Goal: Task Accomplishment & Management: Manage account settings

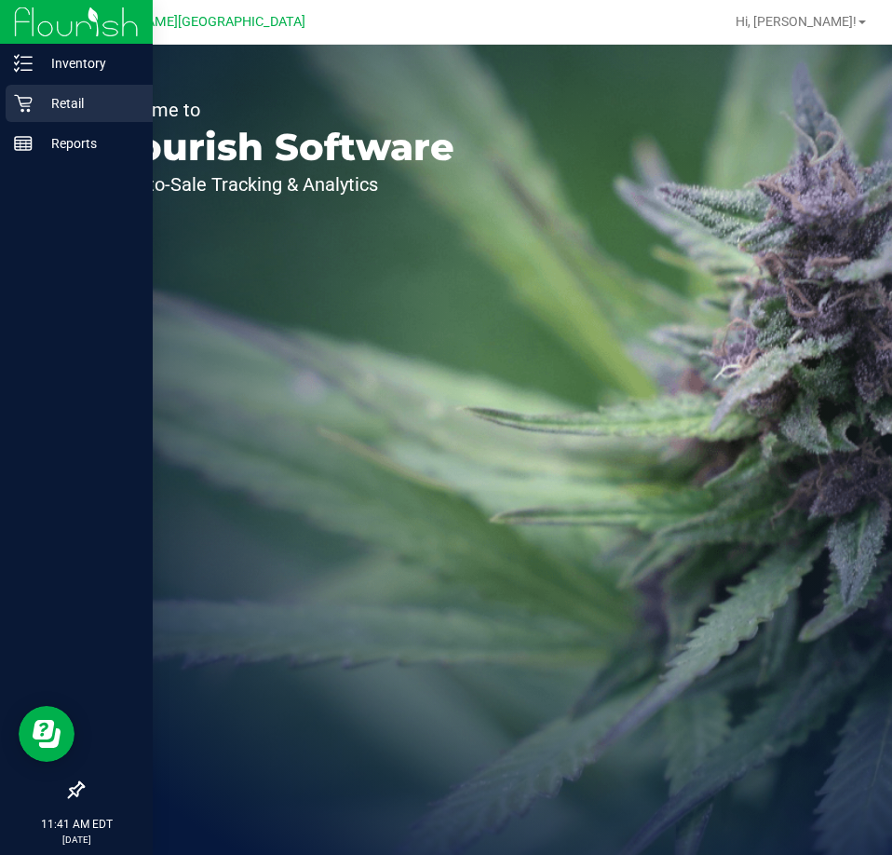
click at [47, 112] on p "Retail" at bounding box center [89, 103] width 112 height 22
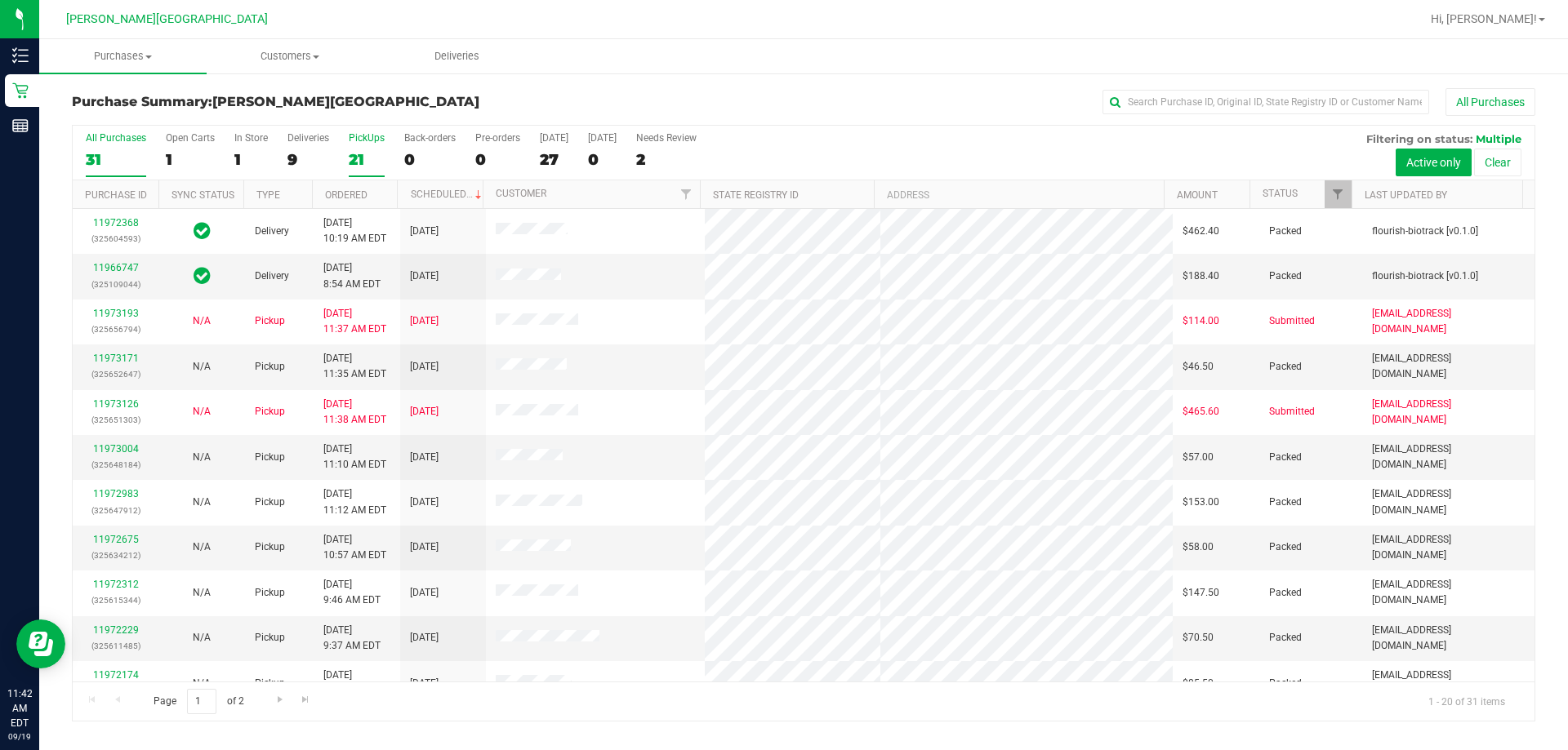
click at [360, 150] on div "21" at bounding box center [366, 159] width 36 height 18
click at [0, 0] on input "PickUps 21" at bounding box center [0, 0] width 0 height 0
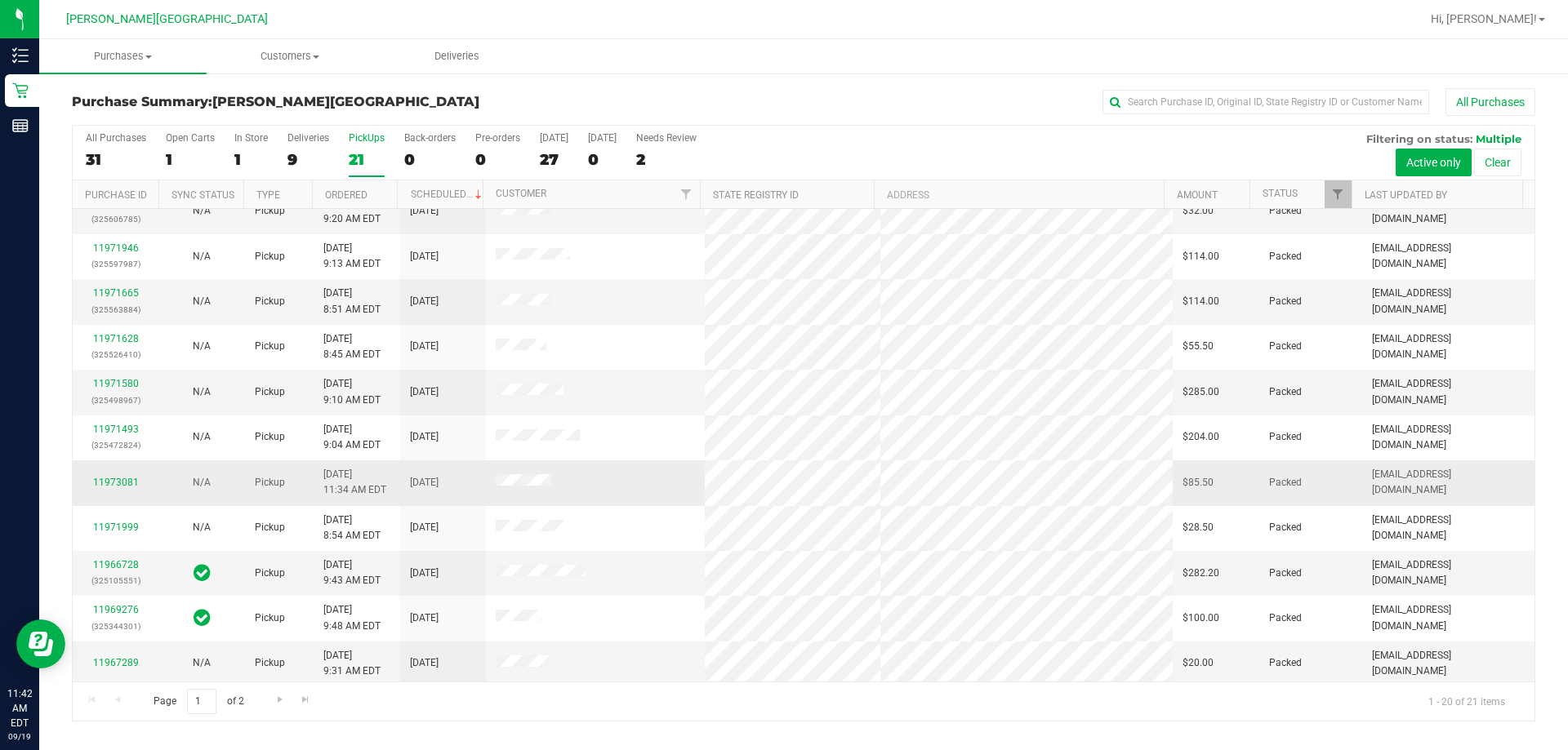
scroll to position [431, 0]
click at [284, 697] on span "Go to the next page" at bounding box center [280, 699] width 13 height 13
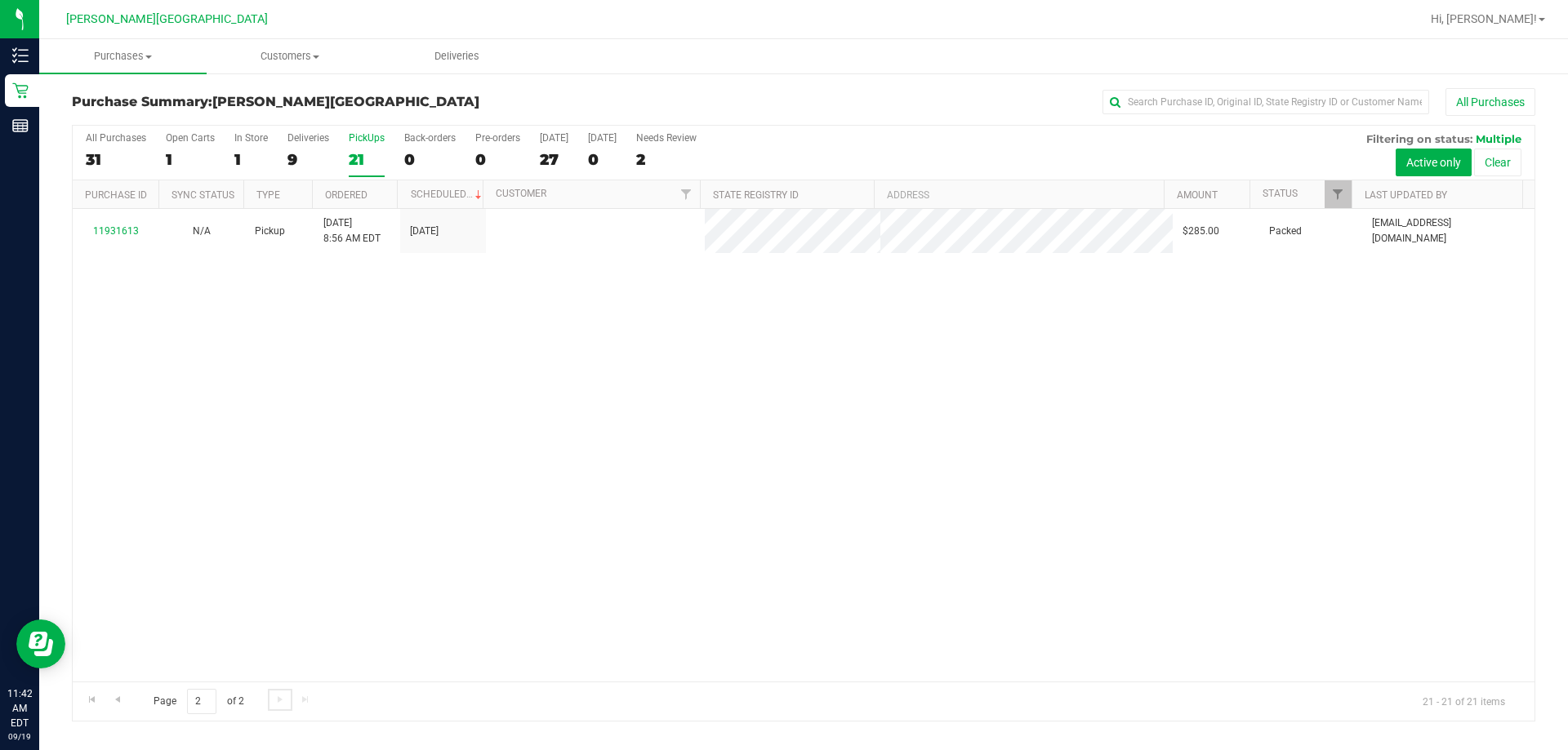
scroll to position [0, 0]
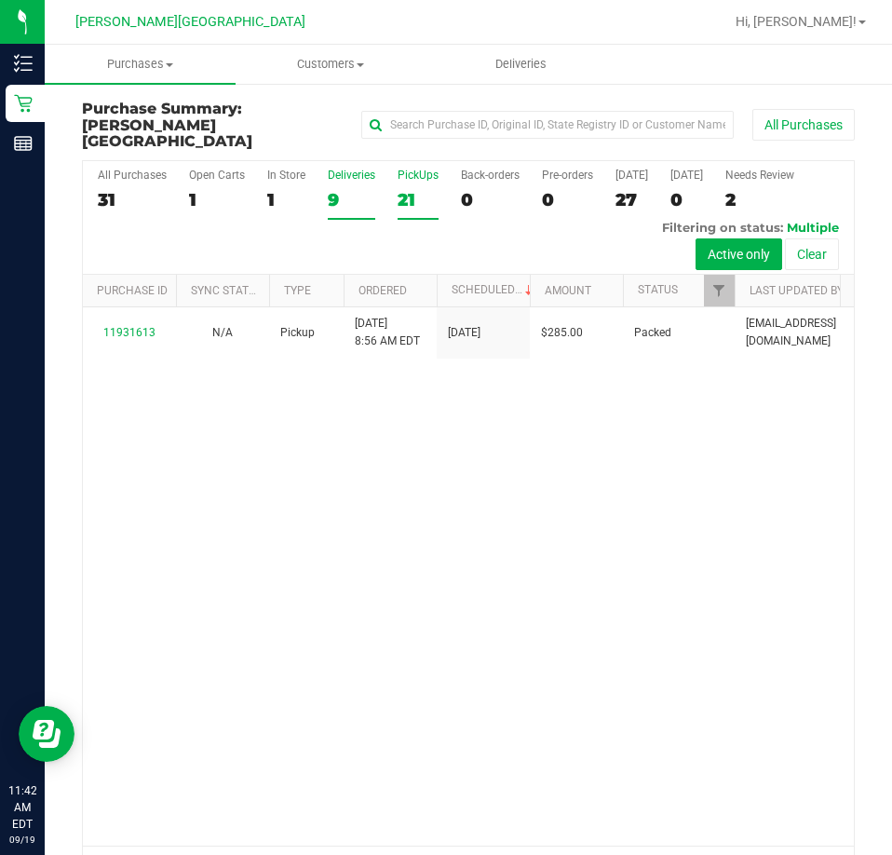
click at [350, 168] on label "Deliveries 9" at bounding box center [351, 193] width 47 height 51
click at [0, 0] on input "Deliveries 9" at bounding box center [0, 0] width 0 height 0
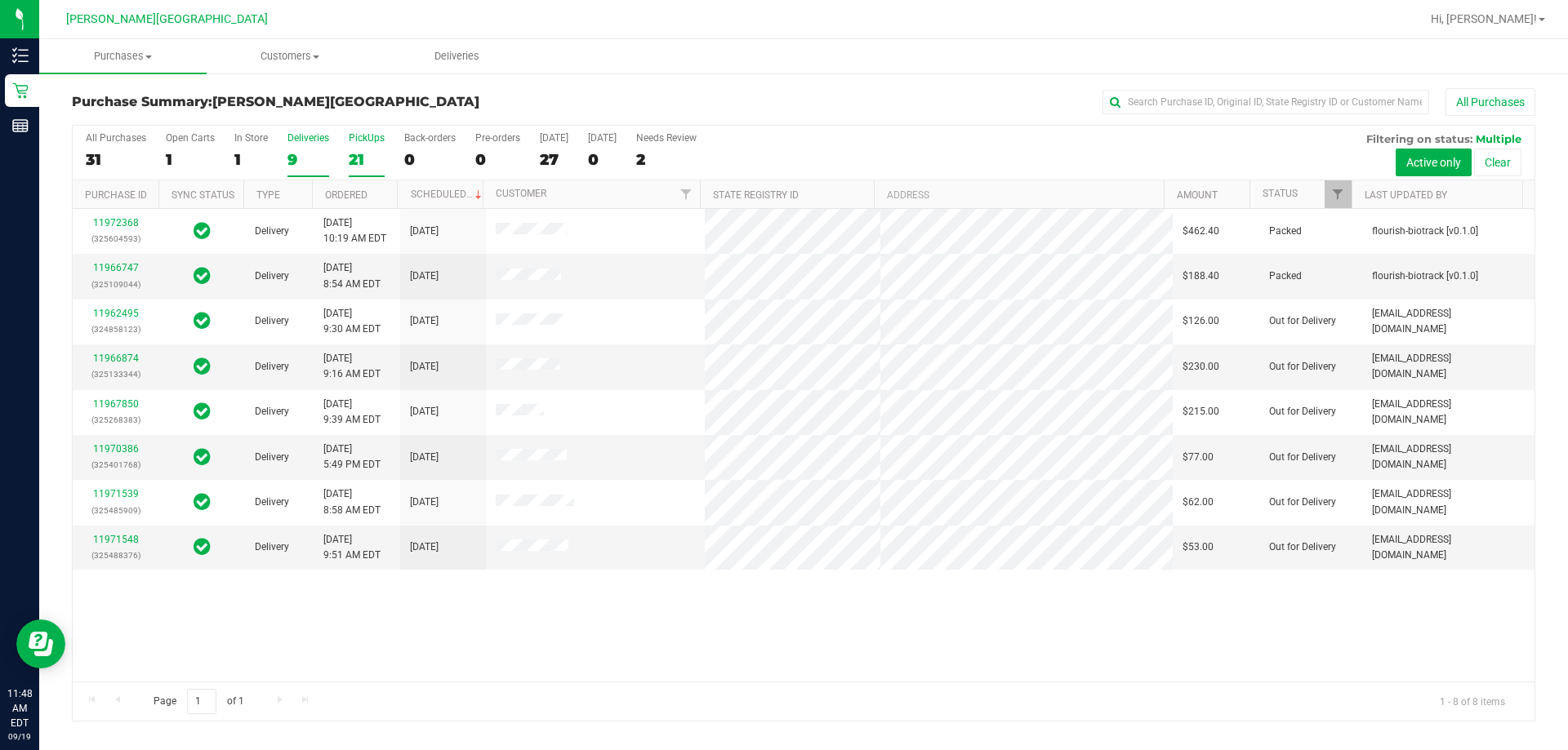
click at [348, 153] on div "21" at bounding box center [366, 159] width 36 height 18
click at [0, 0] on input "PickUps 21" at bounding box center [0, 0] width 0 height 0
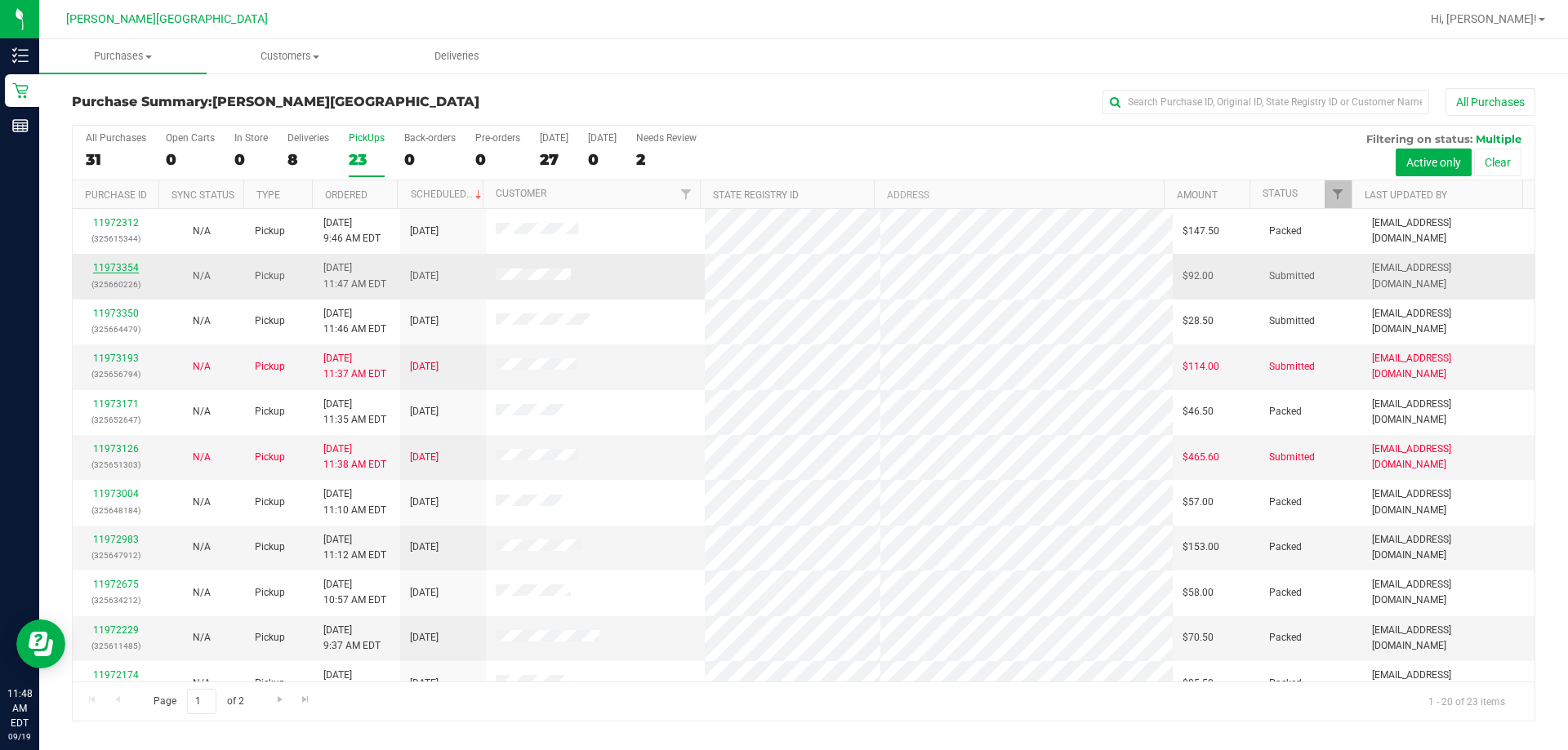
click at [118, 264] on link "11973354" at bounding box center [116, 268] width 46 height 11
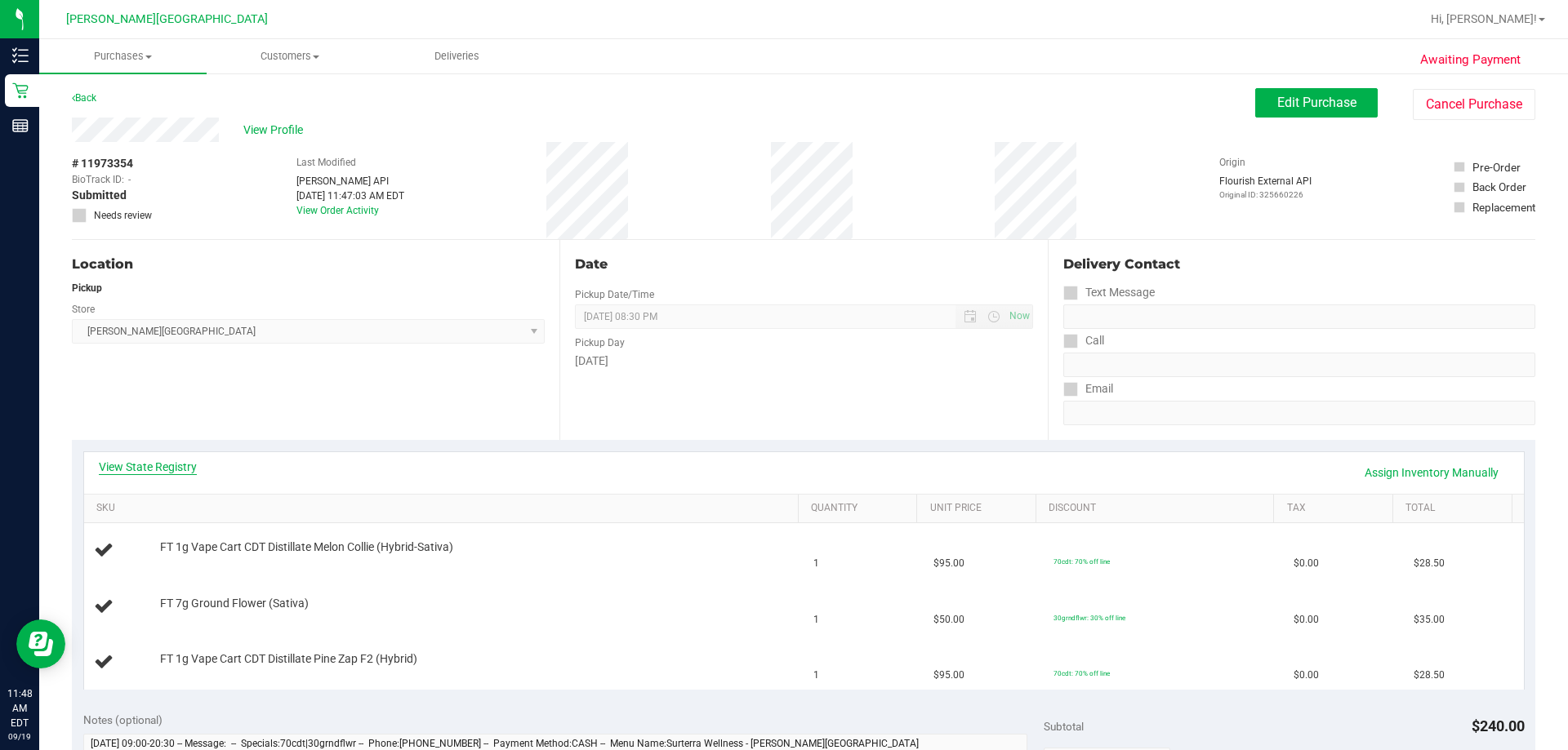
click at [148, 468] on link "View State Registry" at bounding box center [148, 467] width 98 height 17
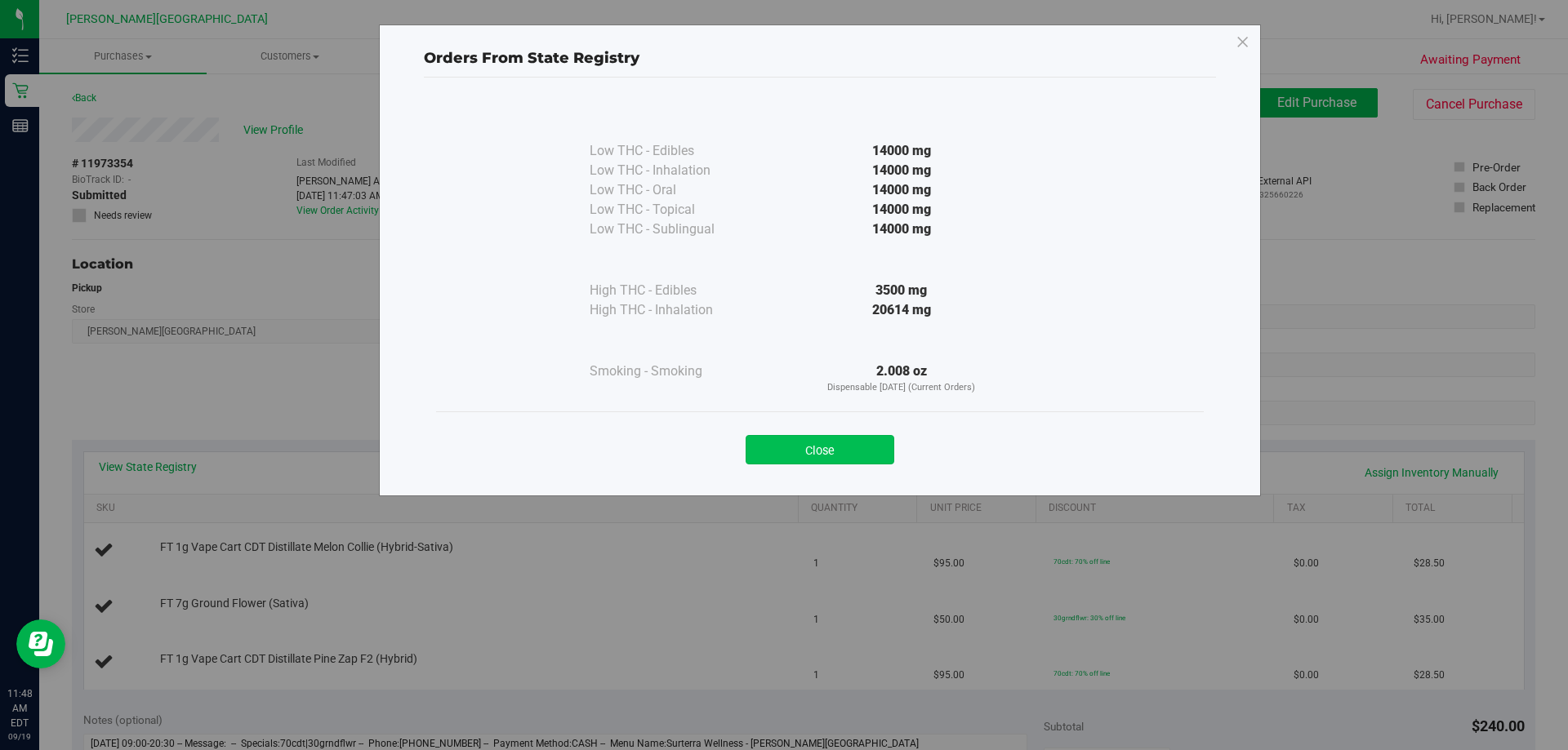
click at [782, 450] on button "Close" at bounding box center [820, 450] width 148 height 30
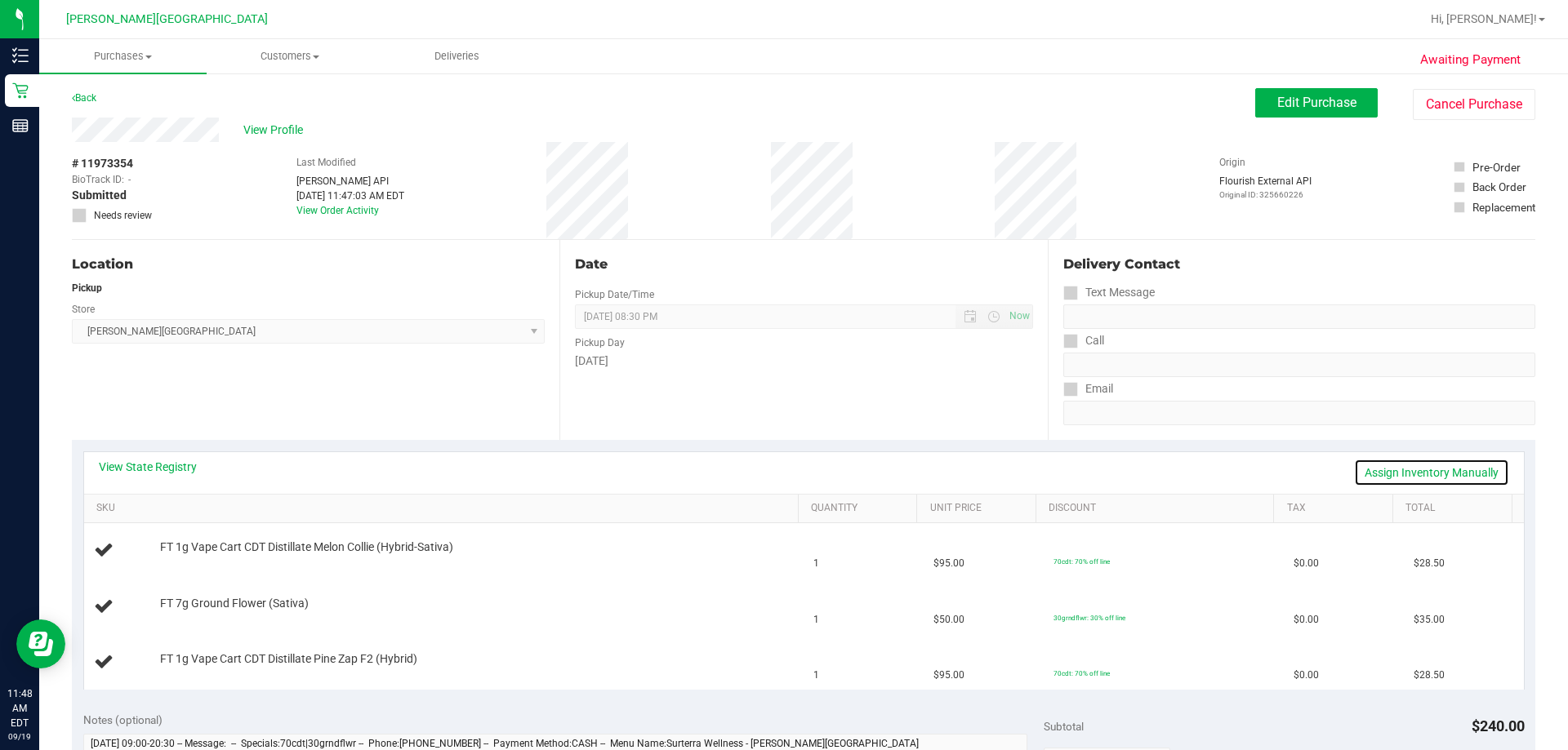
click at [782, 478] on link "Assign Inventory Manually" at bounding box center [1431, 473] width 155 height 28
click at [782, 468] on link "Save & Exit" at bounding box center [1471, 473] width 76 height 28
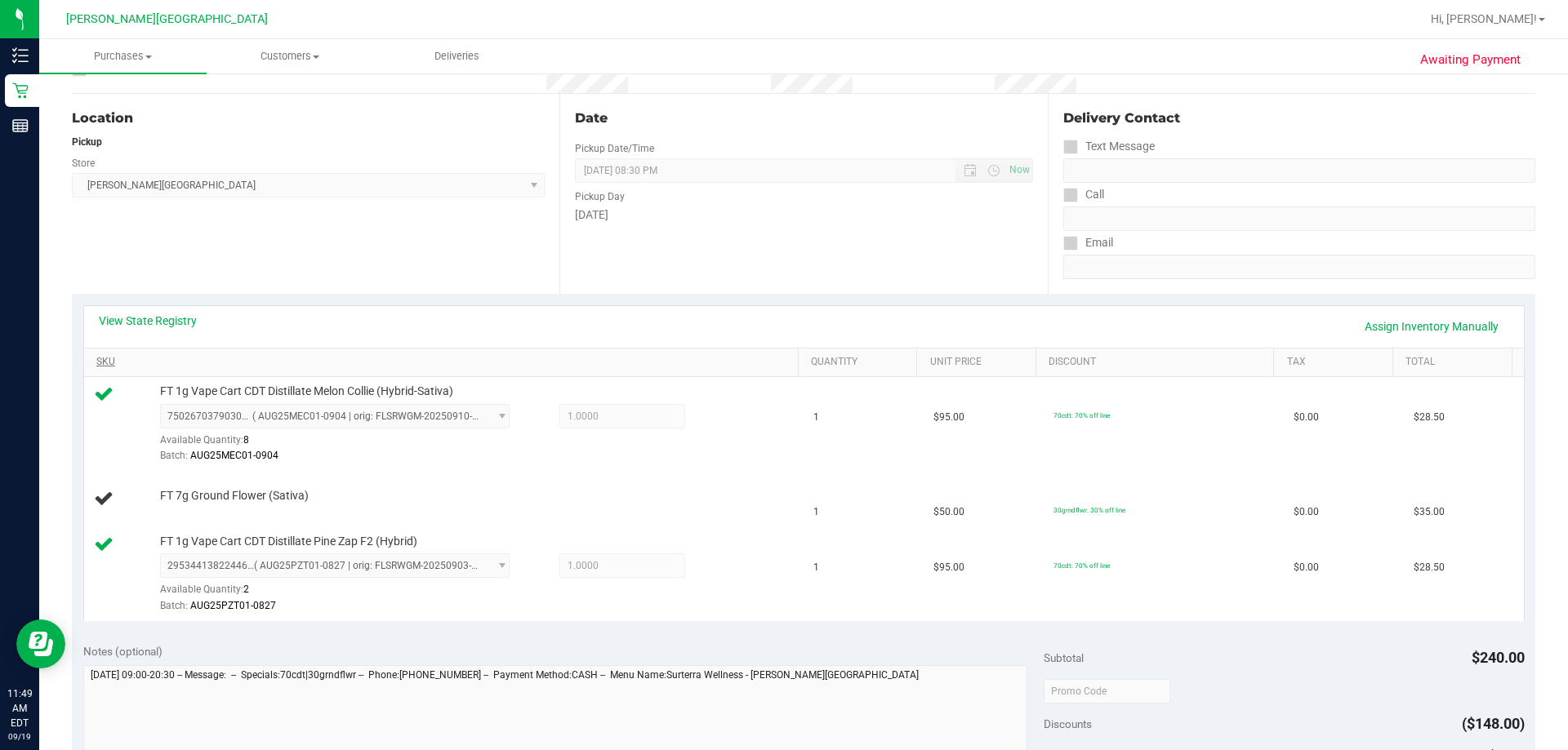
scroll to position [163, 0]
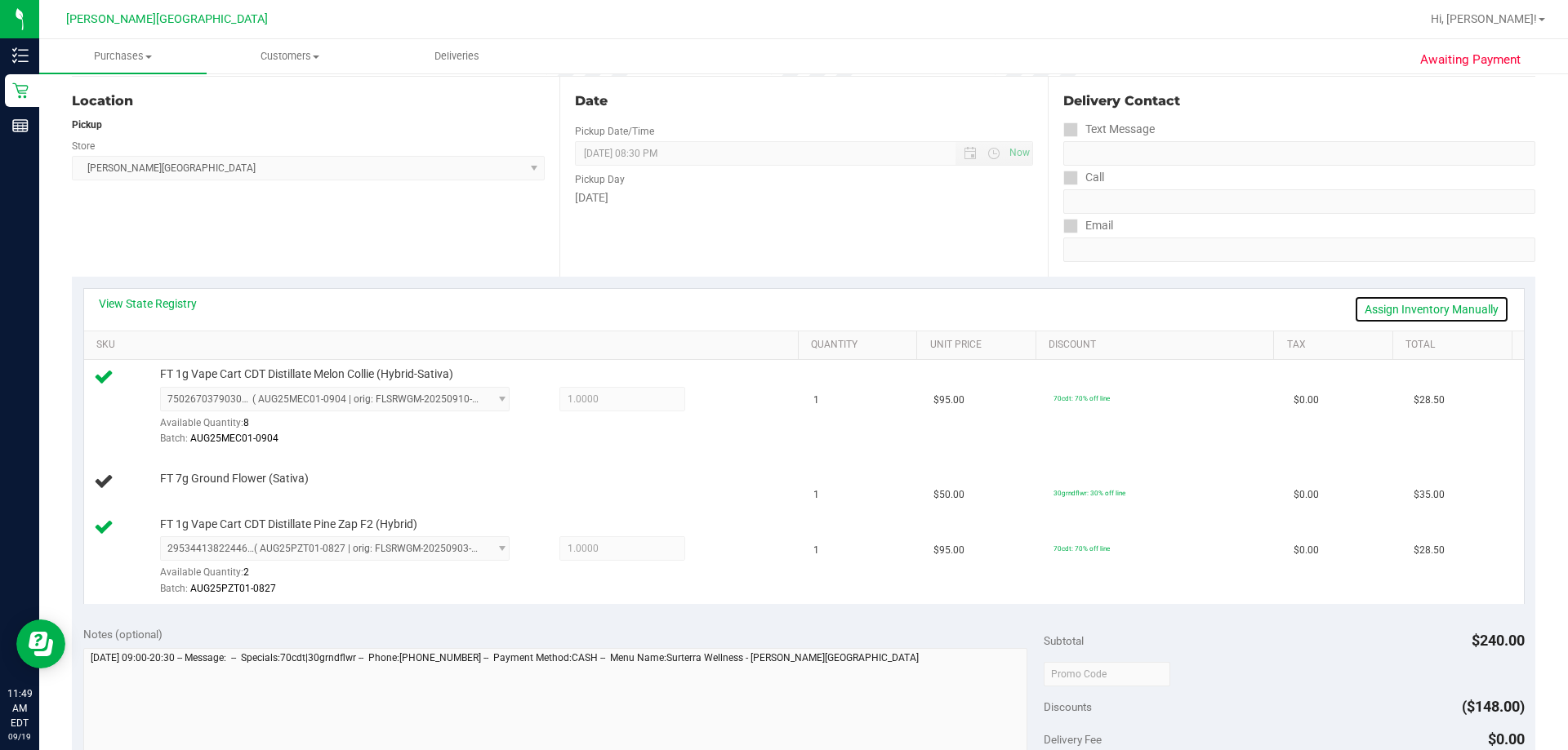
click at [782, 301] on link "Assign Inventory Manually" at bounding box center [1431, 310] width 155 height 28
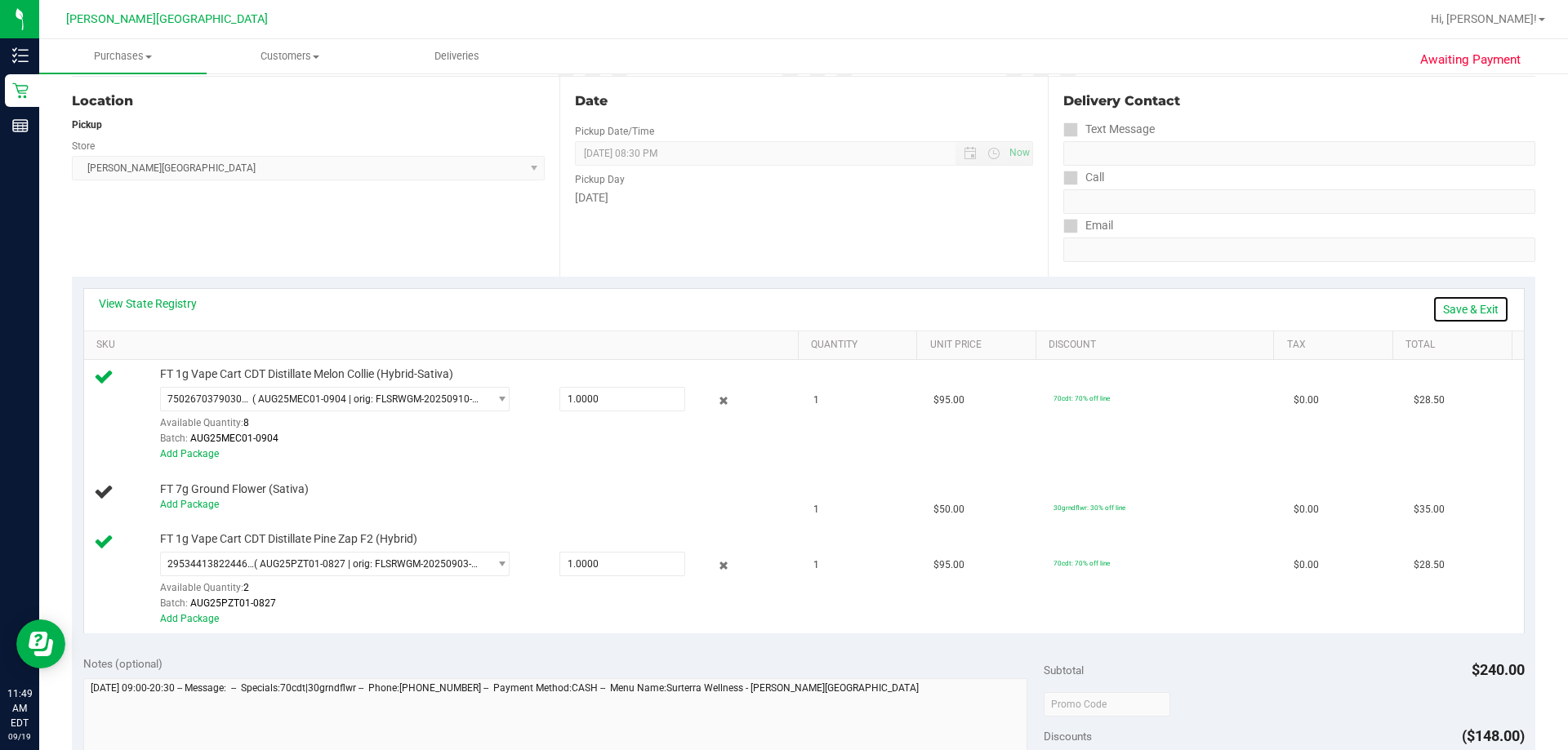
click at [782, 307] on link "Save & Exit" at bounding box center [1471, 310] width 76 height 28
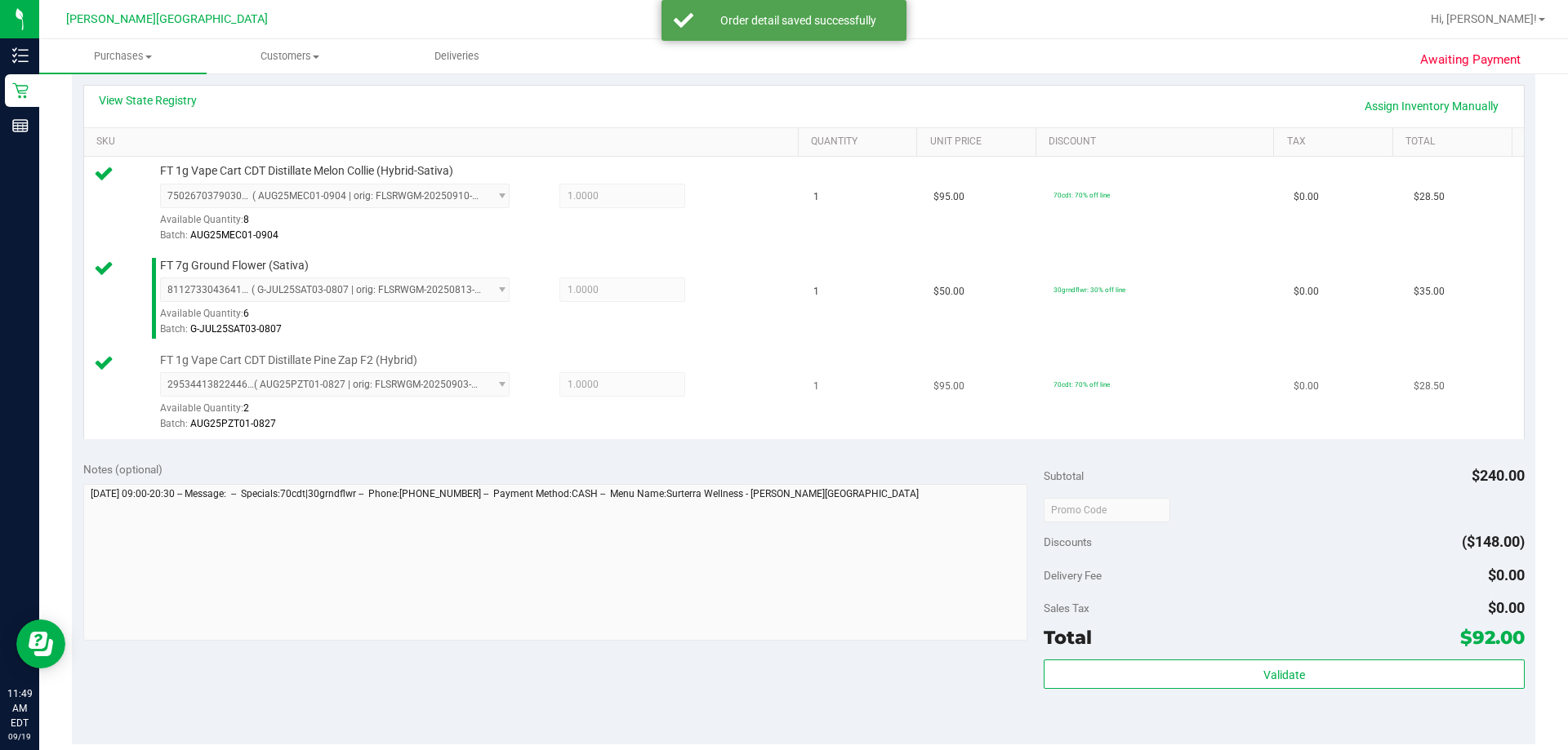
scroll to position [489, 0]
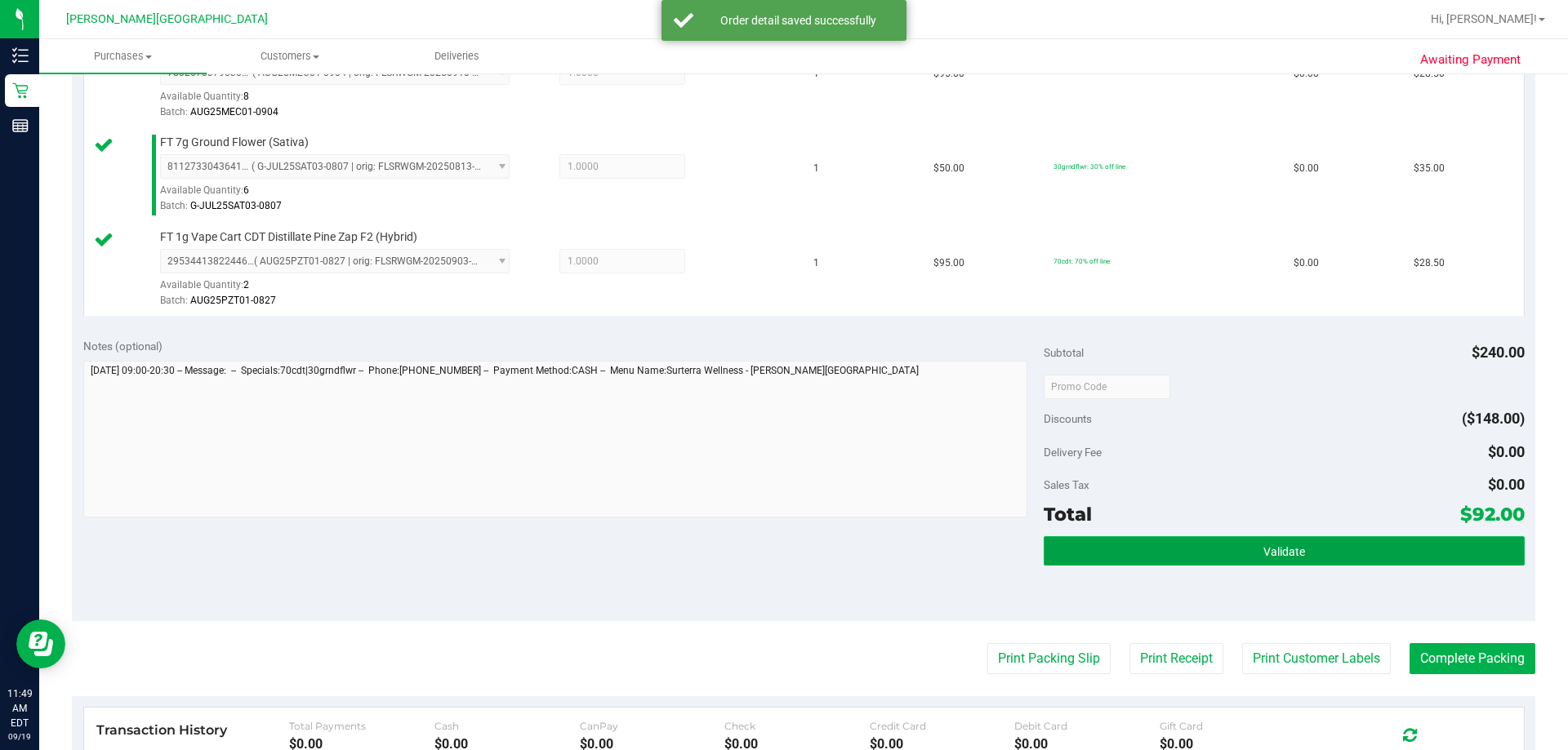
click at [782, 560] on button "Validate" at bounding box center [1284, 552] width 480 height 30
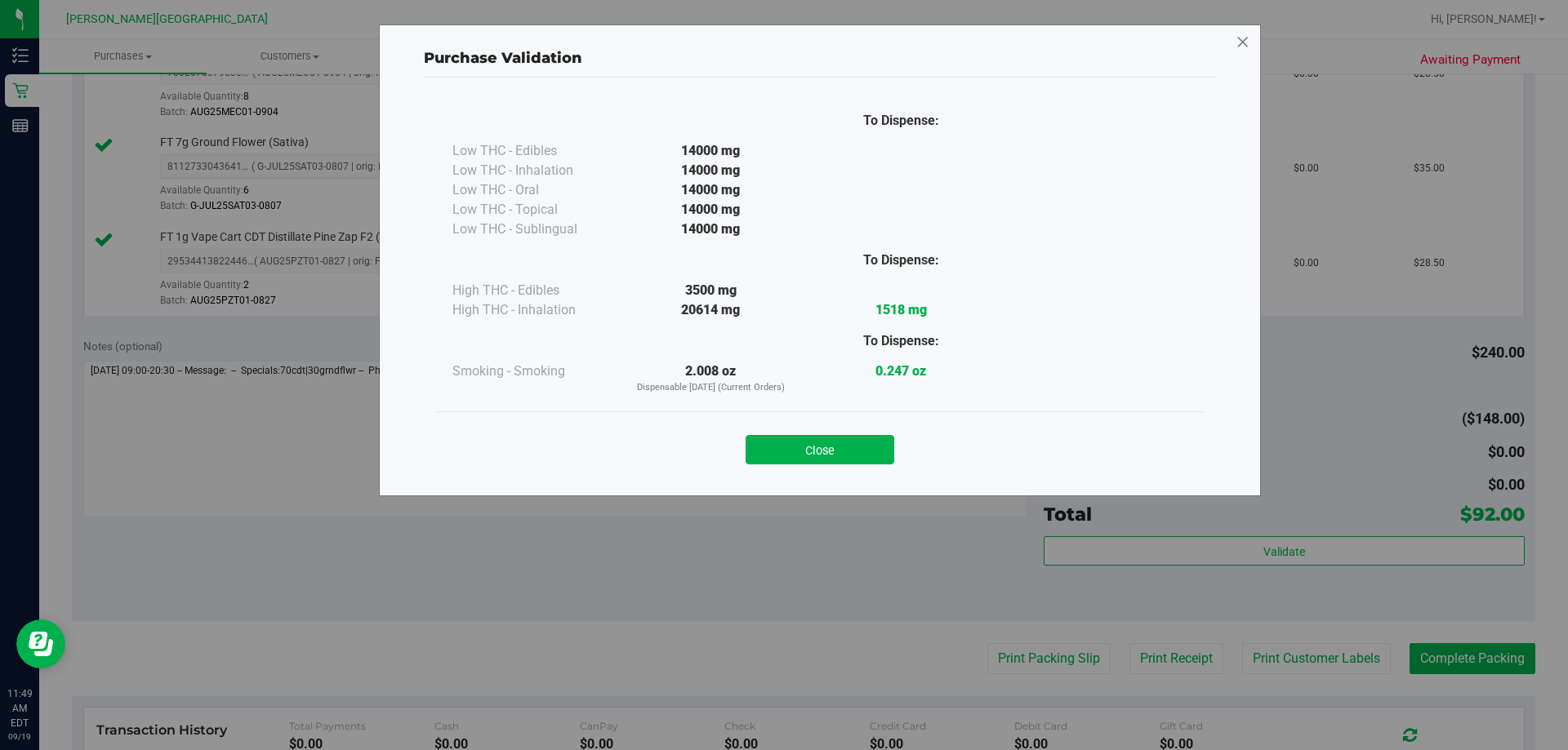
click at [782, 41] on icon at bounding box center [1242, 43] width 15 height 26
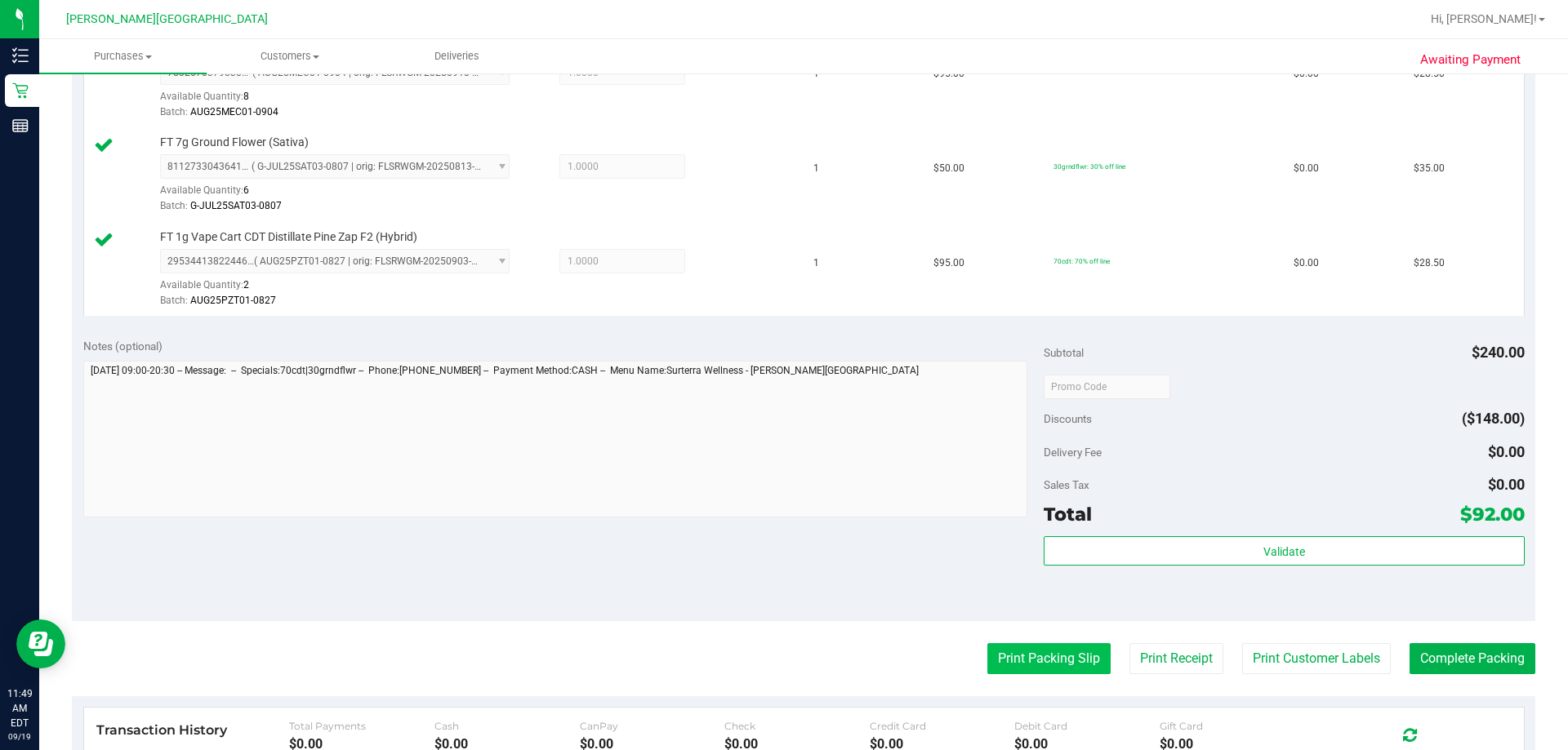
click at [782, 662] on button "Print Packing Slip" at bounding box center [1049, 658] width 124 height 31
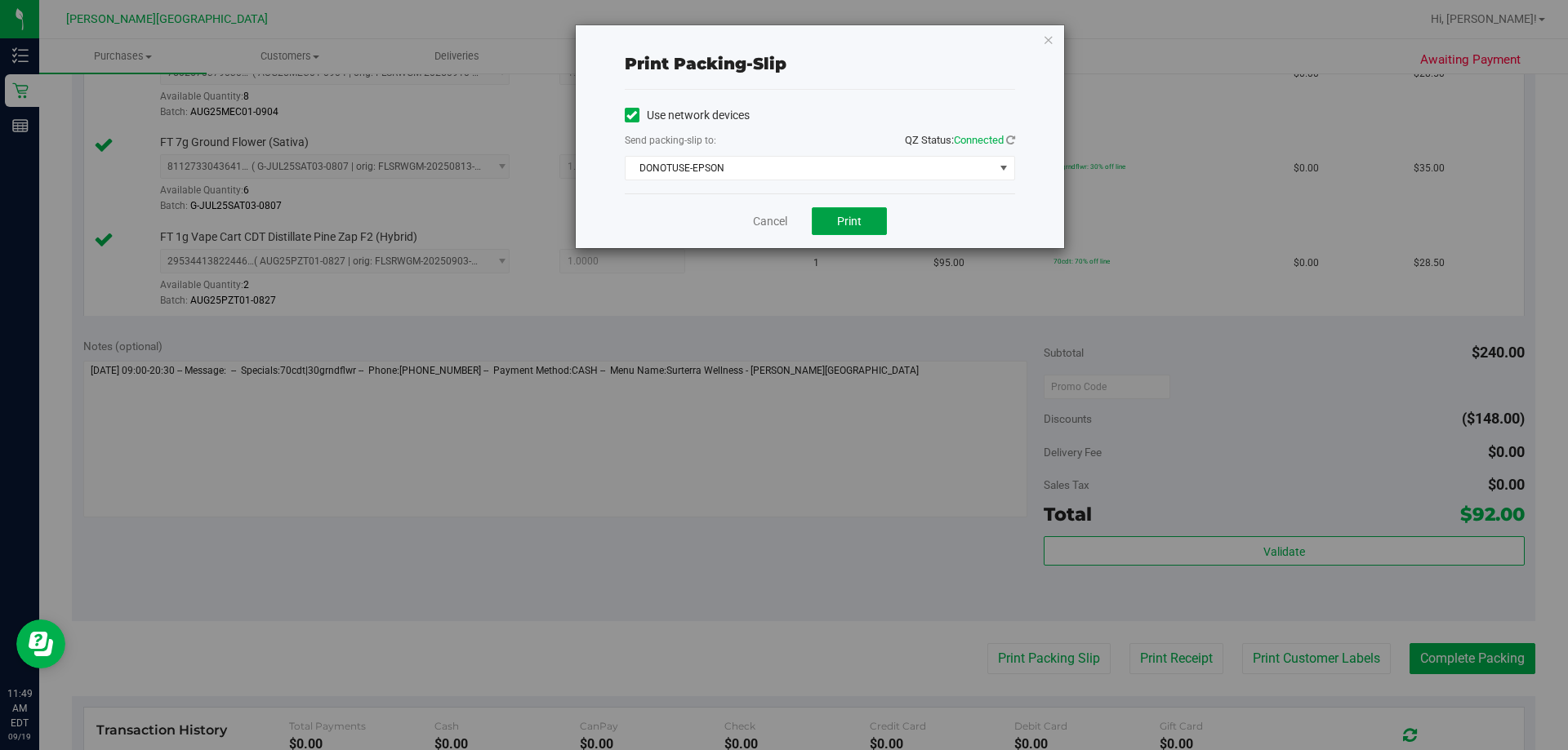
drag, startPoint x: 847, startPoint y: 217, endPoint x: 860, endPoint y: 521, distance: 304.3
click at [782, 215] on span "Print" at bounding box center [849, 221] width 25 height 13
click at [782, 163] on span "DONOTUSE-EPSON" at bounding box center [810, 168] width 369 height 23
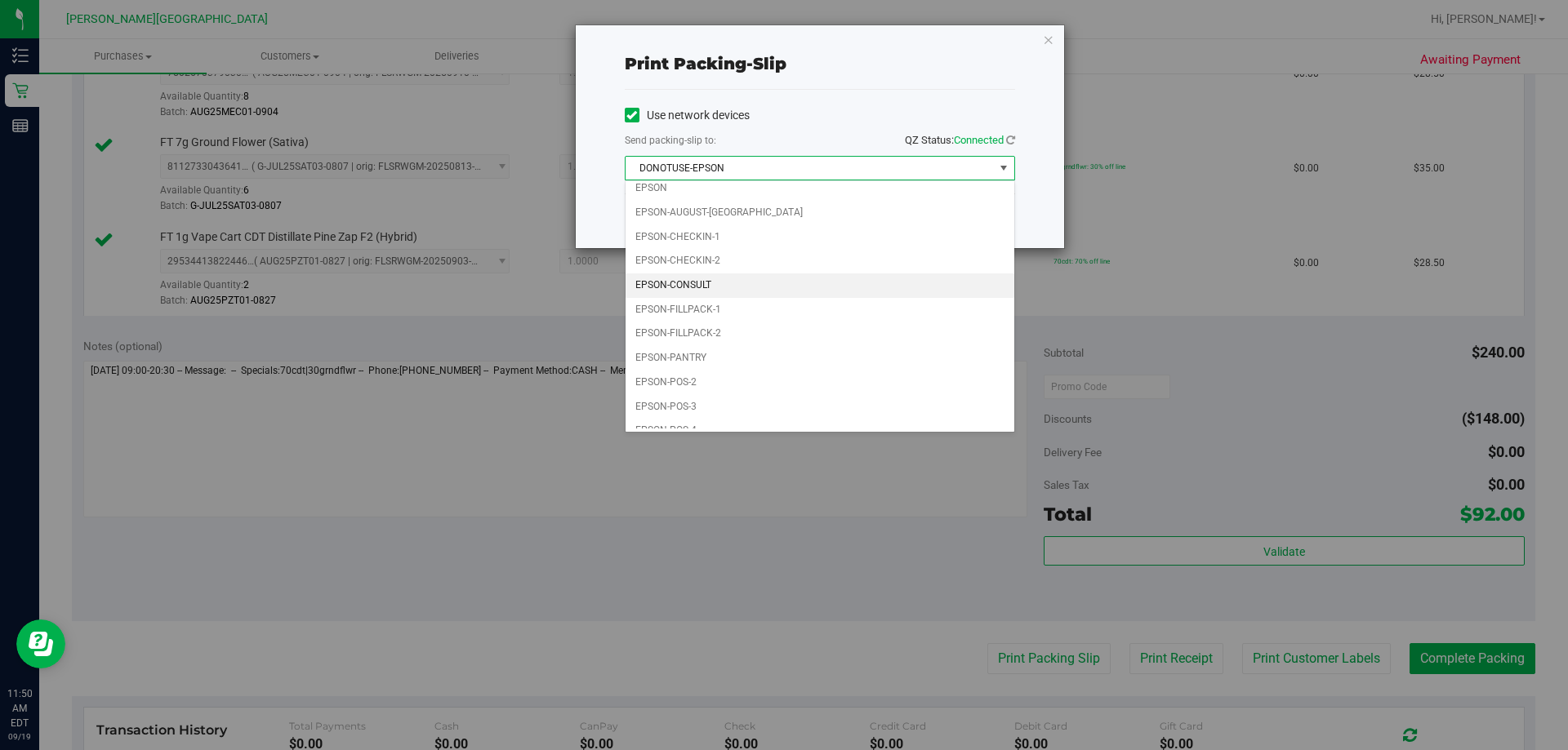
scroll to position [46, 0]
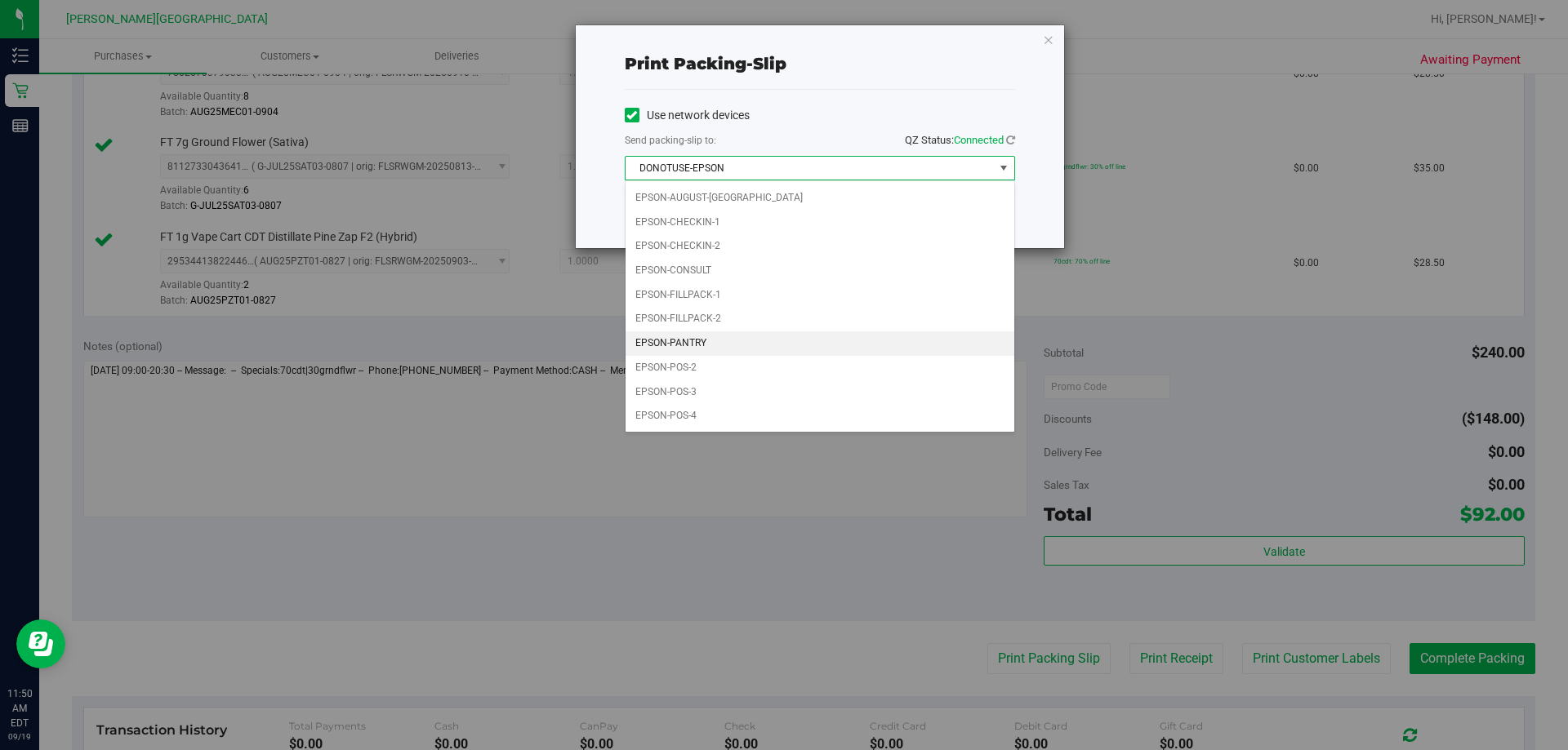
click at [732, 347] on li "EPSON-PANTRY" at bounding box center [820, 344] width 389 height 25
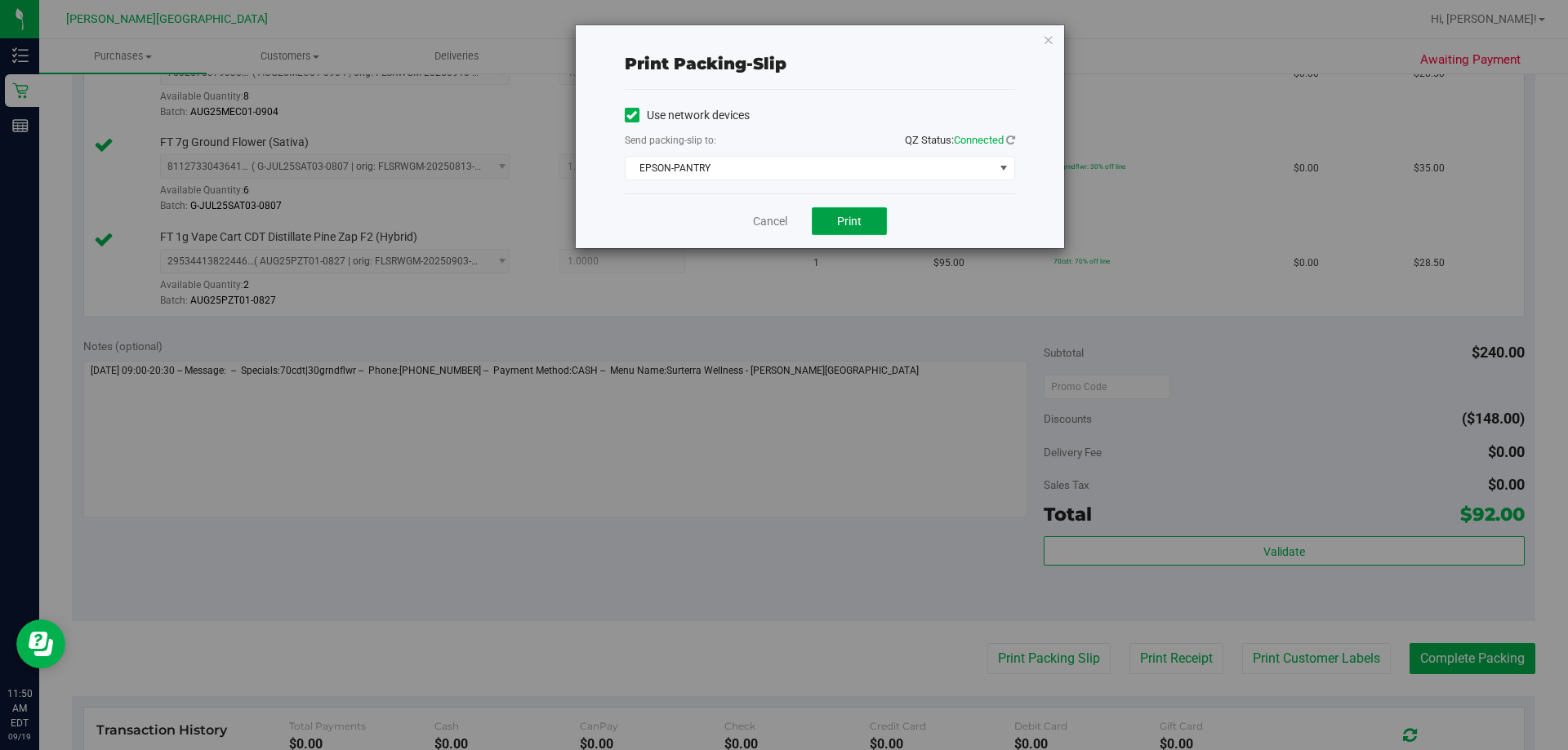
click at [782, 220] on span "Print" at bounding box center [849, 221] width 25 height 13
click at [782, 46] on icon "button" at bounding box center [1049, 39] width 11 height 19
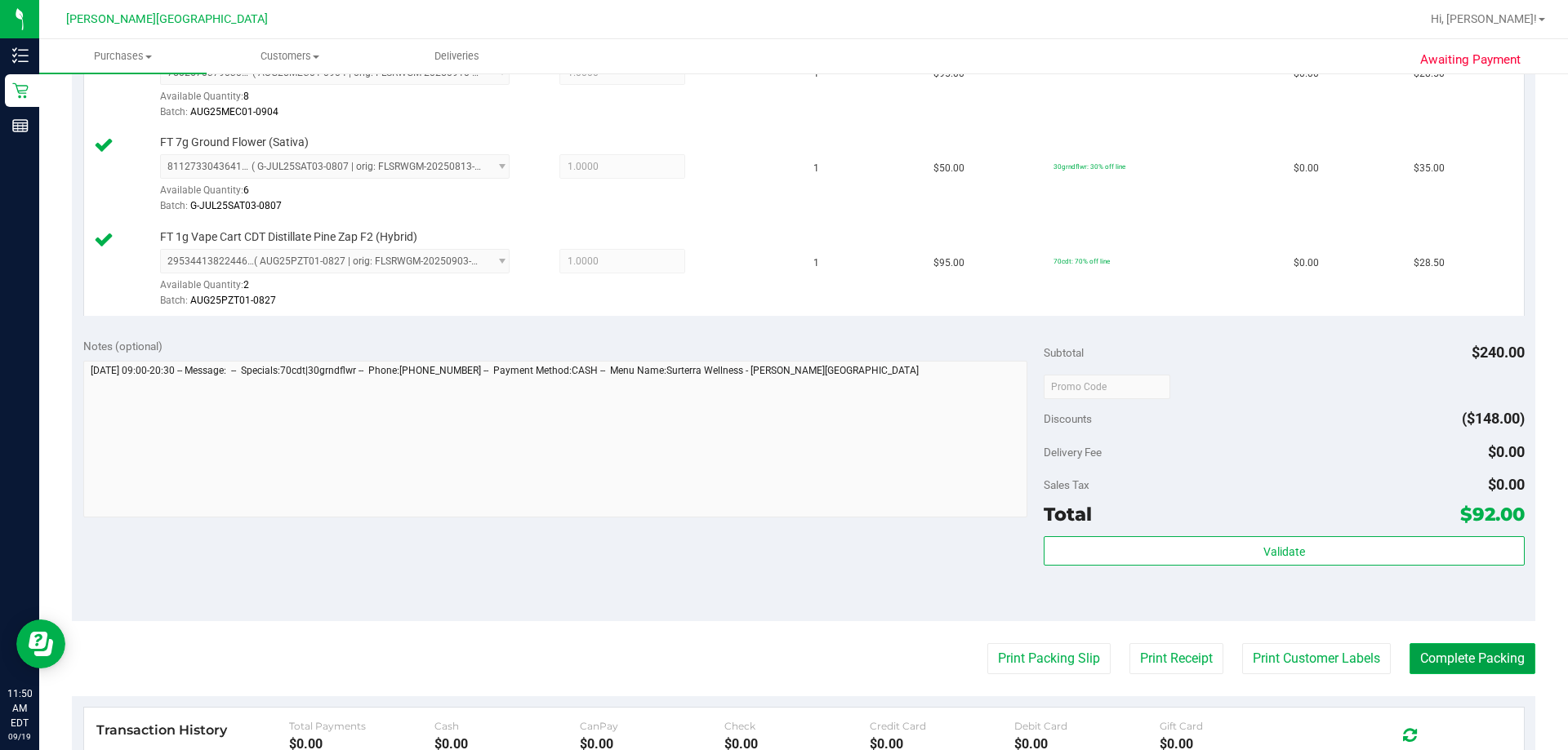
click at [782, 668] on button "Complete Packing" at bounding box center [1472, 658] width 125 height 31
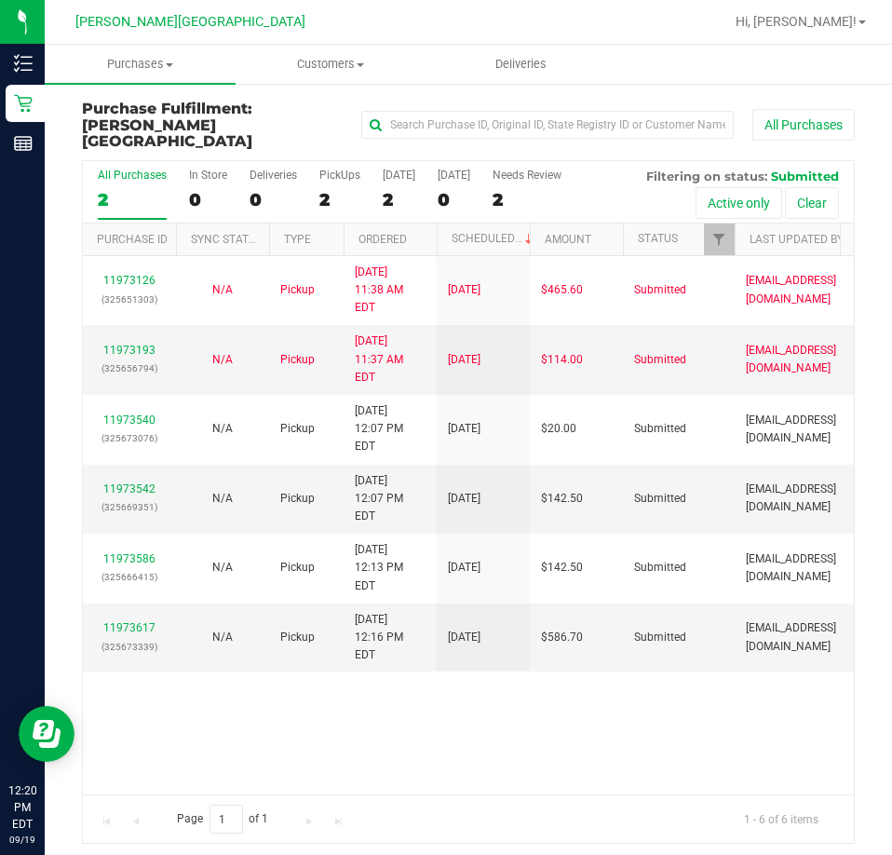
click at [760, 694] on div "11973126 (325651303) N/A Pickup [DATE] 11:38 AM EDT 9/19/2025 $465.60 Submitted…" at bounding box center [468, 525] width 771 height 538
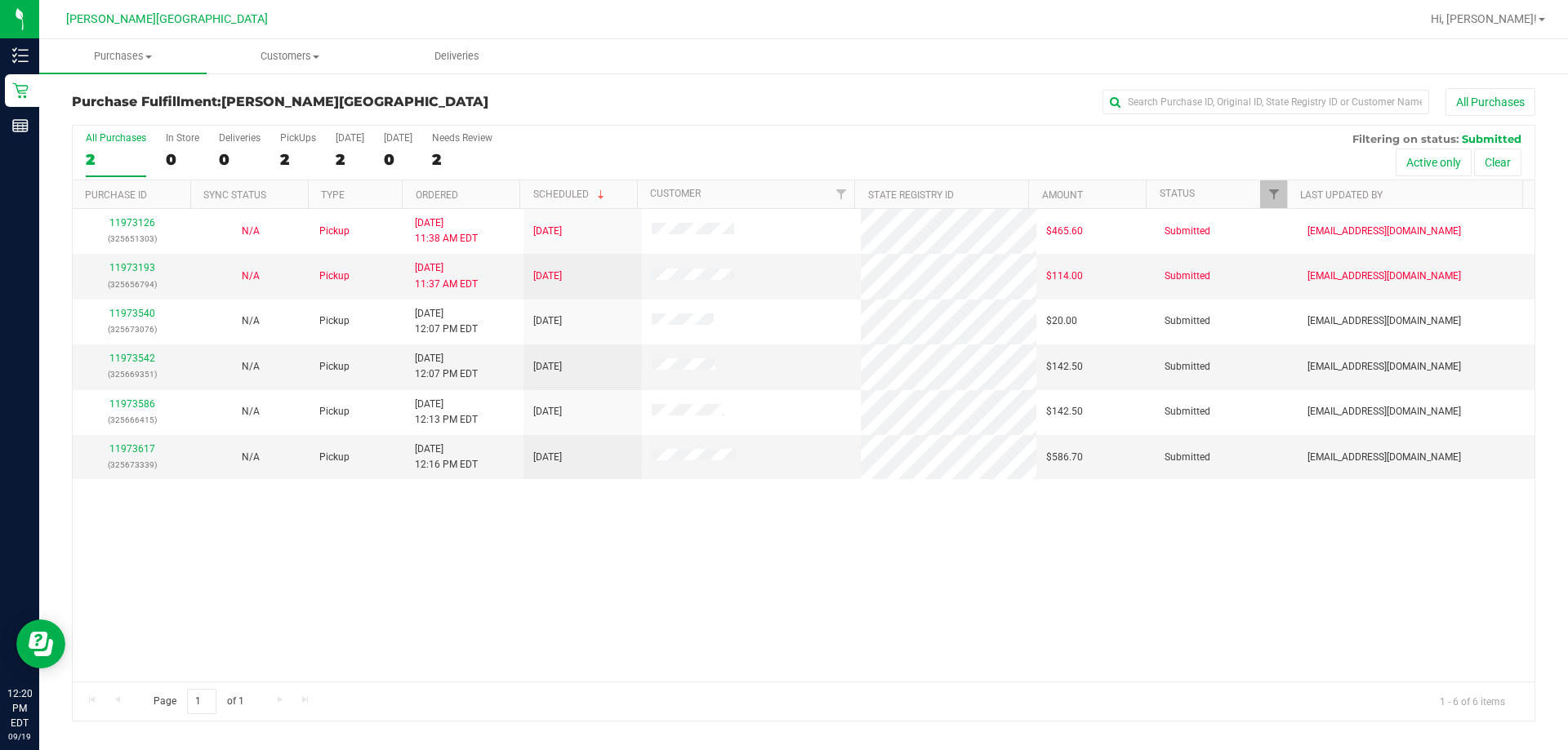
click at [775, 552] on div "11973126 (325651303) N/A Pickup [DATE] 11:38 AM EDT 9/19/2025 $465.60 Submitted…" at bounding box center [804, 445] width 1462 height 473
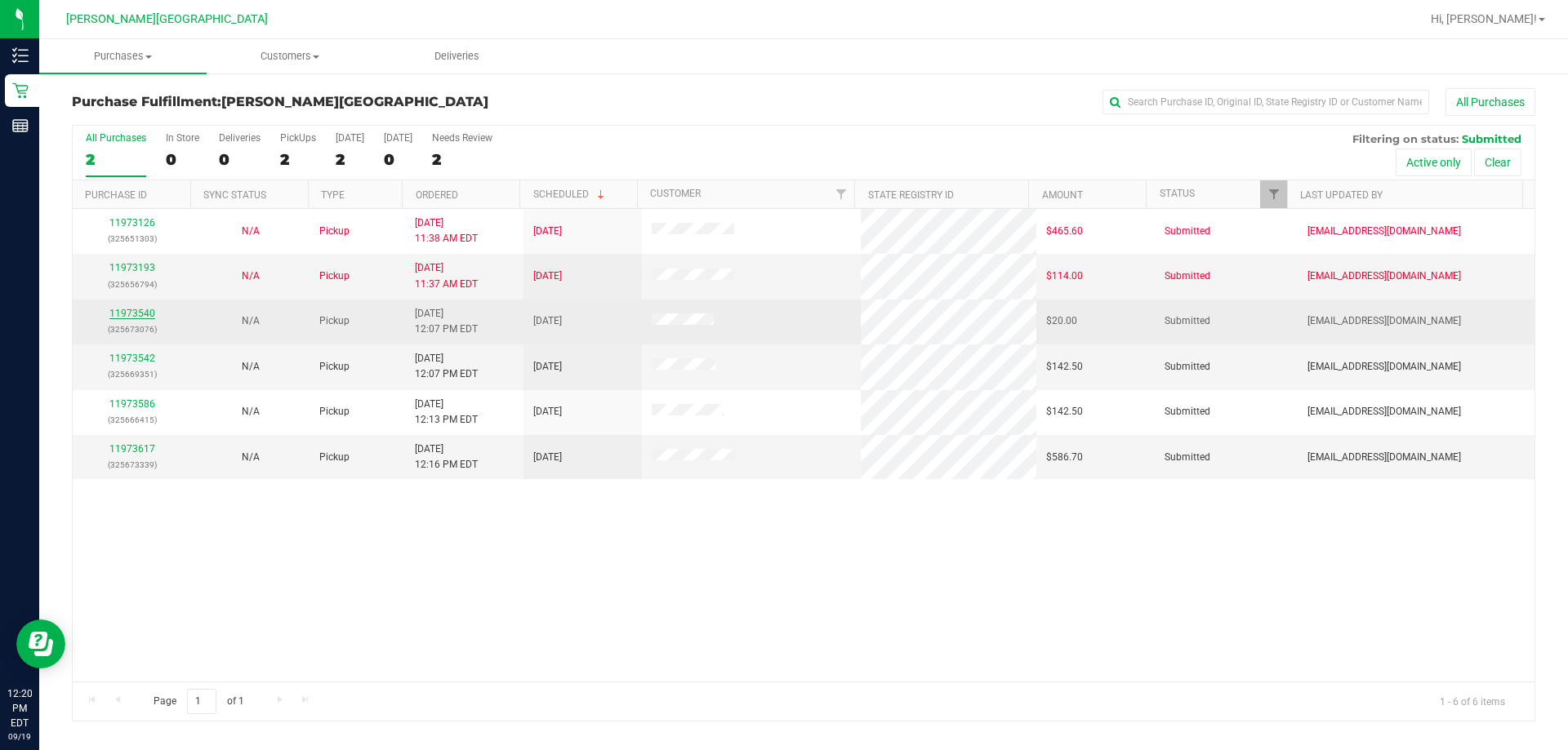
click at [145, 314] on link "11973540" at bounding box center [132, 313] width 46 height 11
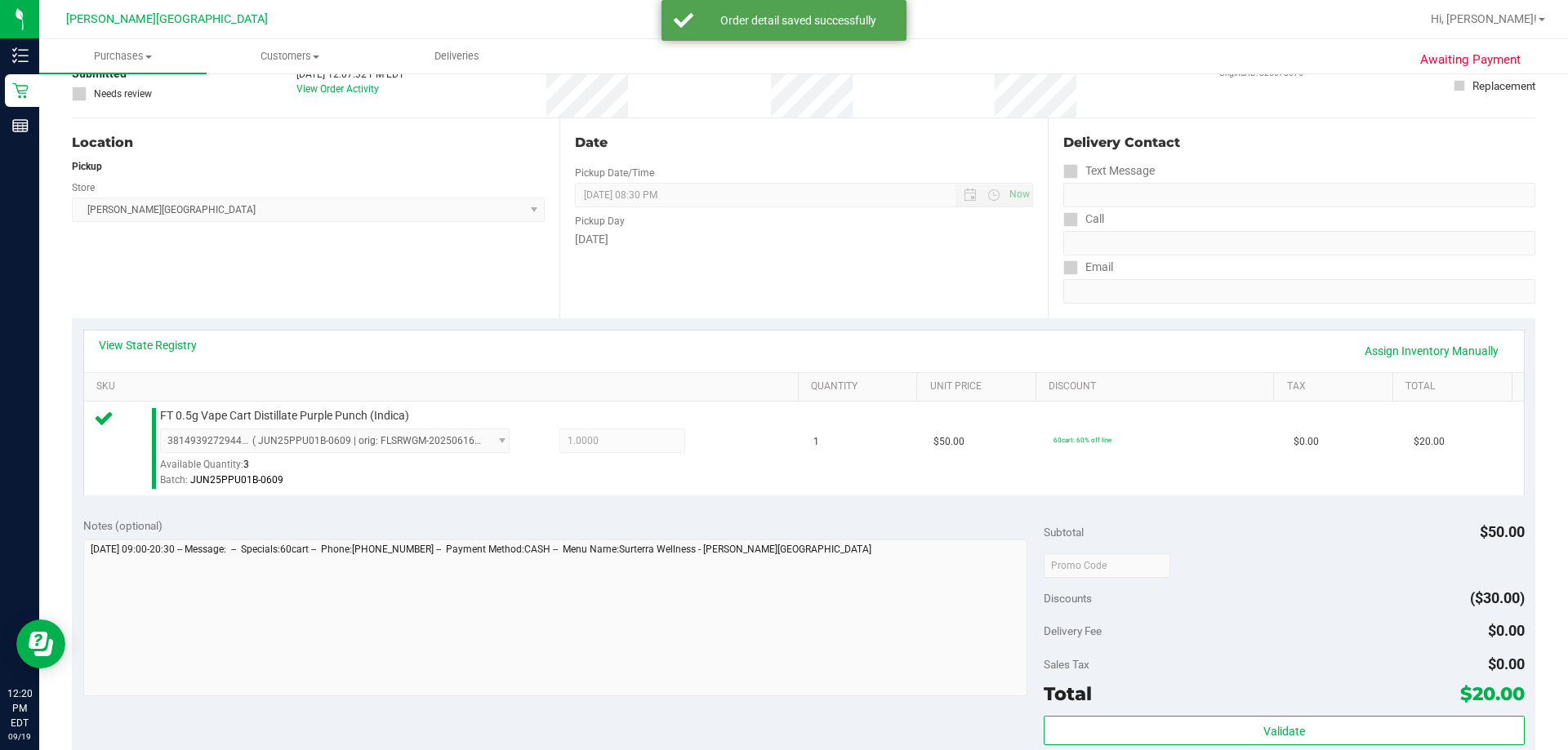
scroll to position [245, 0]
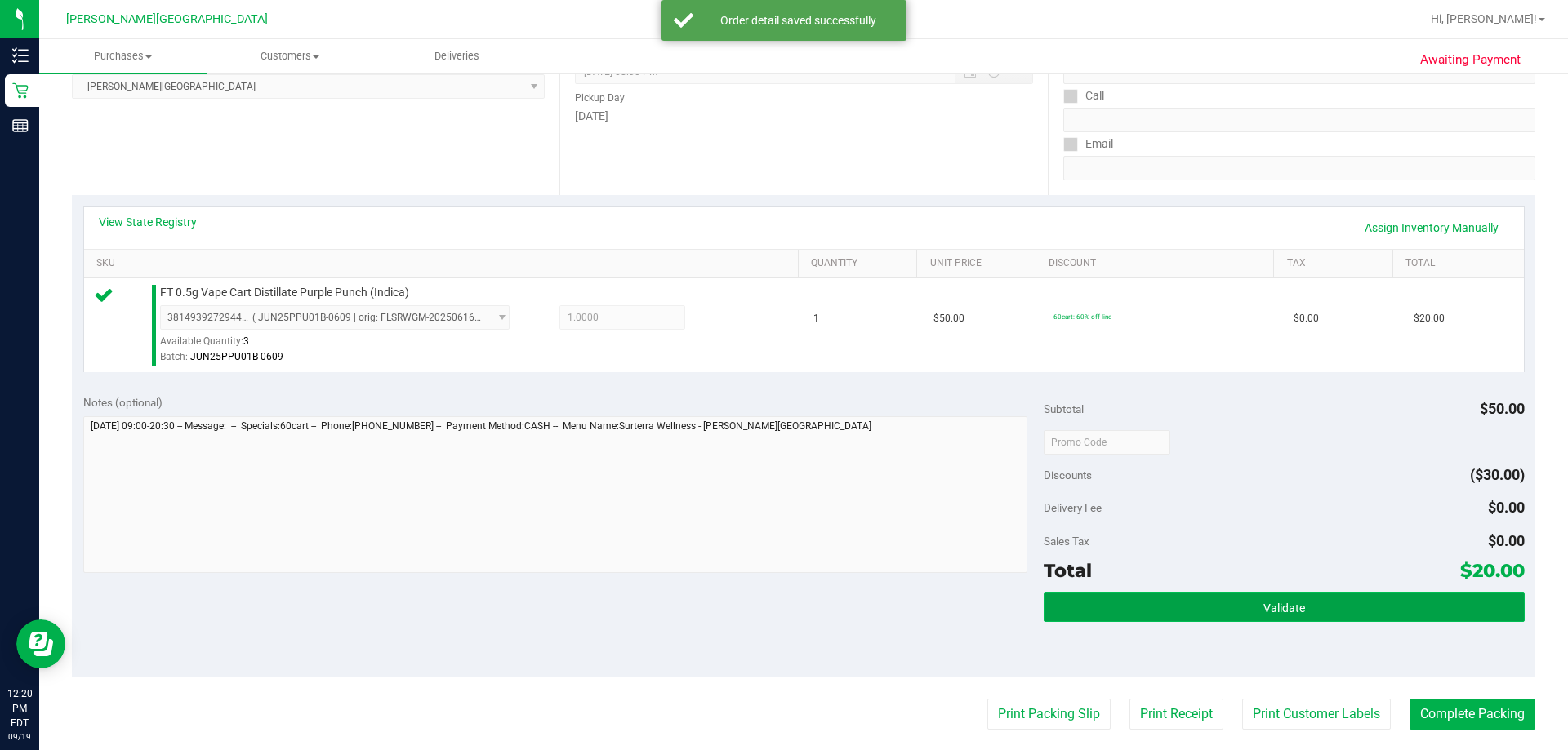
click at [782, 611] on button "Validate" at bounding box center [1284, 608] width 480 height 30
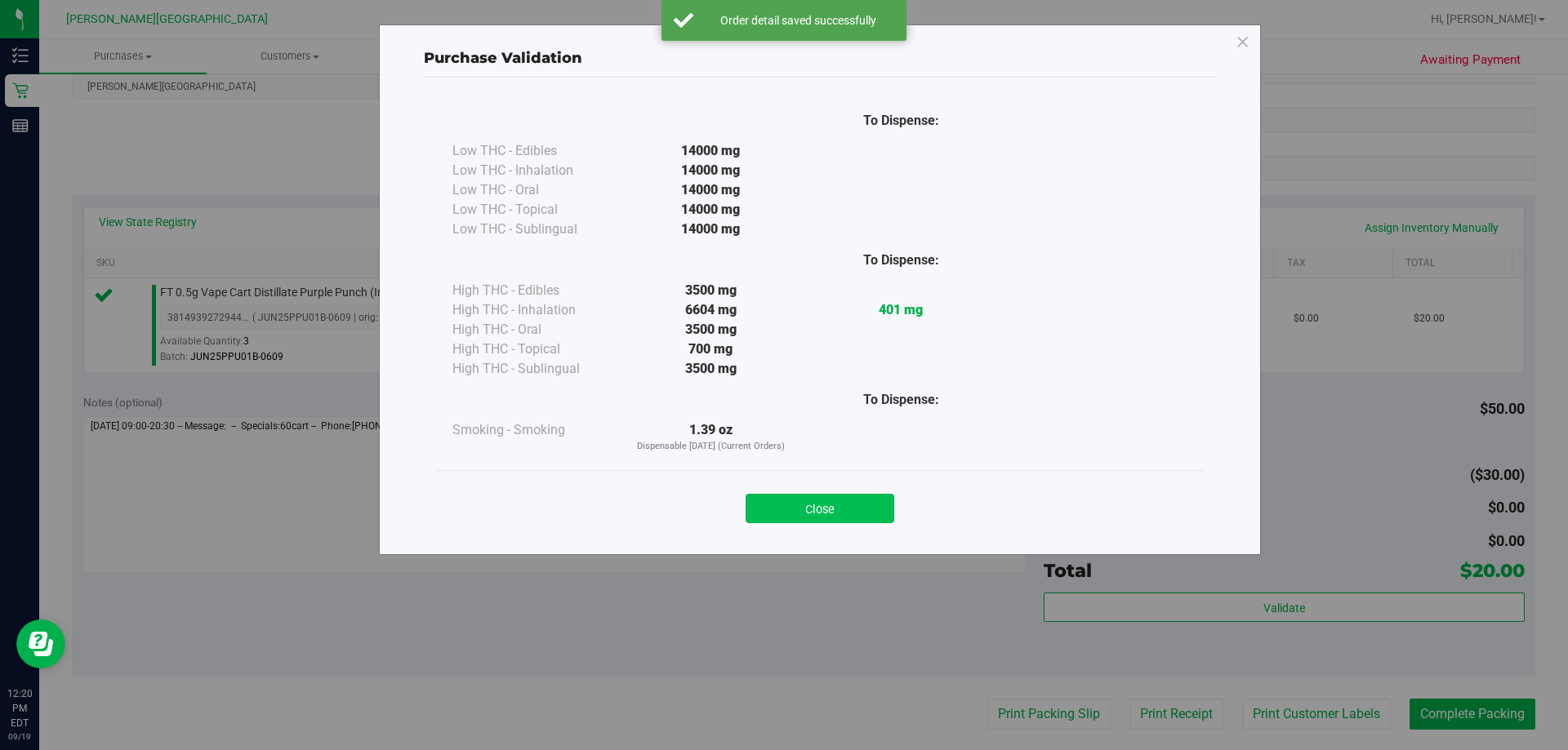
click at [782, 509] on button "Close" at bounding box center [820, 509] width 148 height 30
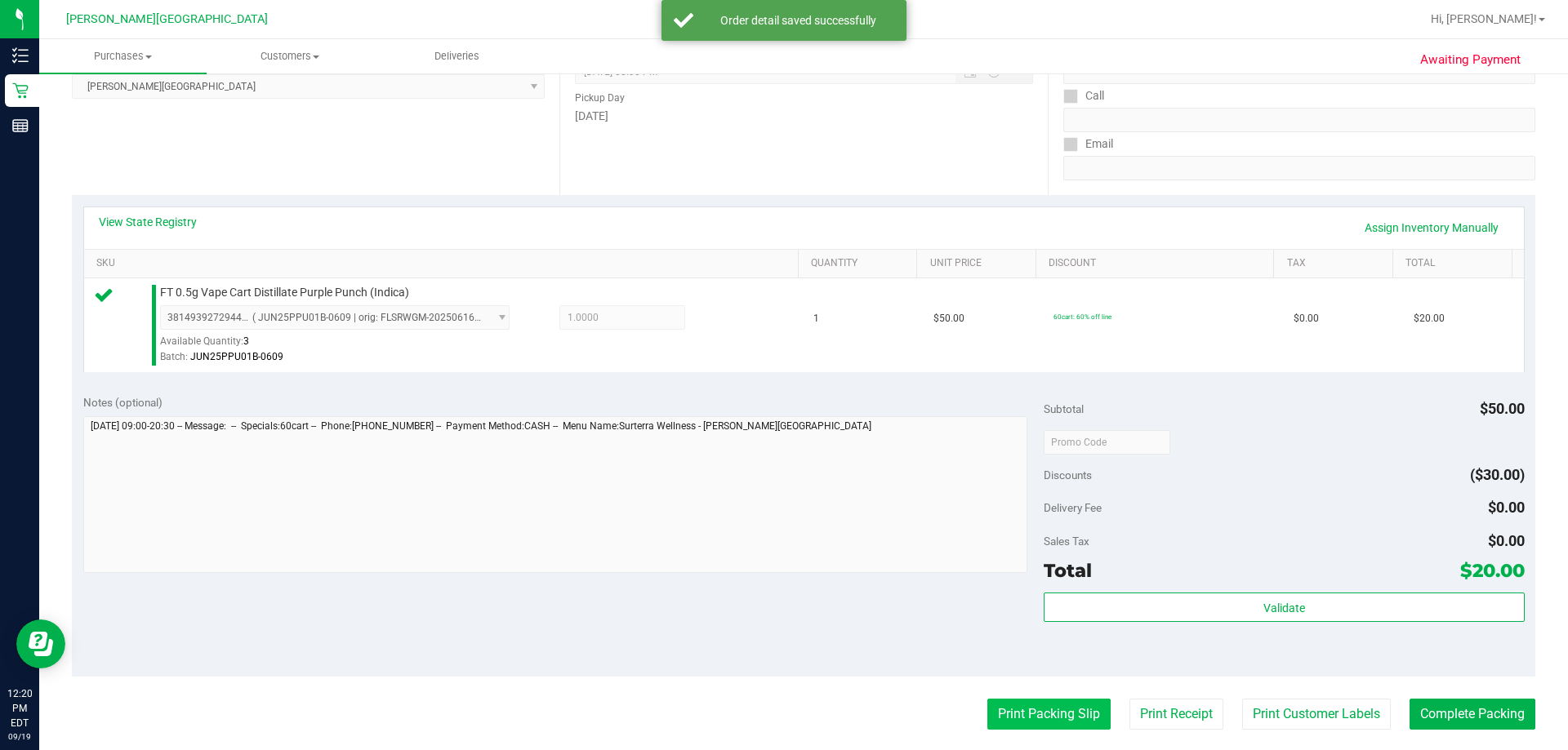
click at [782, 711] on button "Print Packing Slip" at bounding box center [1049, 714] width 124 height 31
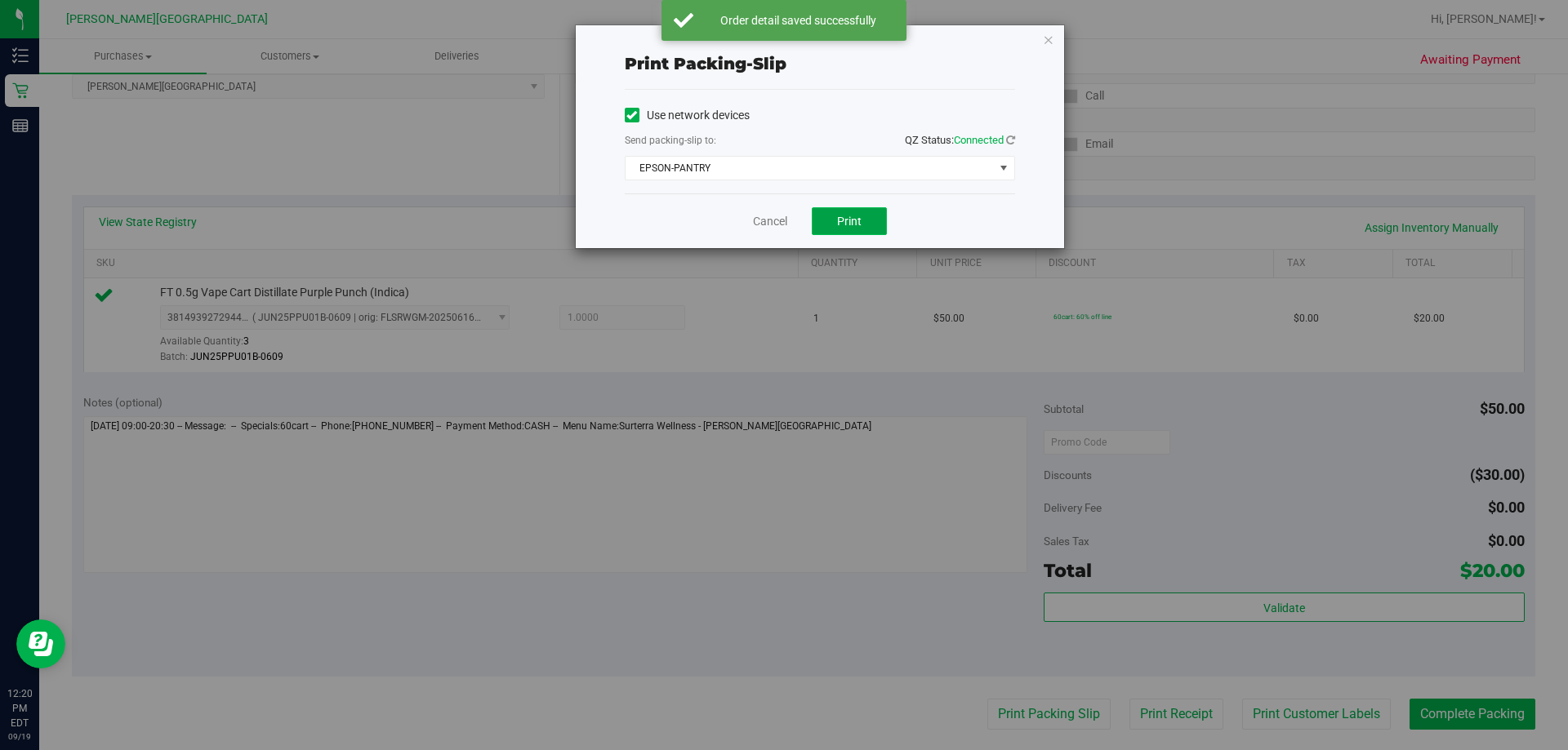
click at [782, 225] on button "Print" at bounding box center [849, 221] width 75 height 28
drag, startPoint x: 1048, startPoint y: 40, endPoint x: 1093, endPoint y: 361, distance: 324.1
click at [782, 39] on icon "button" at bounding box center [1049, 39] width 11 height 19
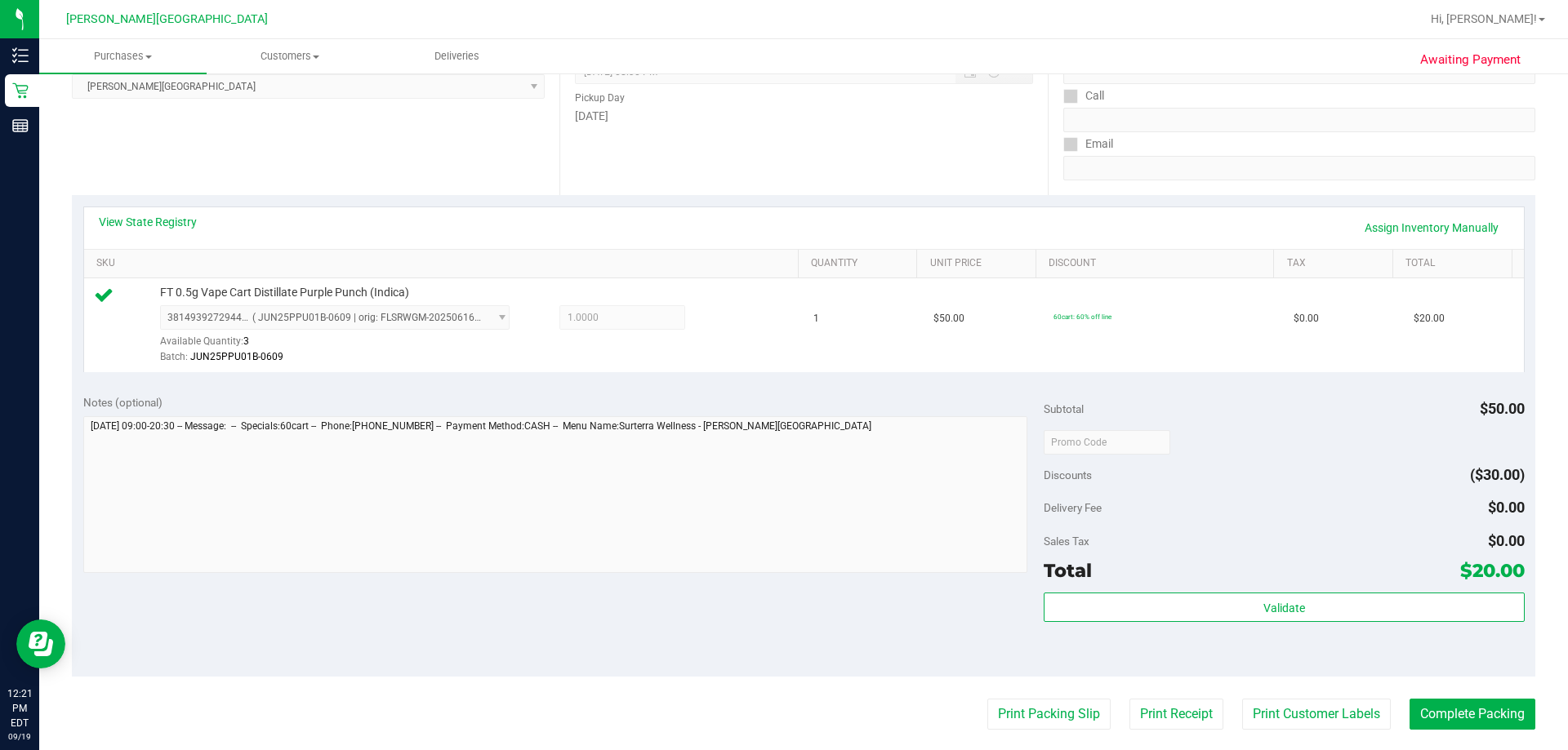
click at [782, 742] on purchase-details "Back Edit Purchase Cancel Purchase View Profile # 11973540 BioTrack ID: - Submi…" at bounding box center [804, 450] width 1464 height 1214
click at [782, 725] on button "Complete Packing" at bounding box center [1472, 714] width 125 height 31
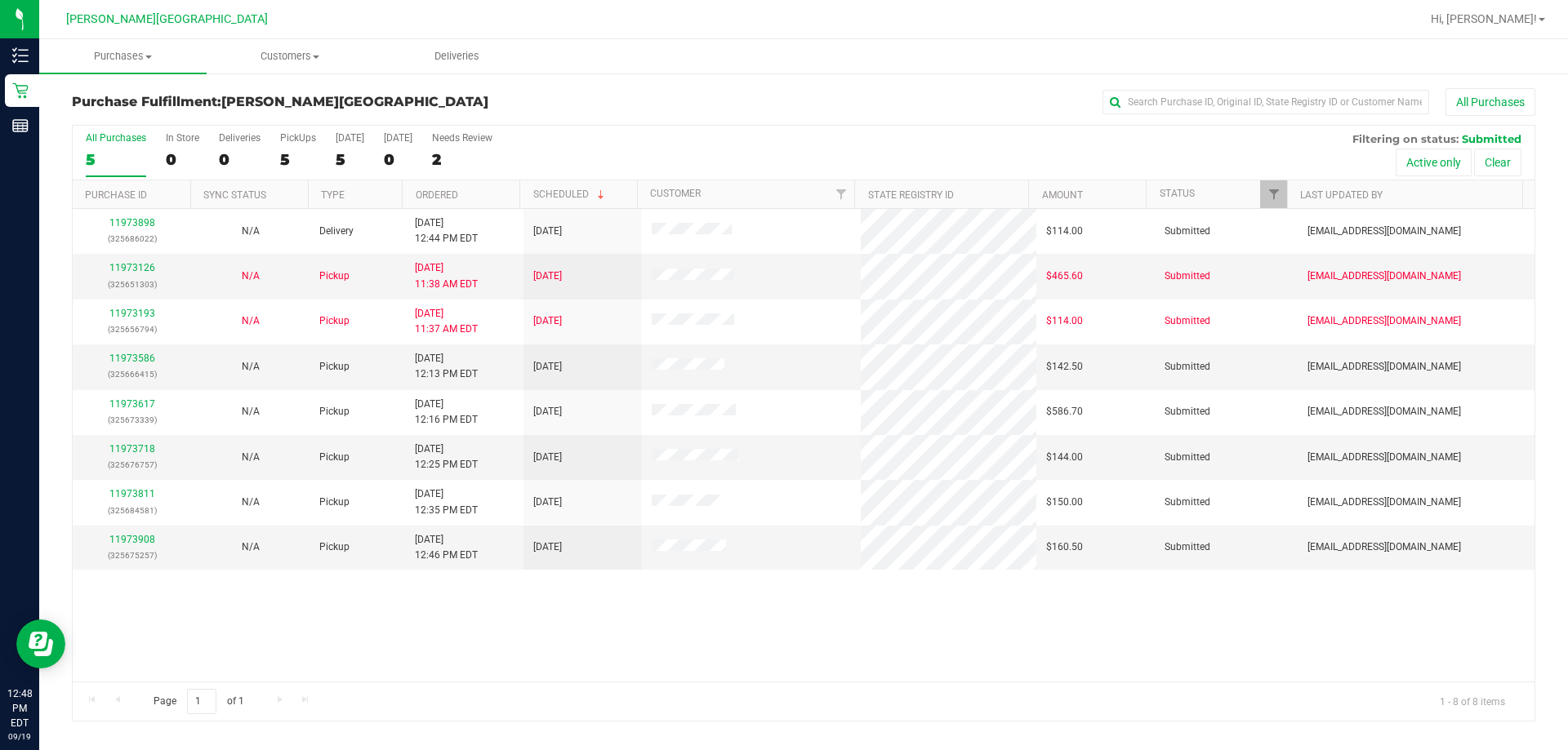
click at [276, 145] on div "All Purchases 5 In Store 0 Deliveries 0 PickUps 5 [DATE] 5 [DATE] 0 Needs Revie…" at bounding box center [804, 153] width 1462 height 54
click at [290, 148] on label "PickUps 5" at bounding box center [297, 154] width 36 height 45
click at [0, 0] on input "PickUps 5" at bounding box center [0, 0] width 0 height 0
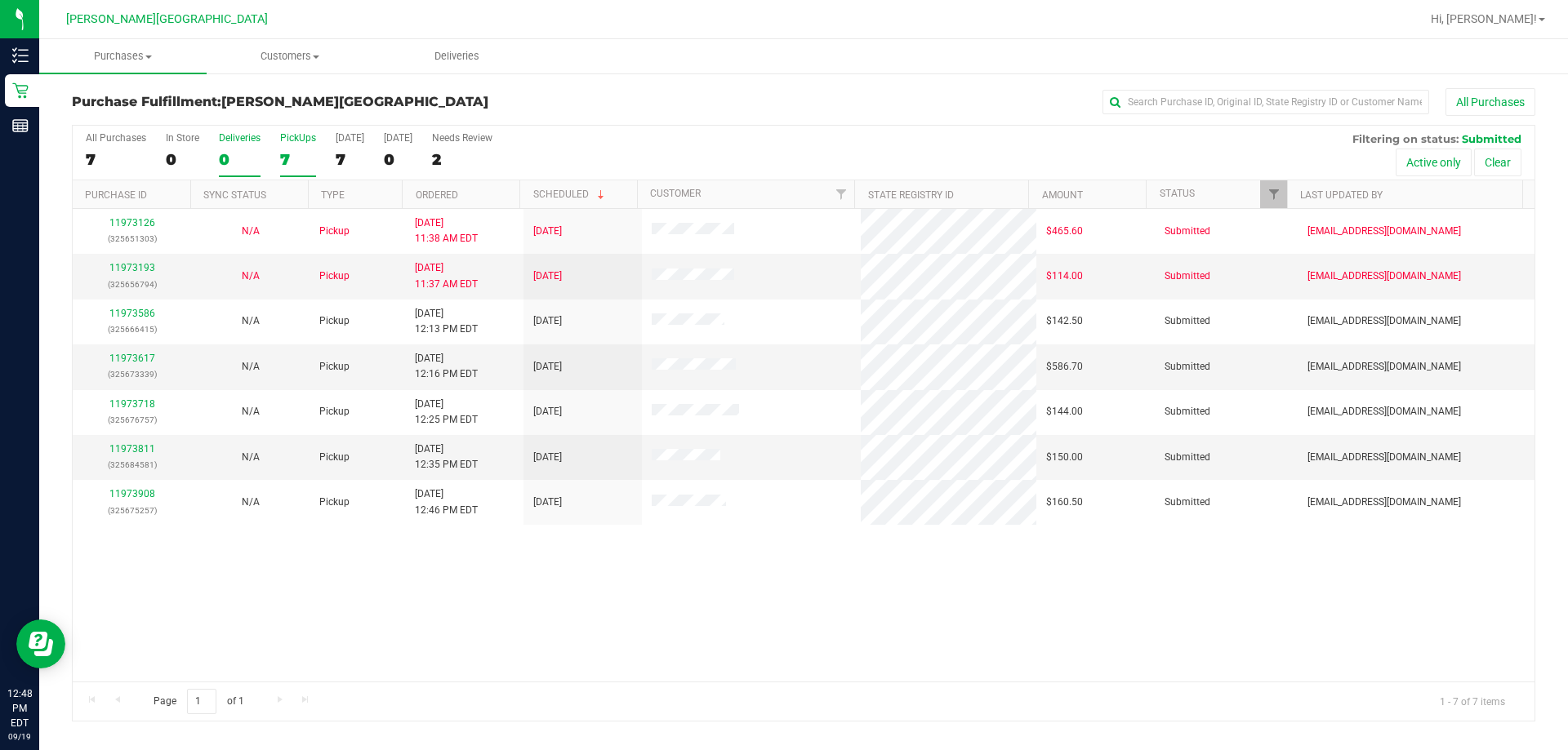
click at [239, 153] on div "0" at bounding box center [239, 159] width 41 height 18
click at [0, 0] on input "Deliveries 0" at bounding box center [0, 0] width 0 height 0
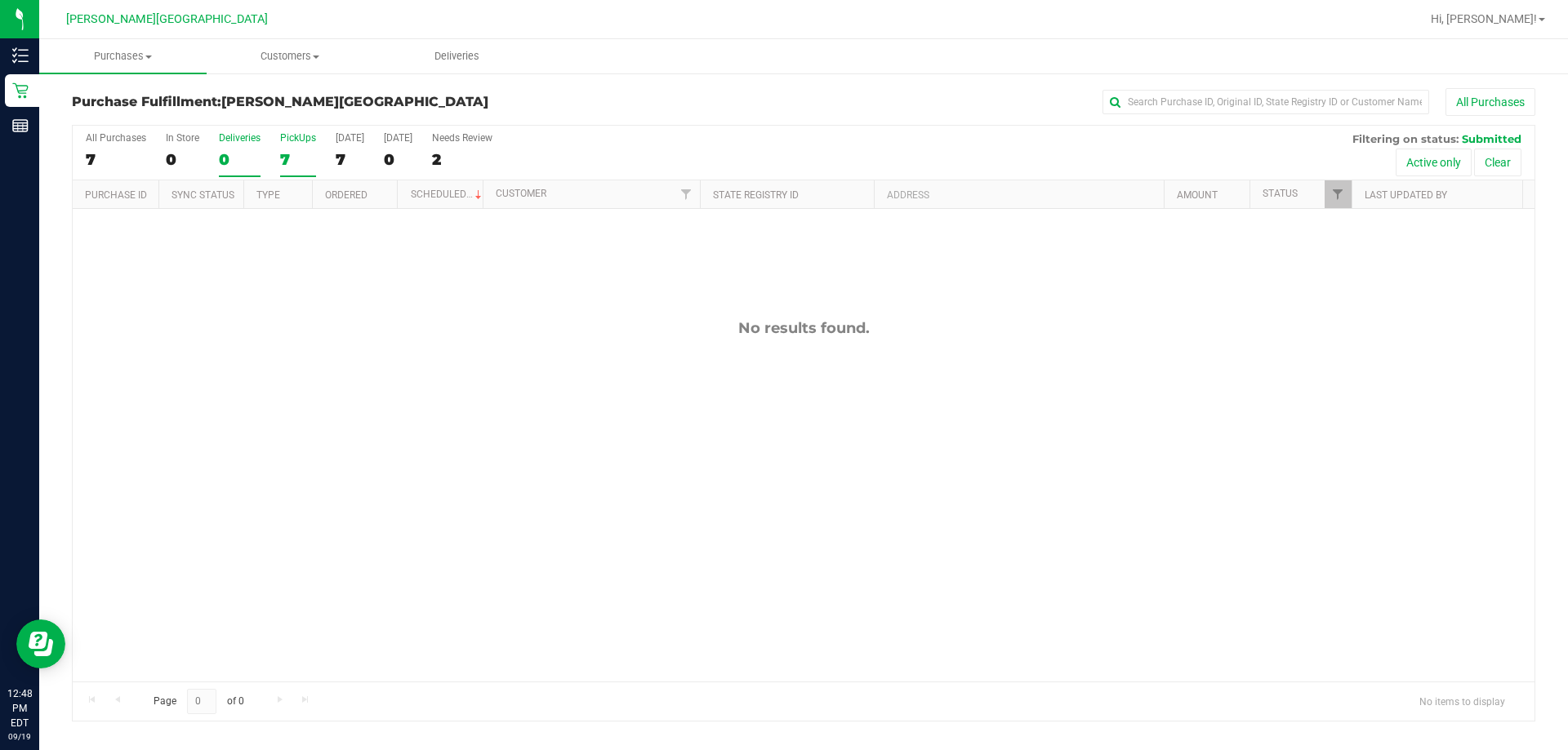
click at [299, 137] on div "PickUps" at bounding box center [297, 138] width 36 height 11
click at [0, 0] on input "PickUps 7" at bounding box center [0, 0] width 0 height 0
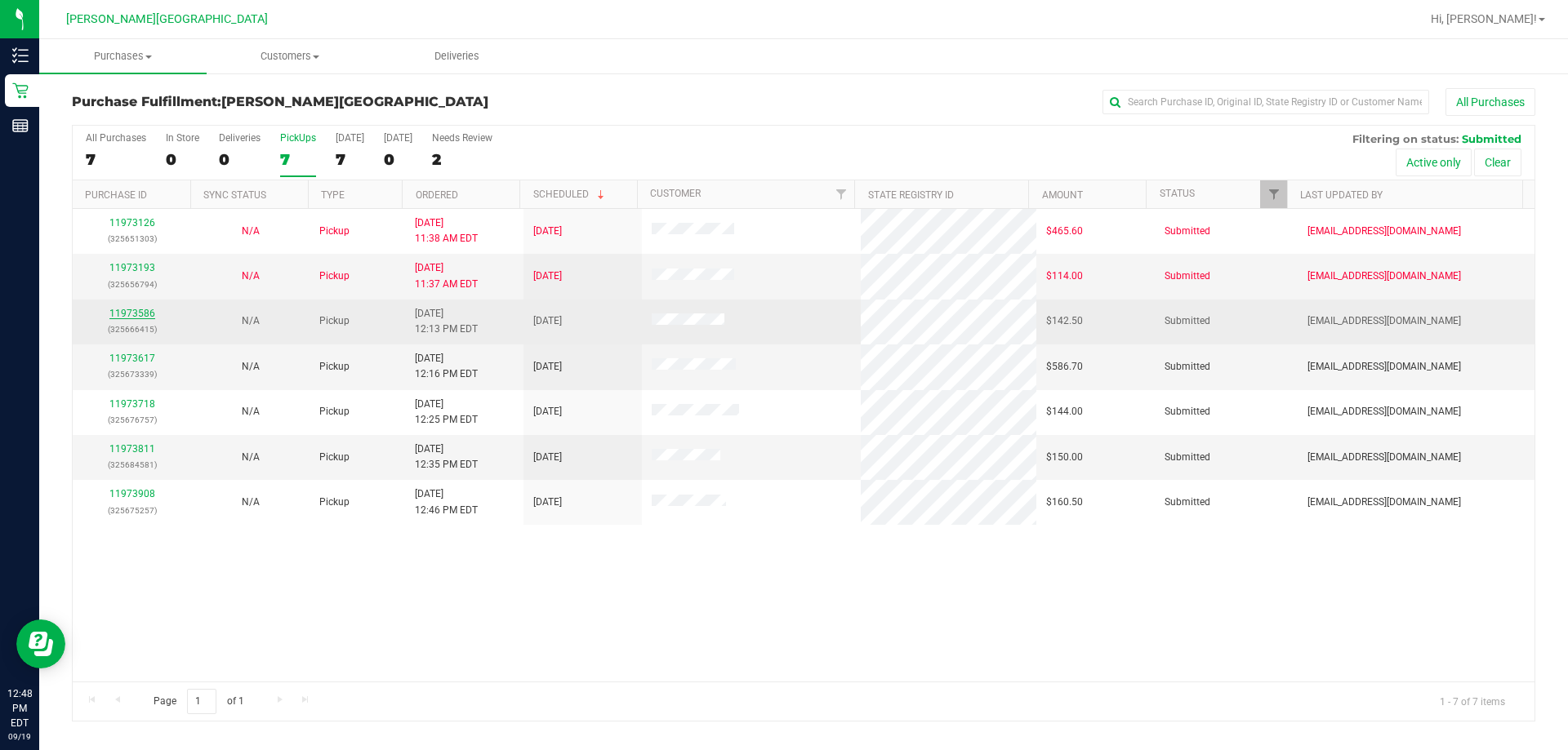
click at [147, 313] on link "11973586" at bounding box center [132, 313] width 46 height 11
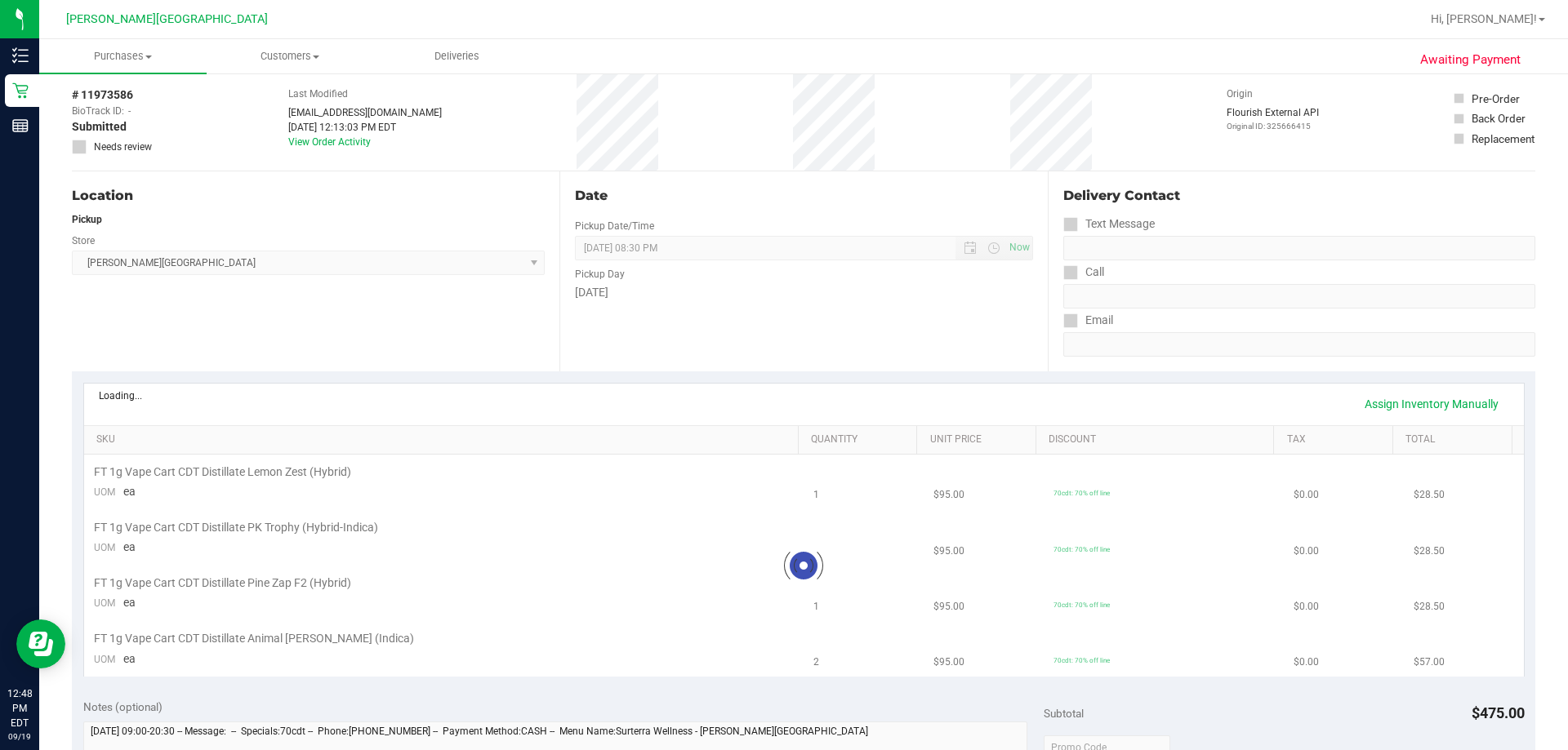
scroll to position [163, 0]
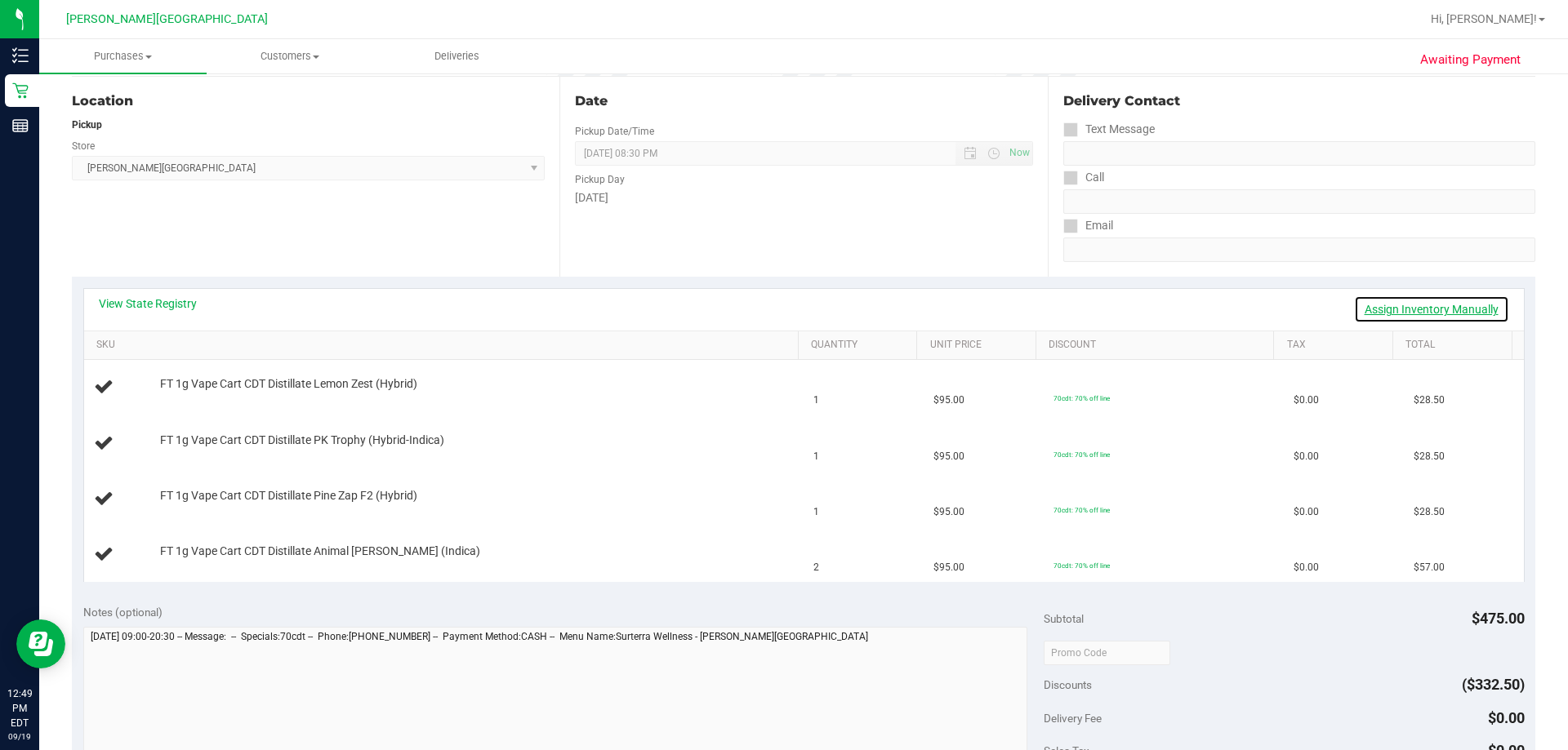
click at [782, 307] on link "Assign Inventory Manually" at bounding box center [1431, 310] width 155 height 28
click at [782, 310] on link "Save & Exit" at bounding box center [1471, 310] width 76 height 28
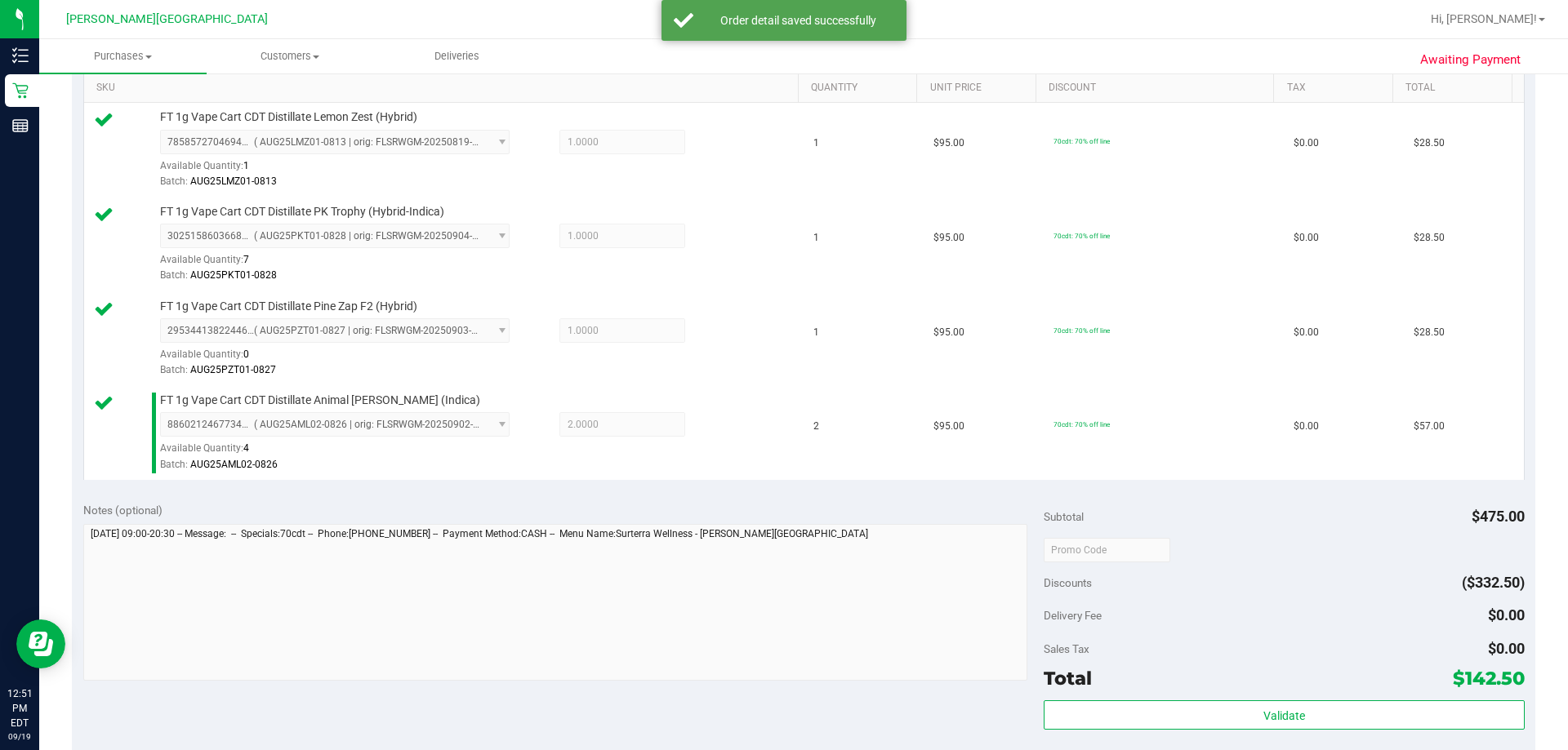
scroll to position [489, 0]
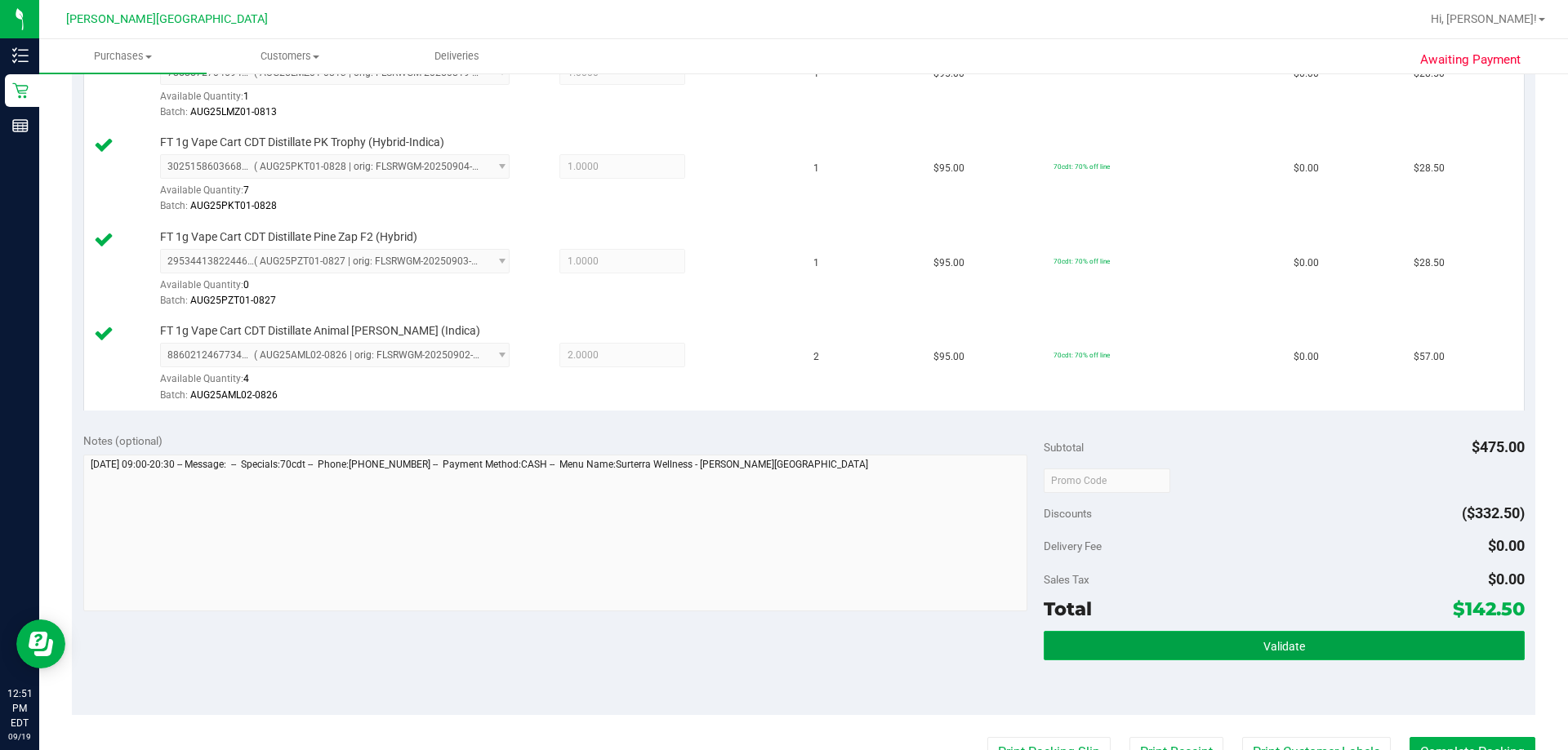
click at [782, 646] on button "Validate" at bounding box center [1284, 646] width 480 height 30
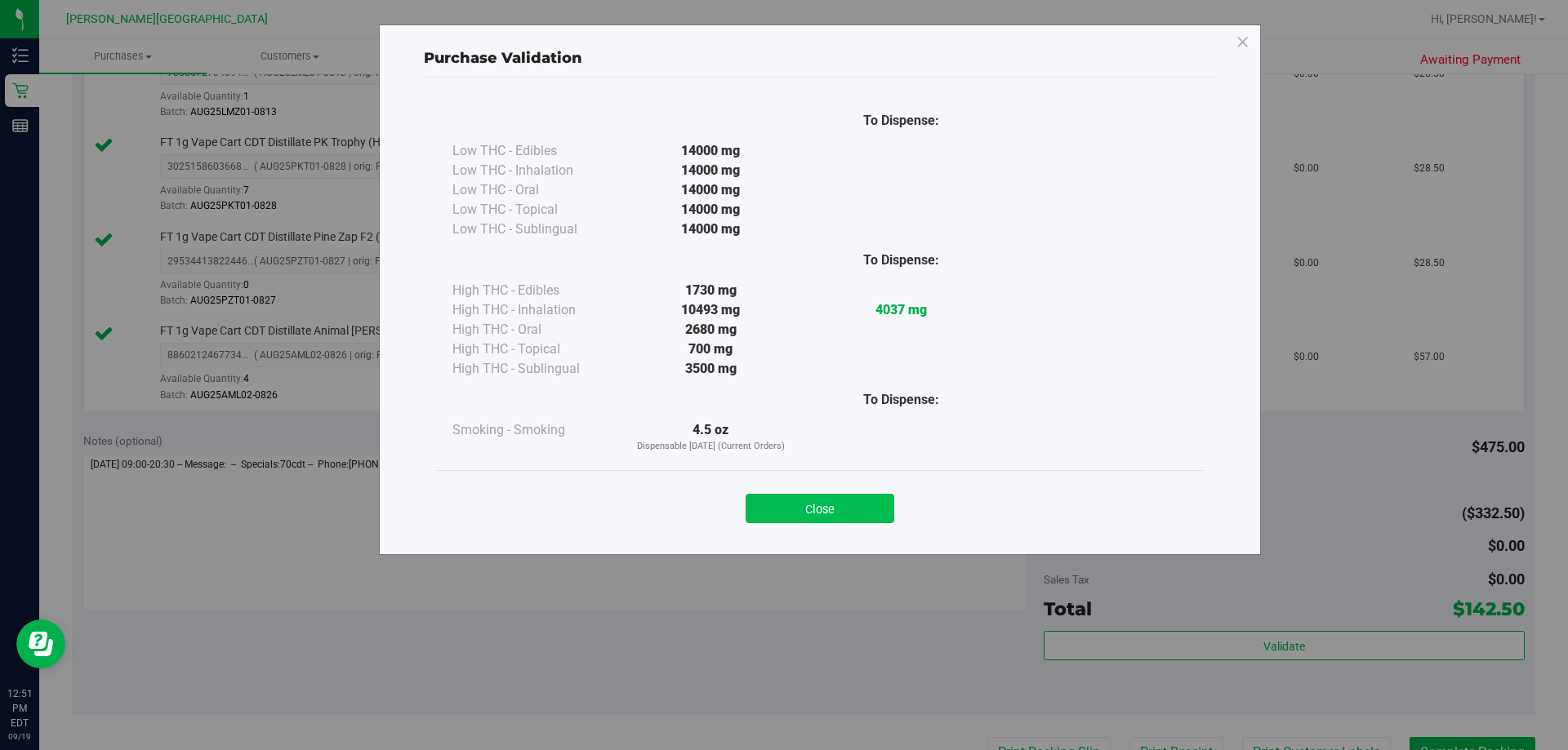
click at [782, 517] on button "Close" at bounding box center [820, 509] width 148 height 30
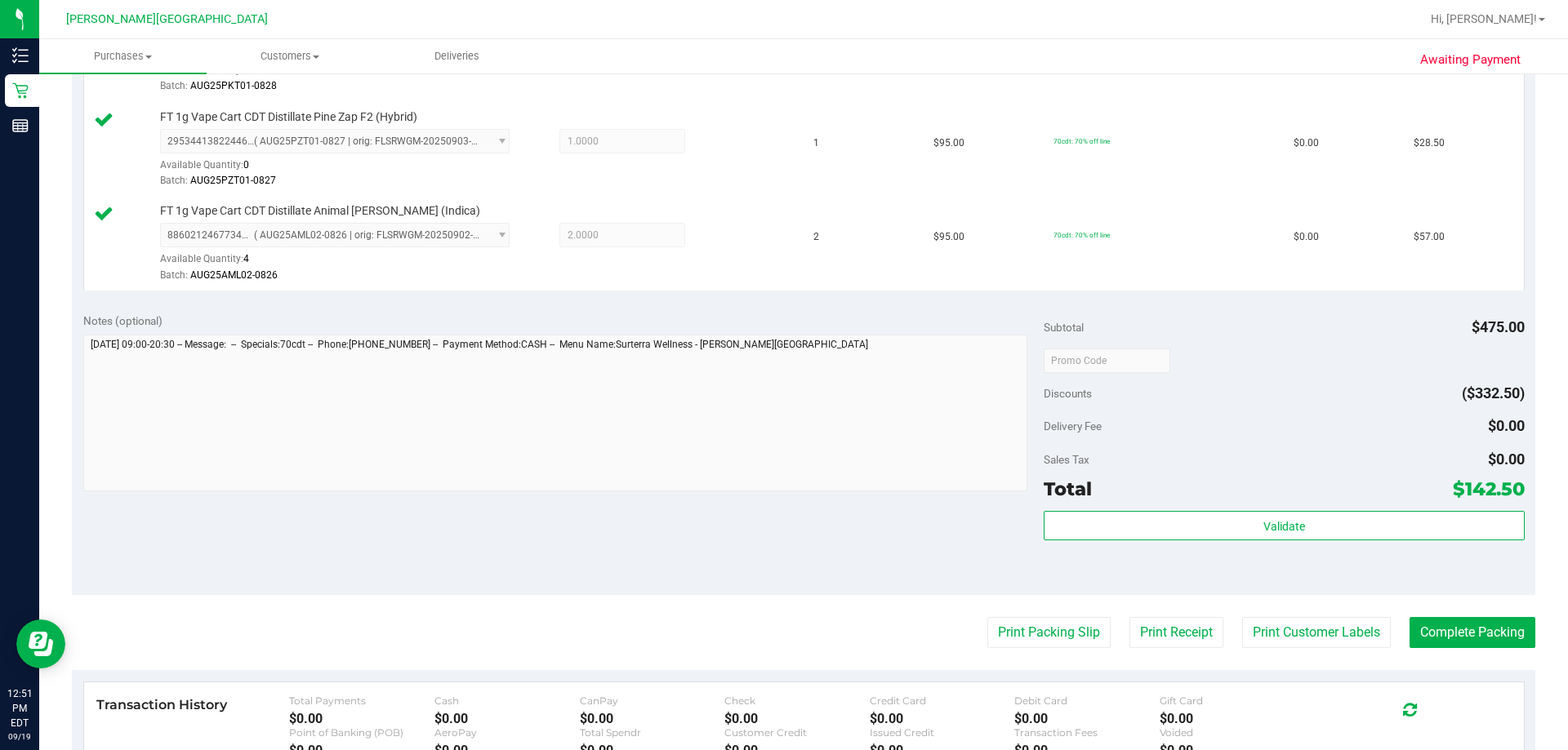
scroll to position [735, 0]
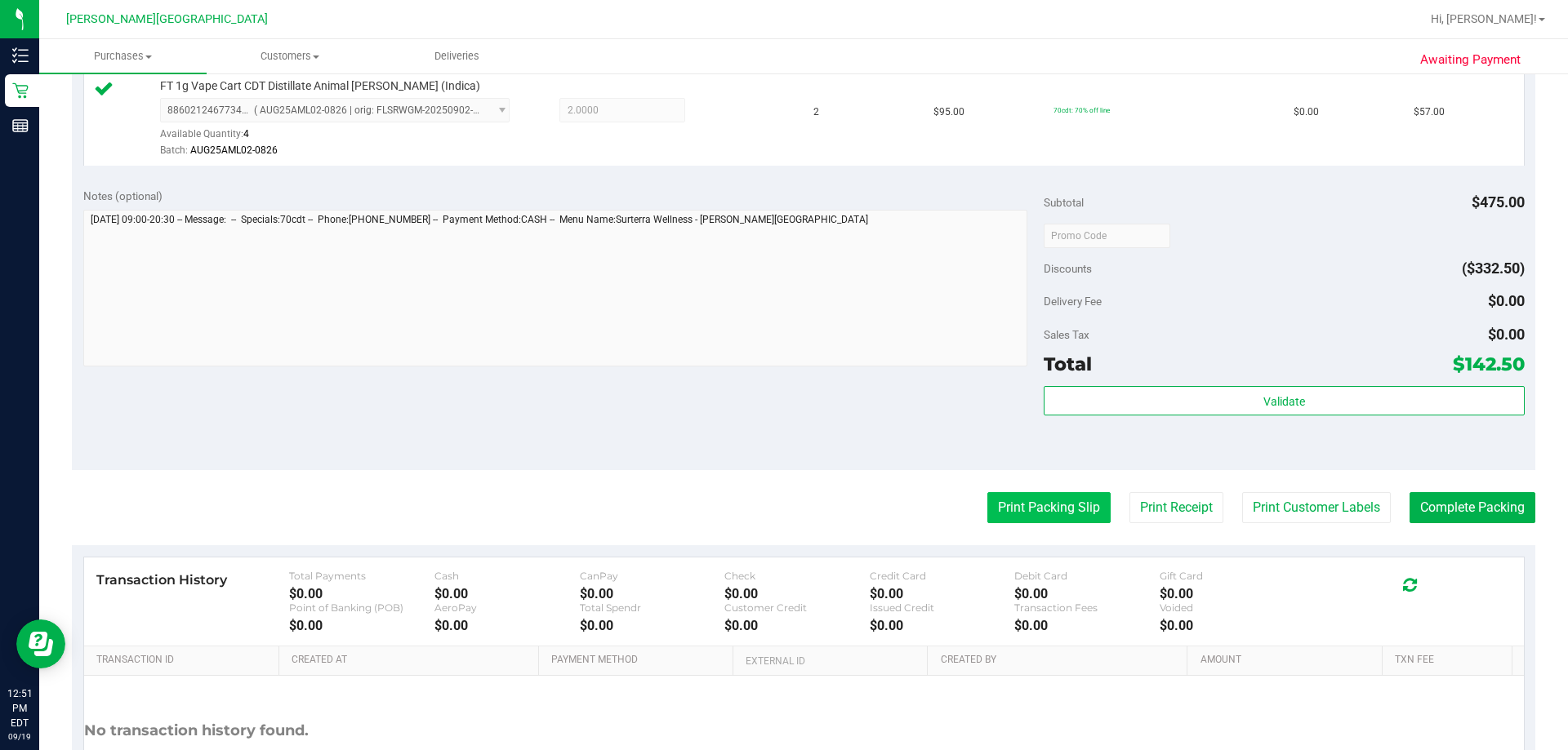
click at [782, 508] on button "Print Packing Slip" at bounding box center [1049, 507] width 124 height 31
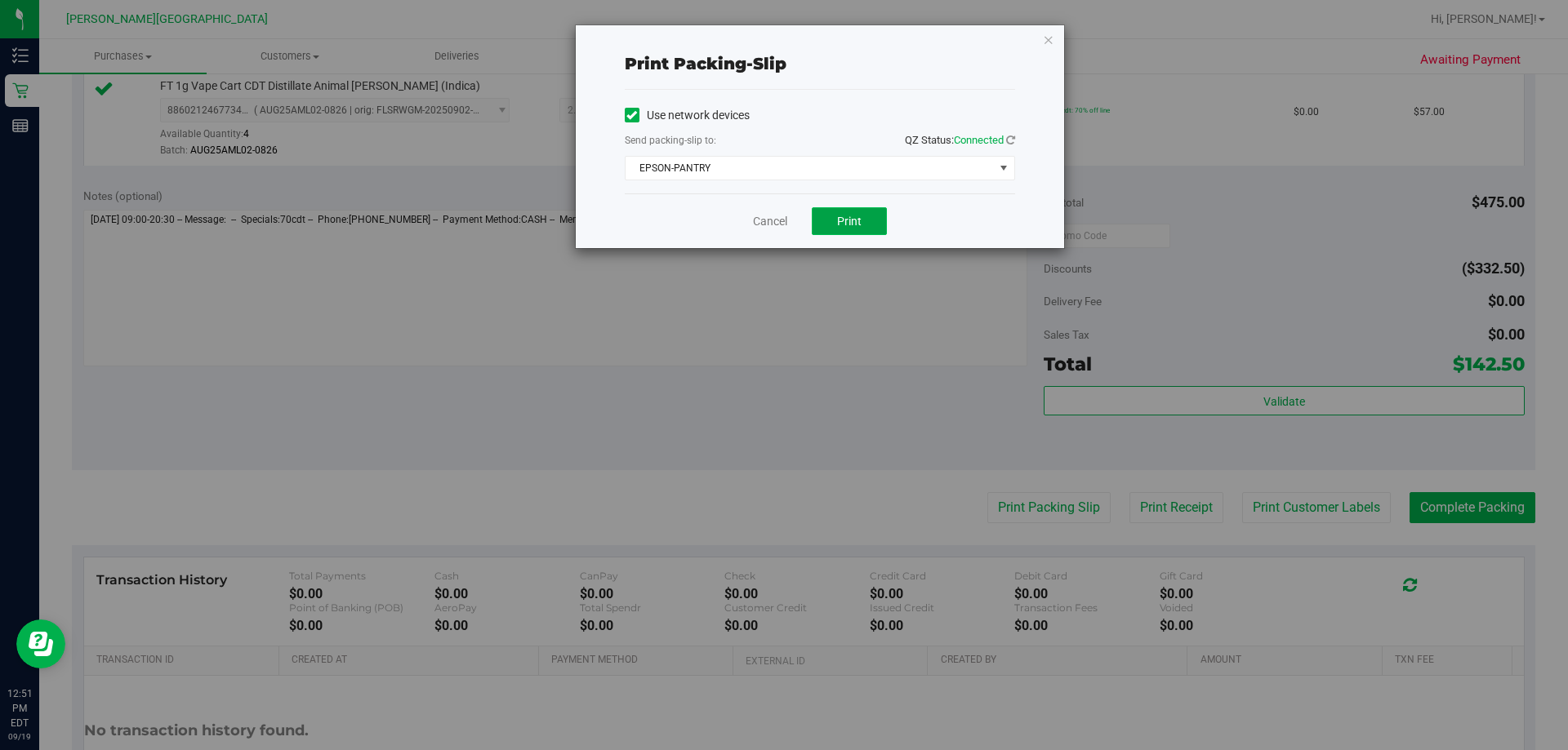
click at [782, 221] on button "Print" at bounding box center [849, 221] width 75 height 28
click at [782, 40] on icon "button" at bounding box center [1049, 39] width 11 height 19
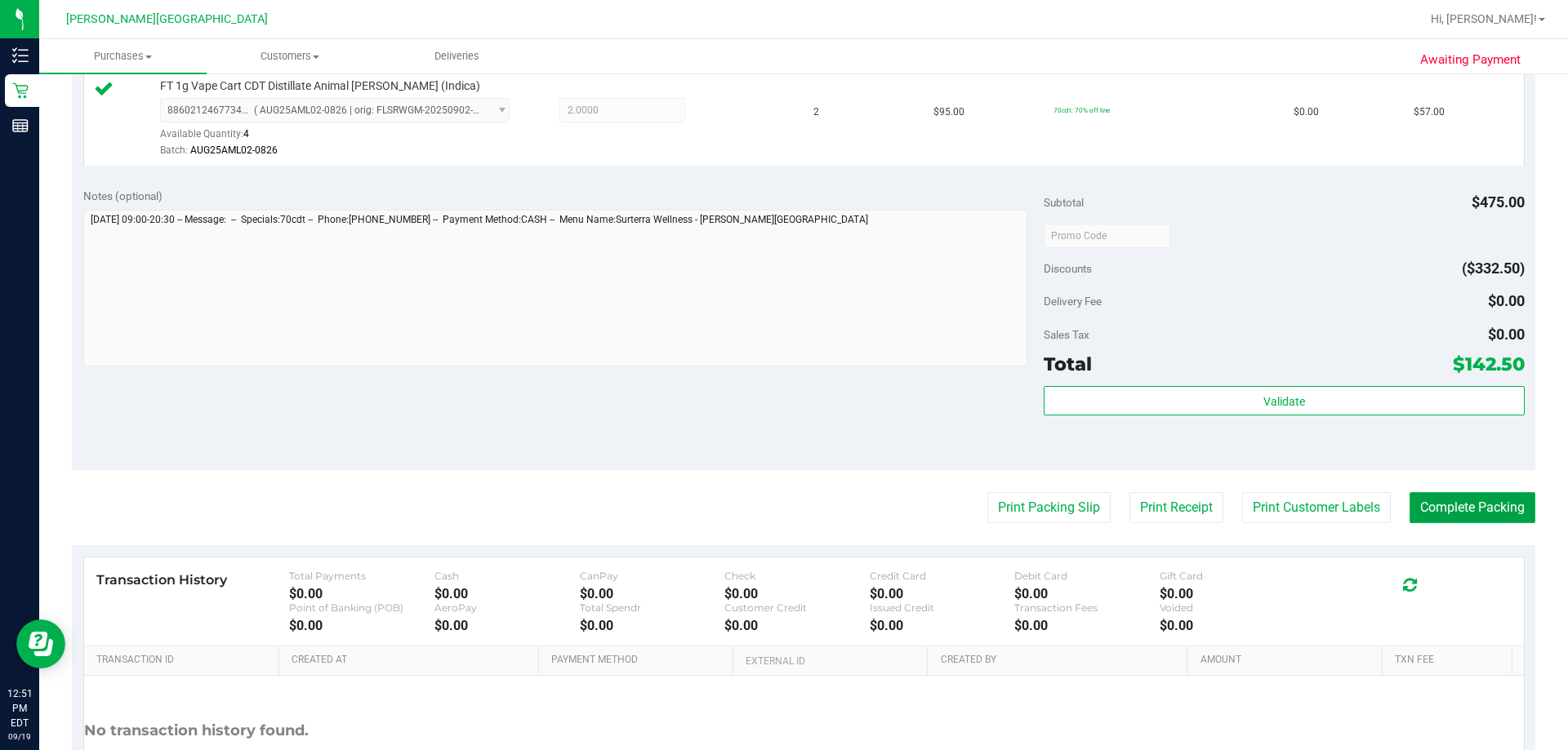
click at [782, 518] on button "Complete Packing" at bounding box center [1472, 507] width 125 height 31
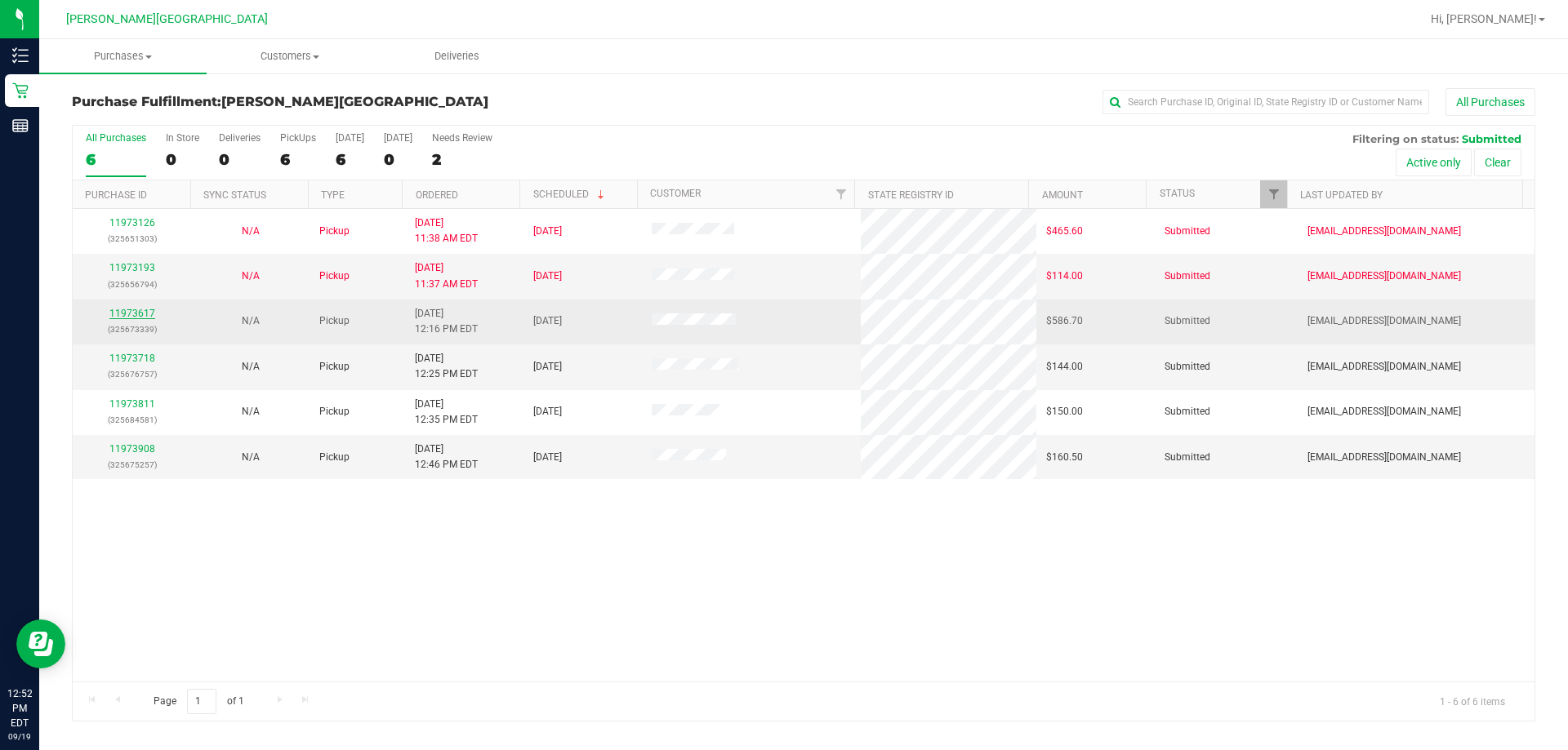
click at [146, 316] on link "11973617" at bounding box center [132, 313] width 46 height 11
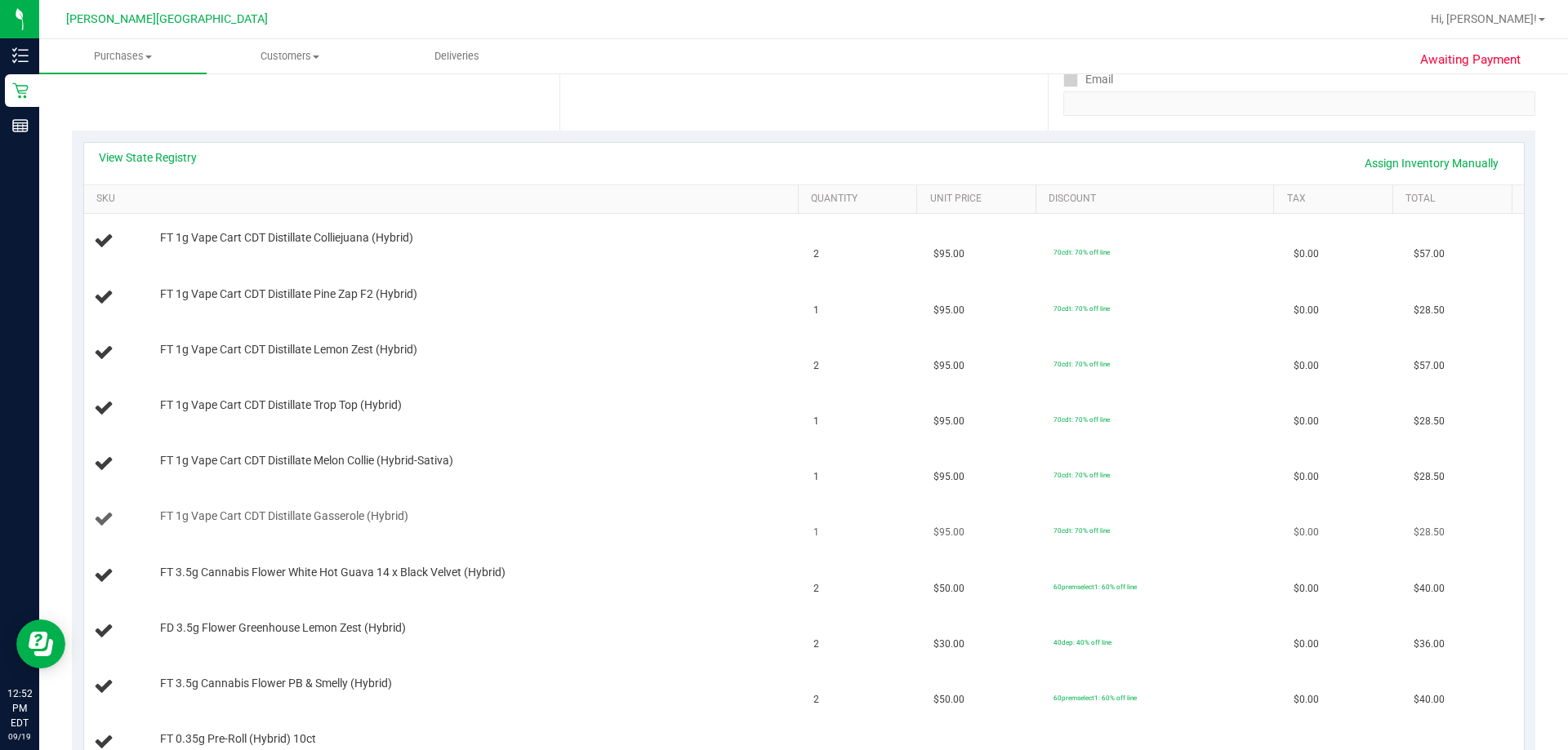
scroll to position [245, 0]
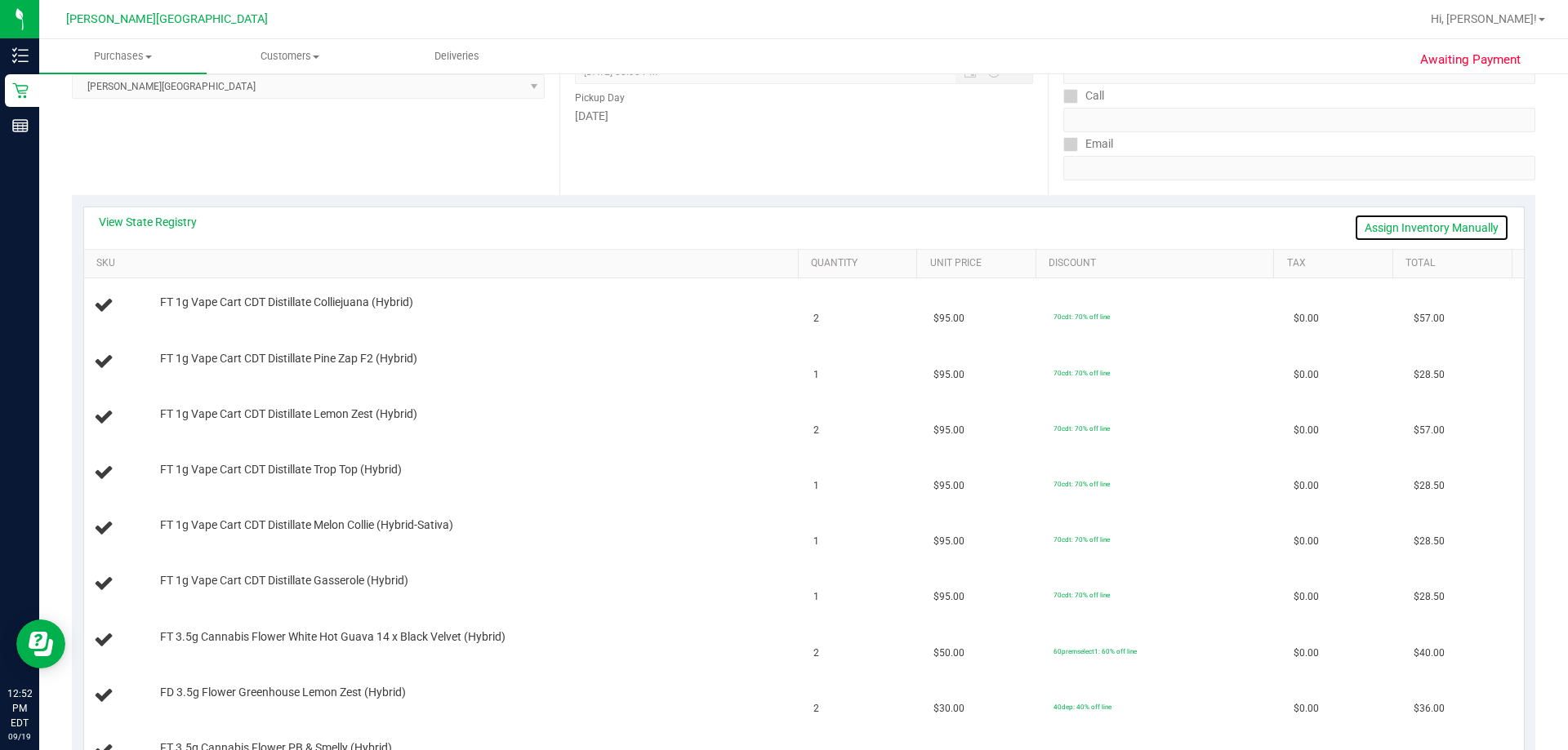
click at [782, 227] on link "Assign Inventory Manually" at bounding box center [1431, 228] width 155 height 28
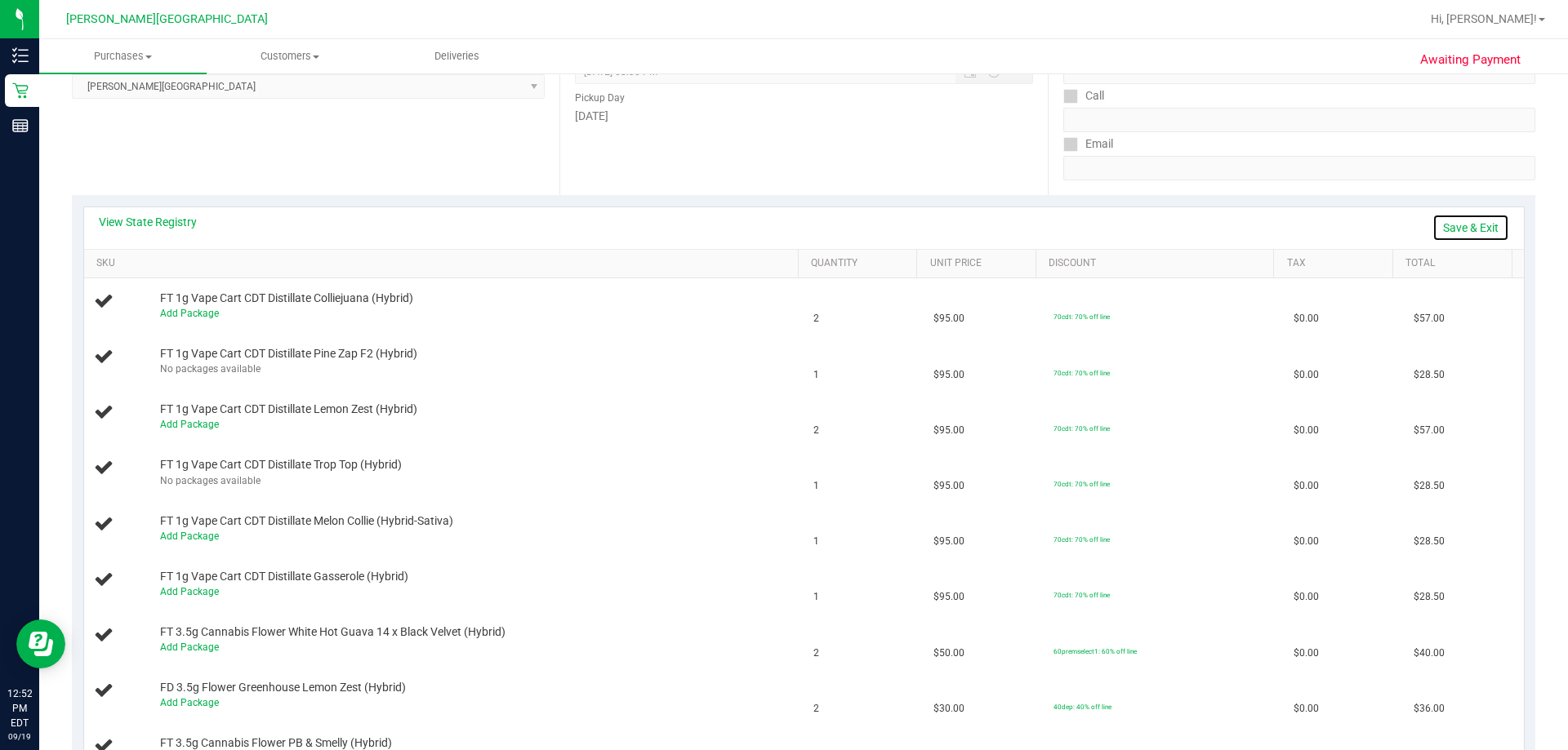
click at [782, 225] on link "Save & Exit" at bounding box center [1471, 228] width 76 height 28
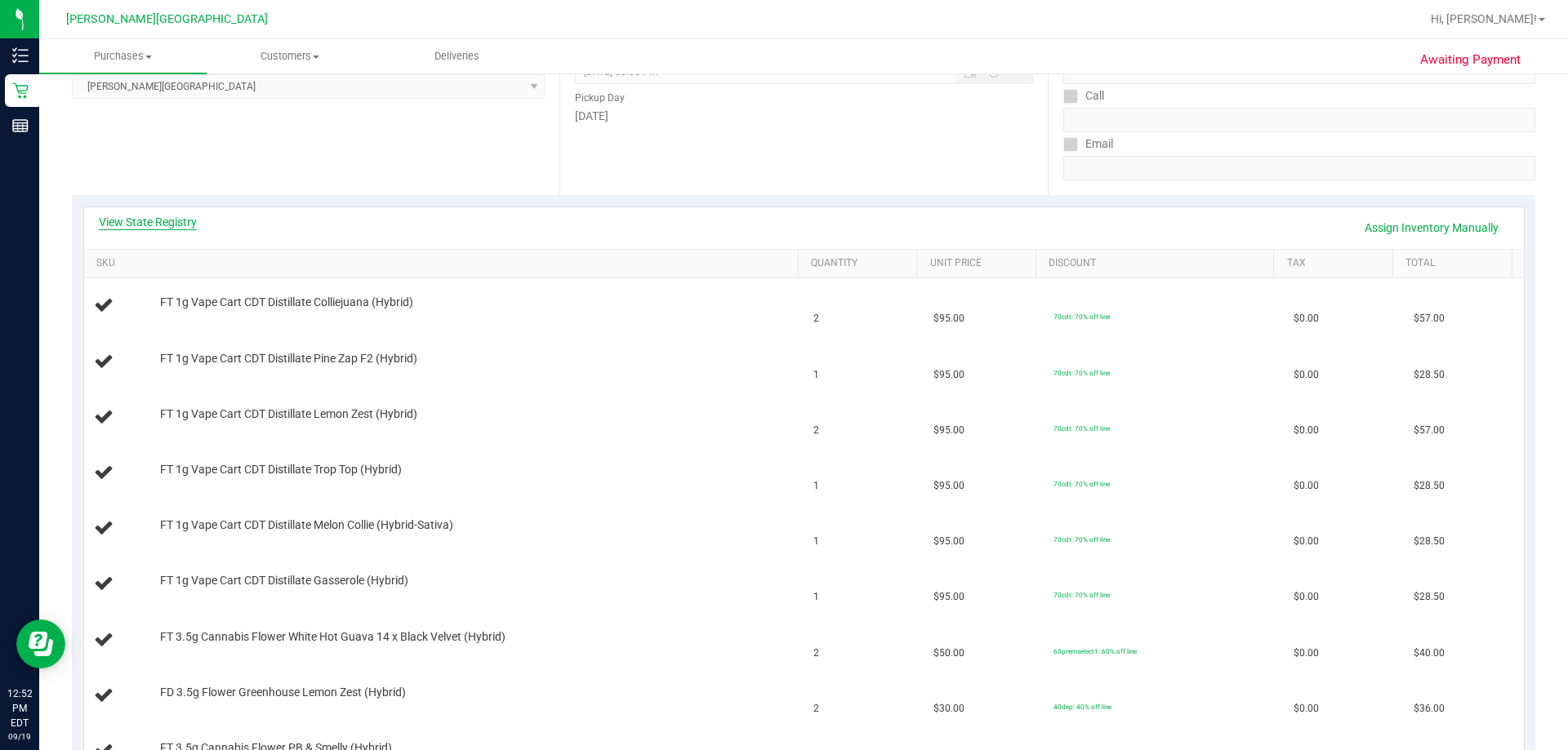
click at [130, 220] on link "View State Registry" at bounding box center [148, 222] width 98 height 17
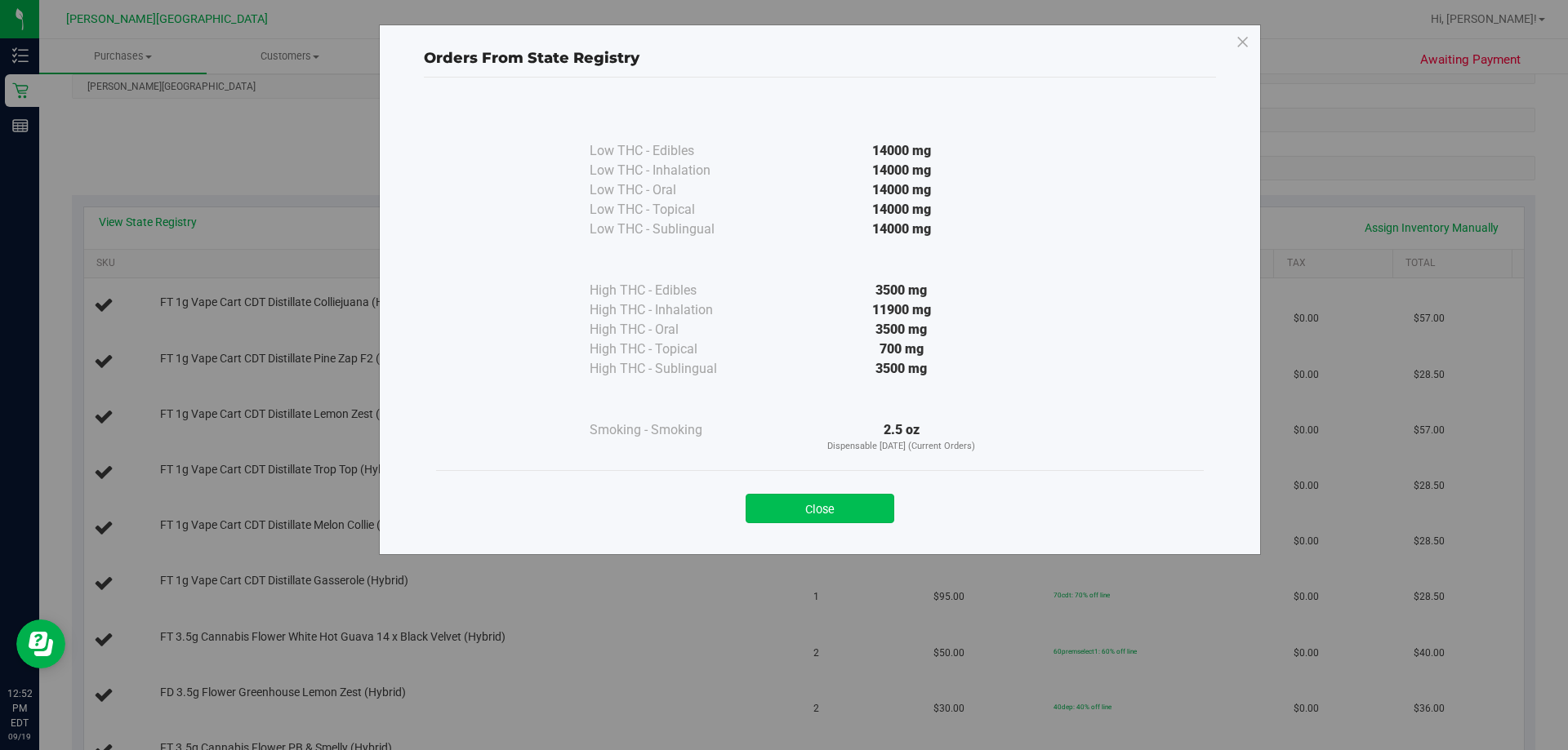
click at [782, 516] on button "Close" at bounding box center [820, 509] width 148 height 30
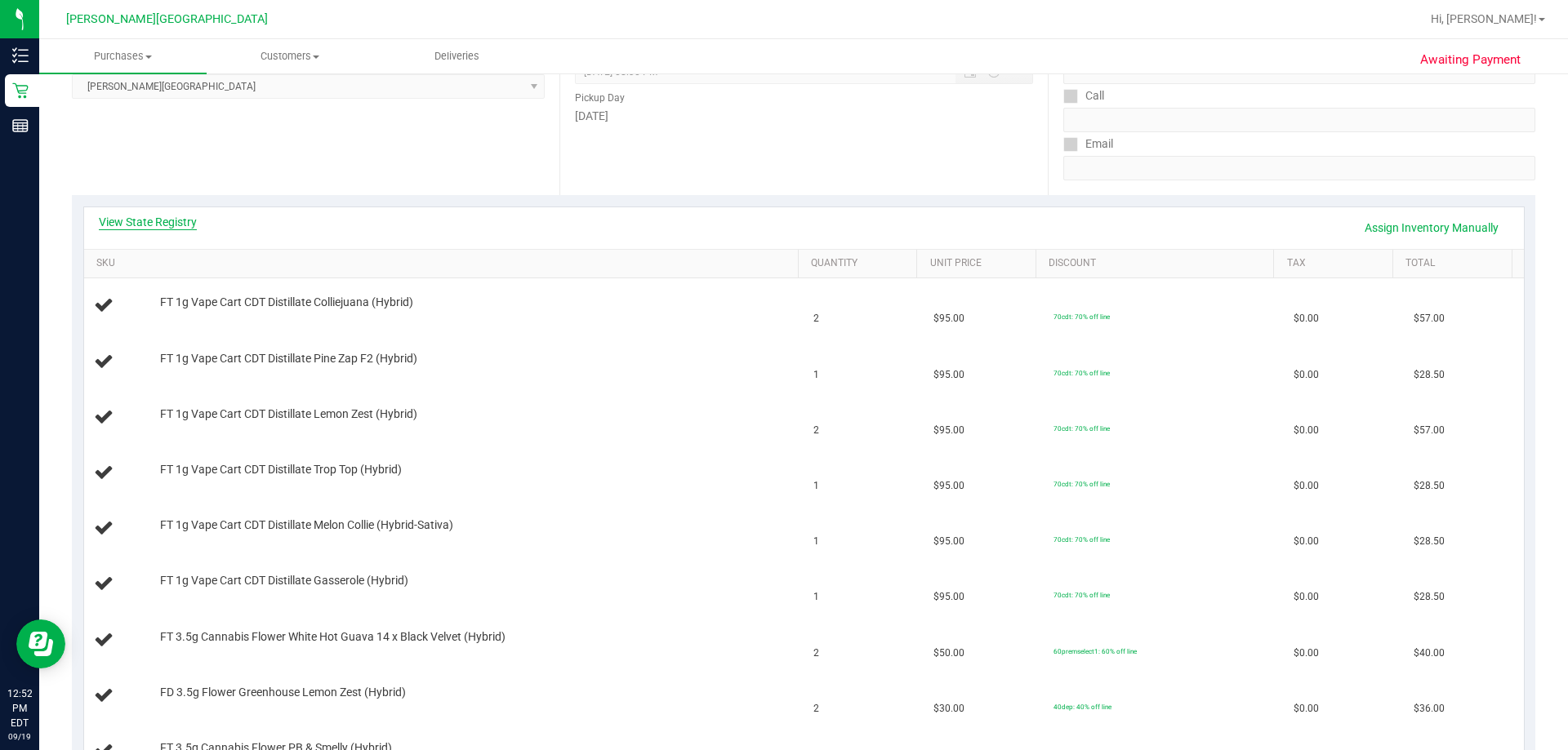
click at [163, 221] on link "View State Registry" at bounding box center [148, 222] width 98 height 17
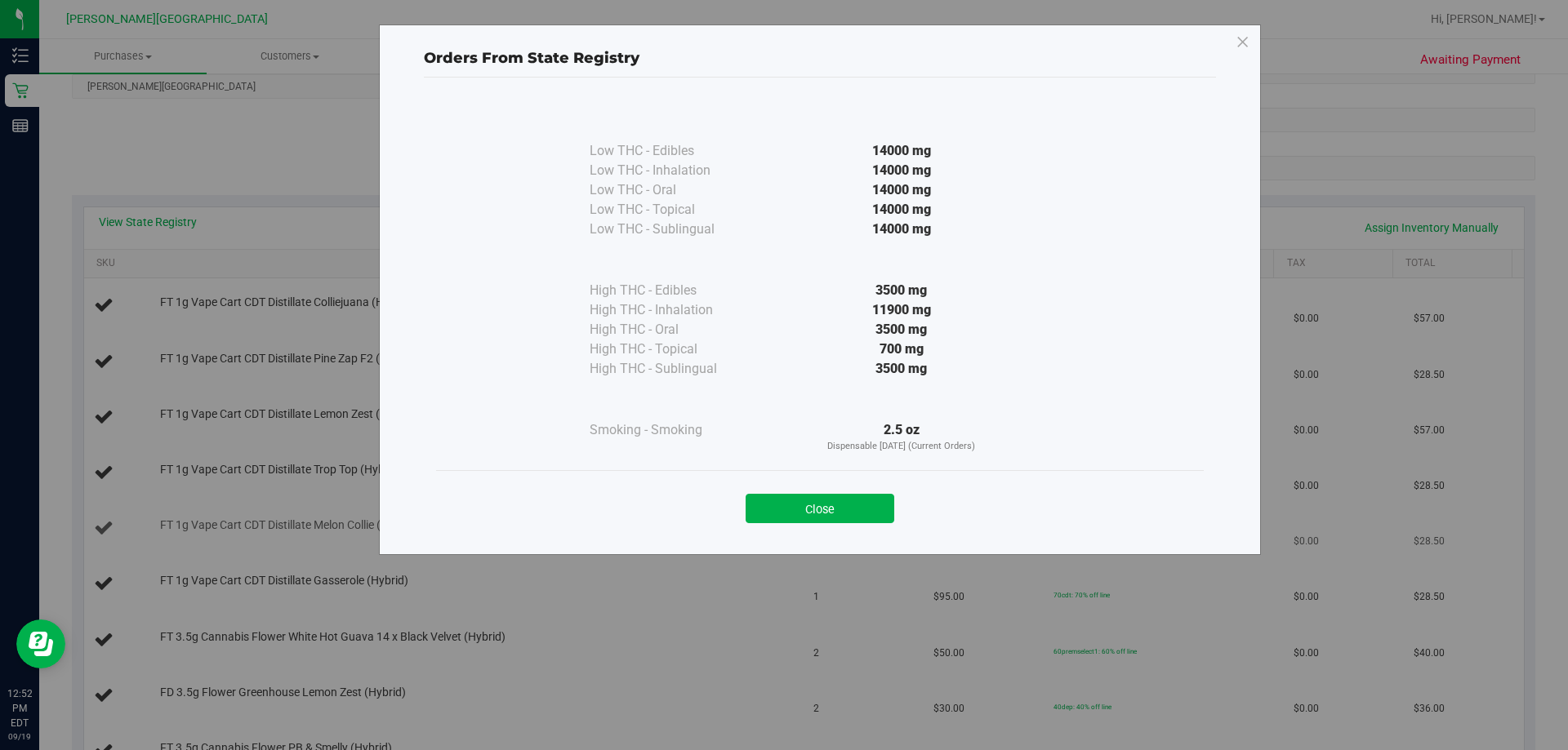
click at [782, 510] on button "Close" at bounding box center [820, 509] width 148 height 30
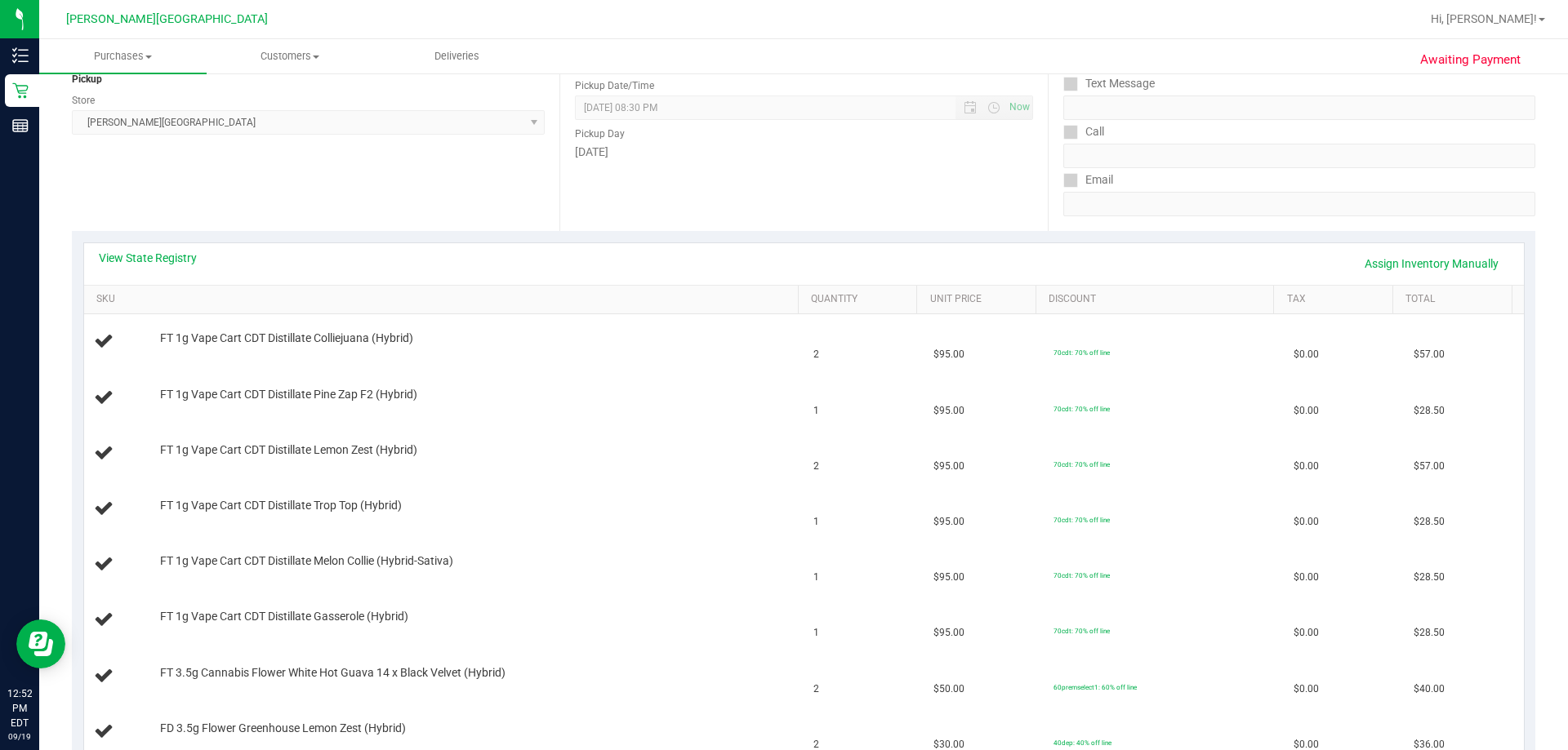
scroll to position [163, 0]
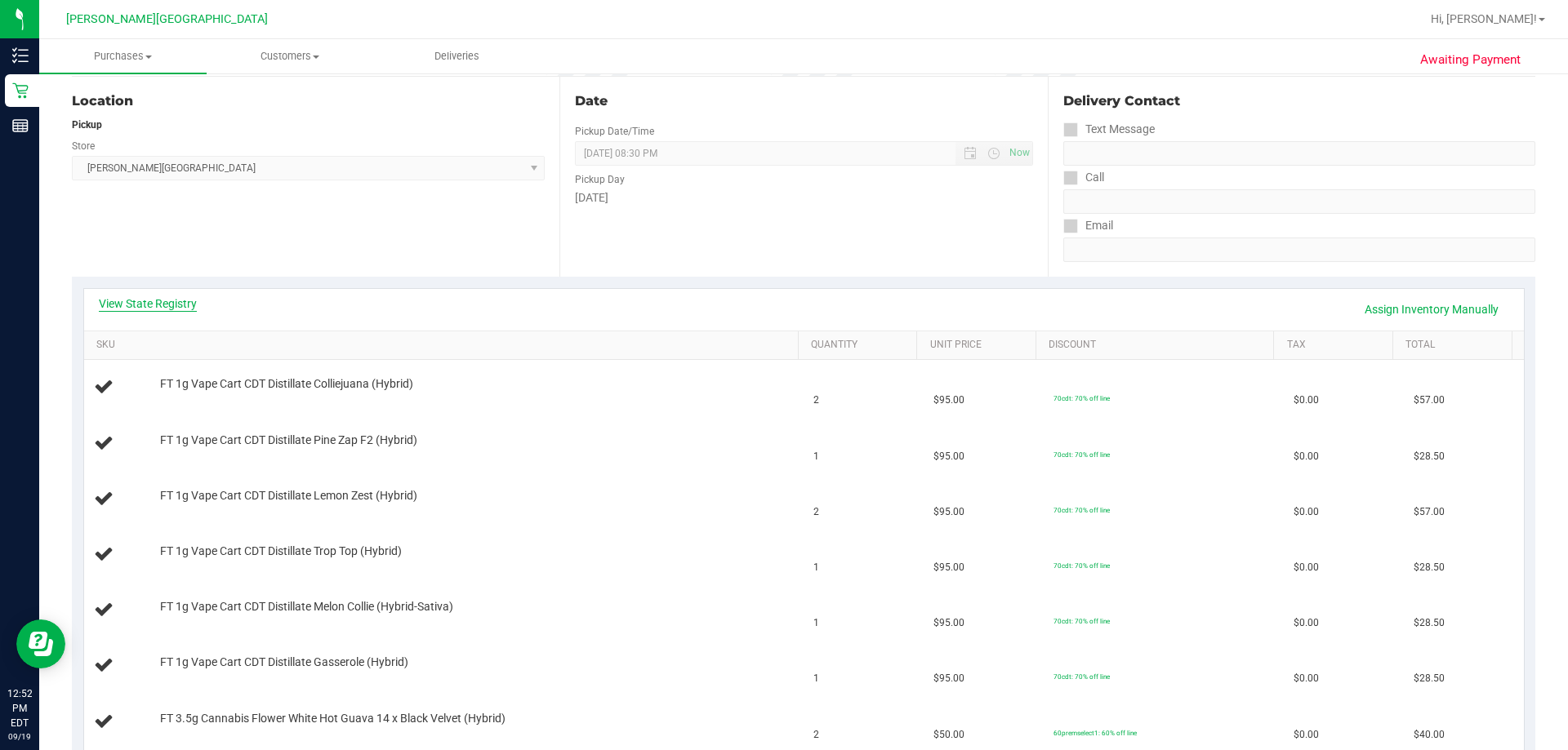
click at [131, 298] on link "View State Registry" at bounding box center [148, 304] width 98 height 17
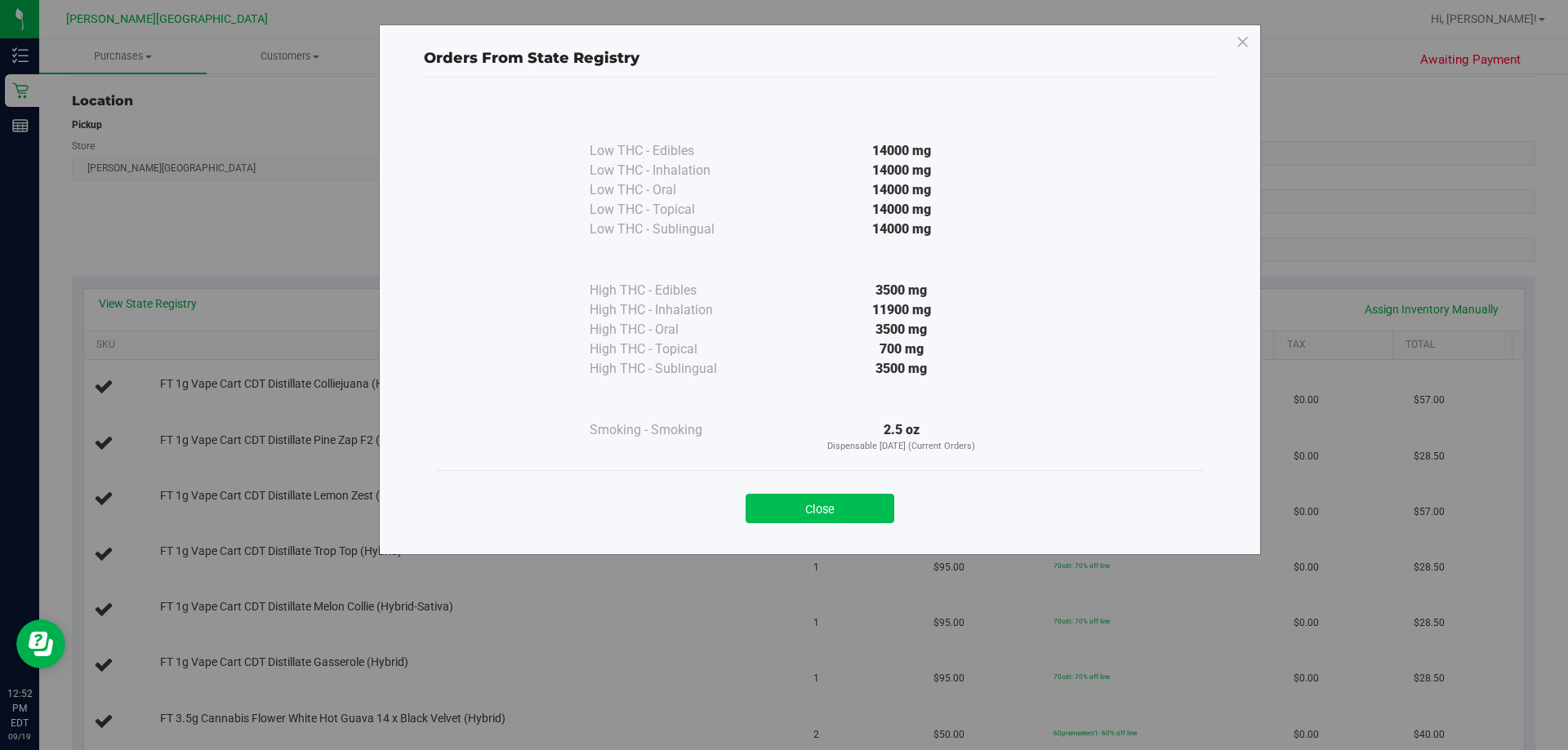
click at [782, 511] on button "Close" at bounding box center [820, 509] width 148 height 30
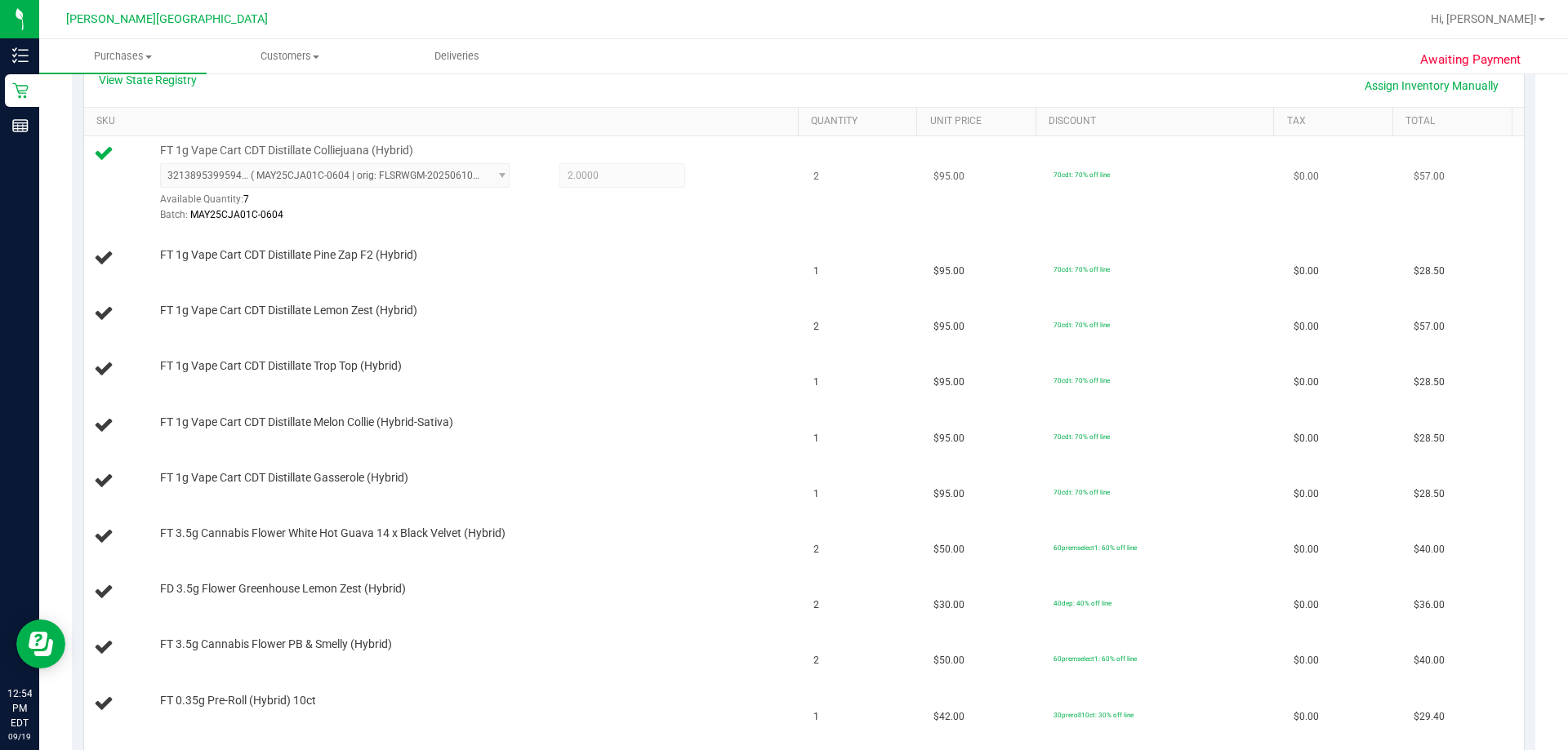
scroll to position [326, 0]
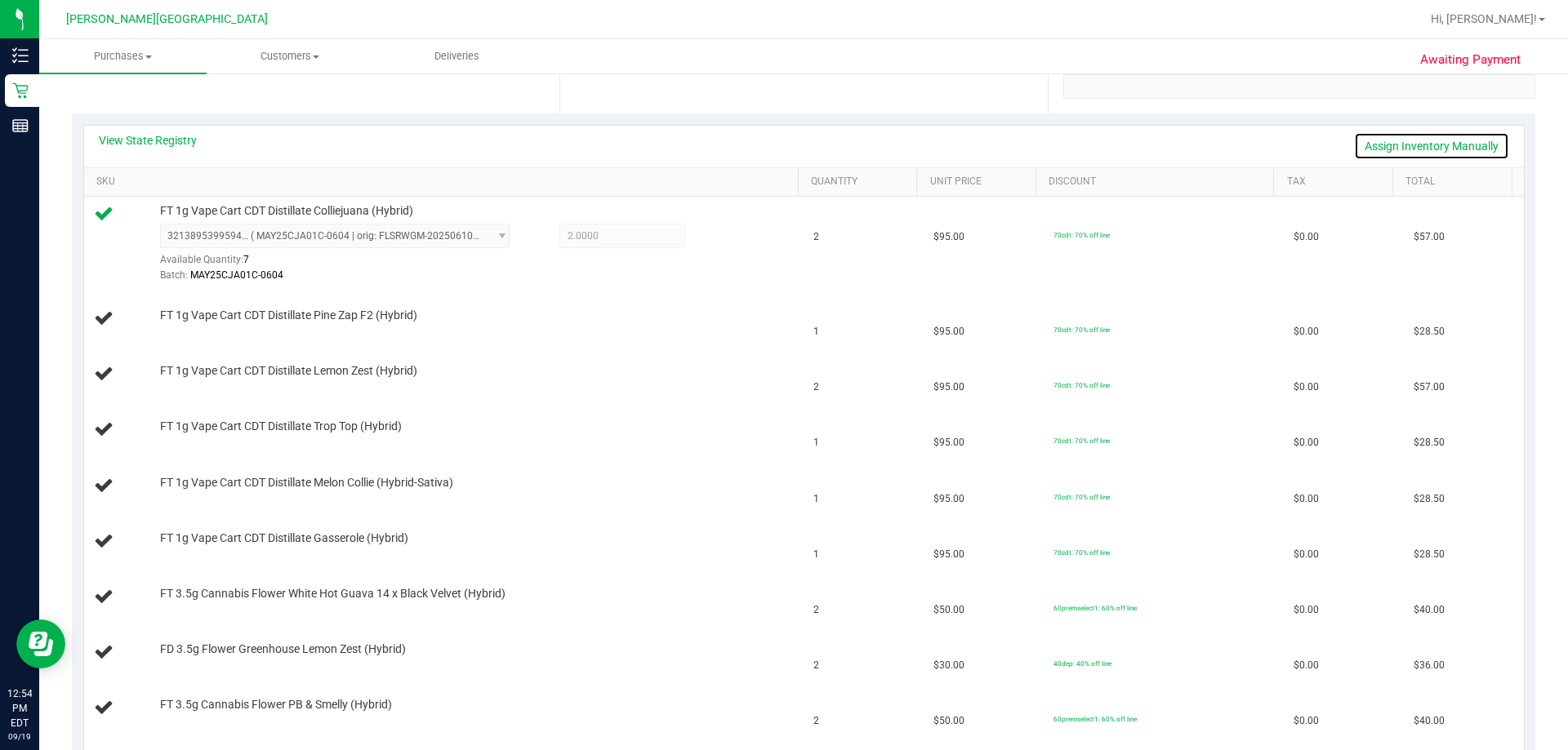
click at [782, 150] on link "Assign Inventory Manually" at bounding box center [1431, 146] width 155 height 28
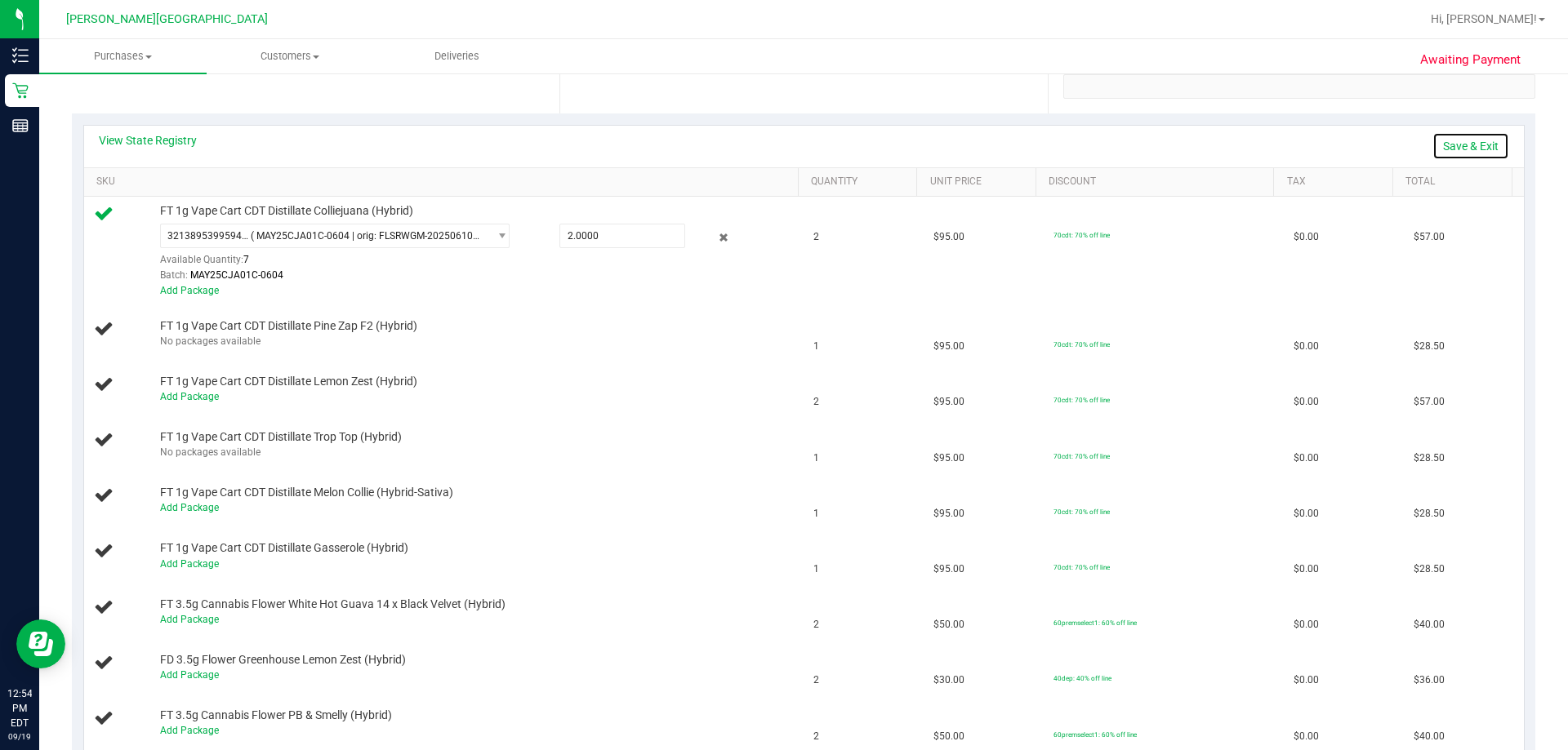
click at [782, 144] on link "Save & Exit" at bounding box center [1471, 146] width 76 height 28
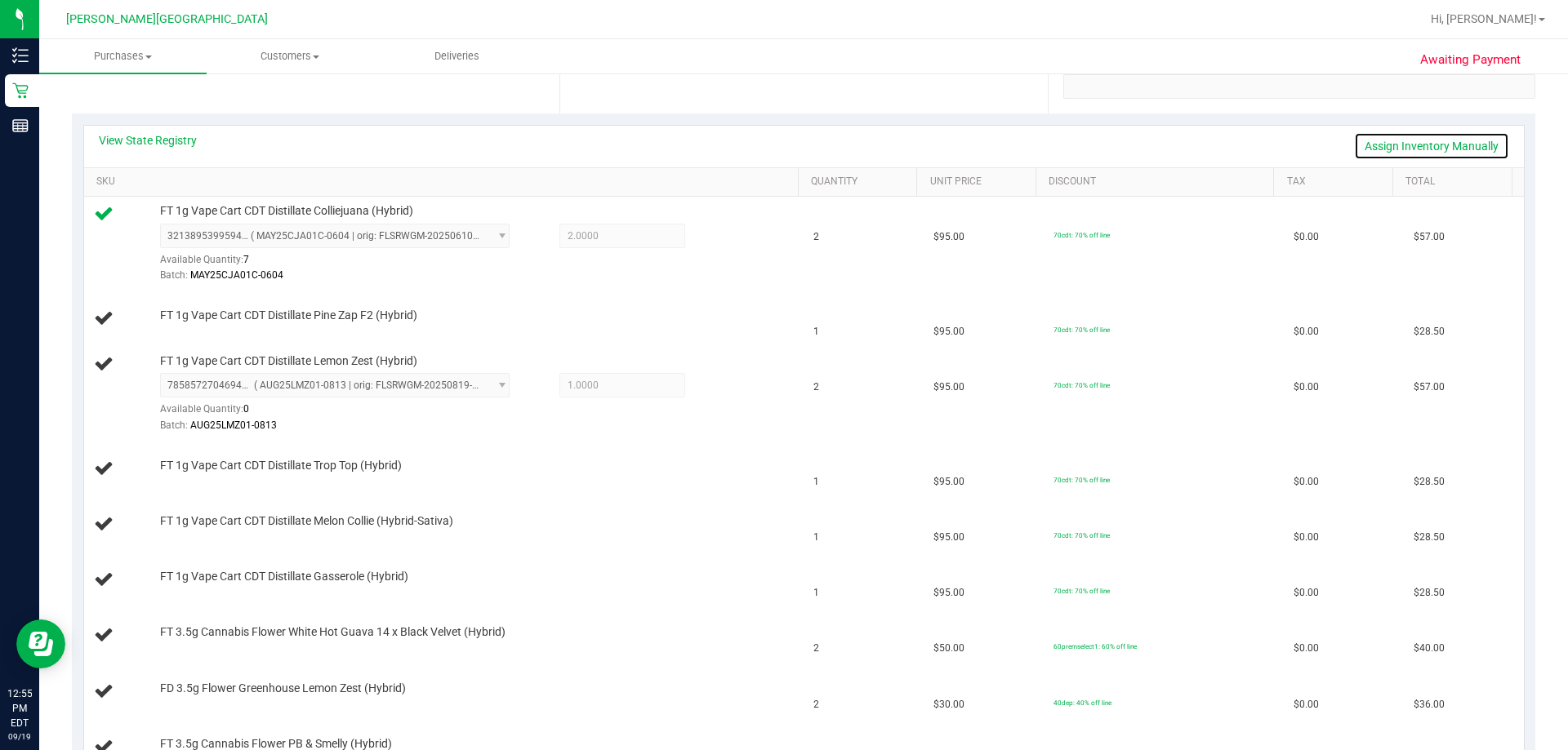
click at [782, 147] on link "Assign Inventory Manually" at bounding box center [1431, 146] width 155 height 28
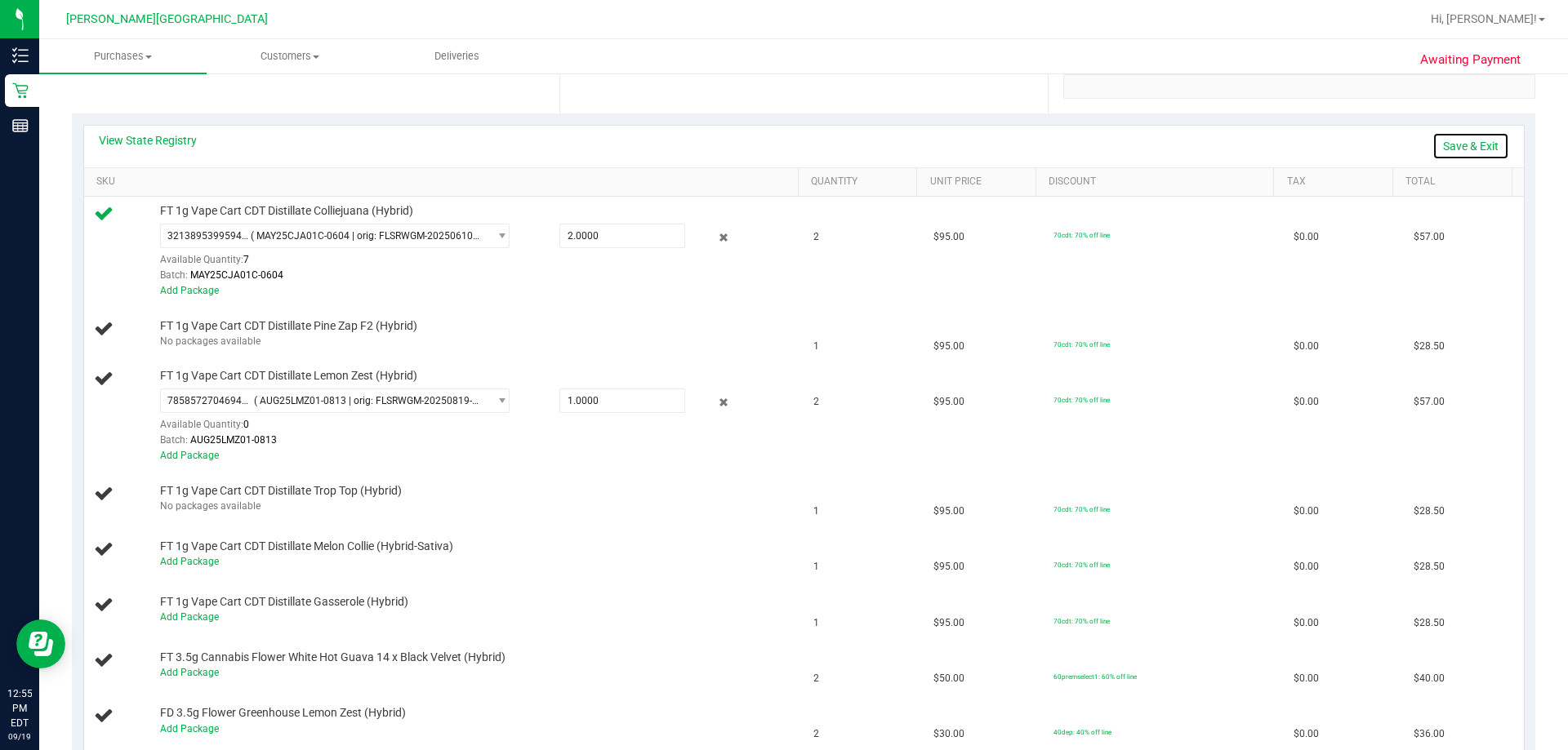
click at [782, 142] on link "Save & Exit" at bounding box center [1471, 146] width 76 height 28
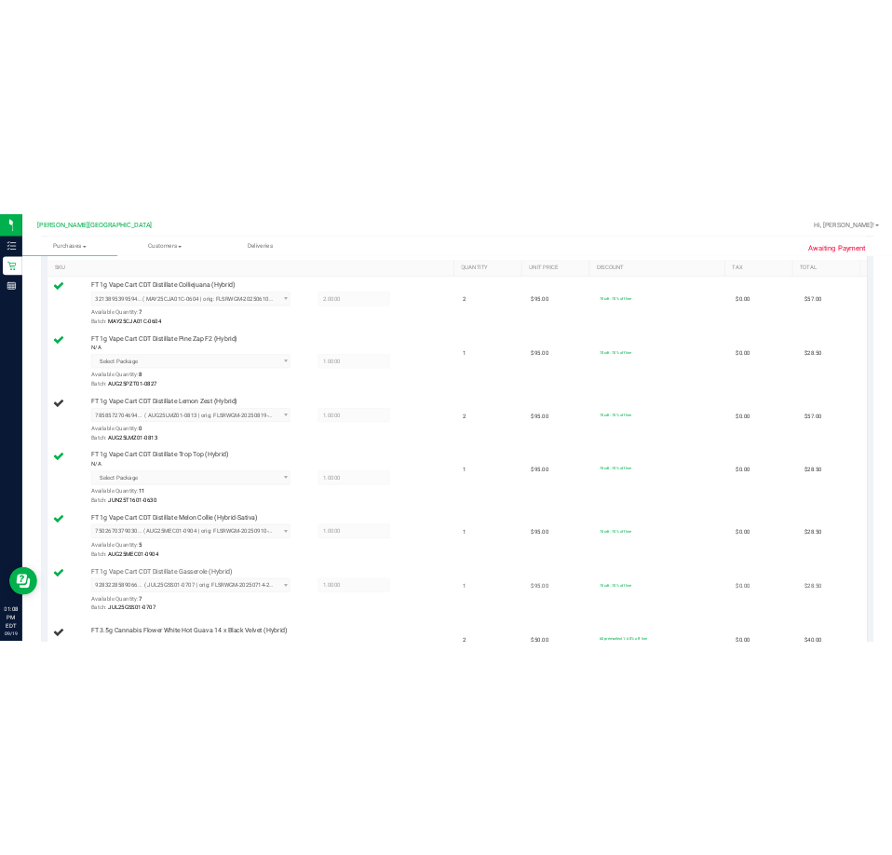
scroll to position [465, 0]
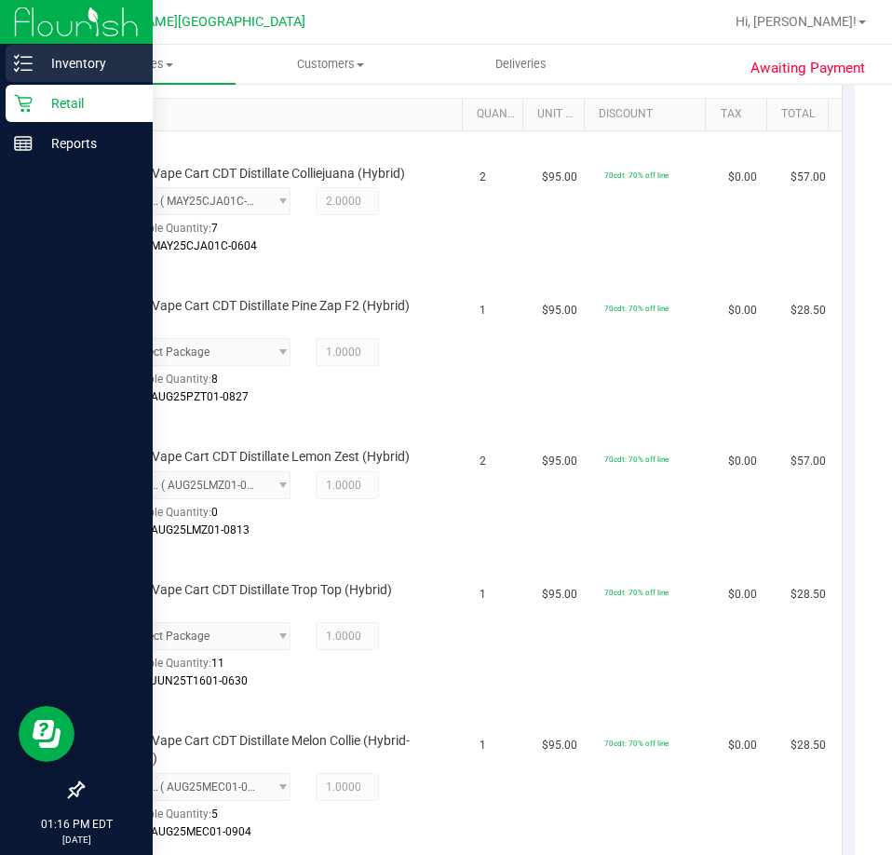
click at [84, 61] on p "Inventory" at bounding box center [89, 63] width 112 height 22
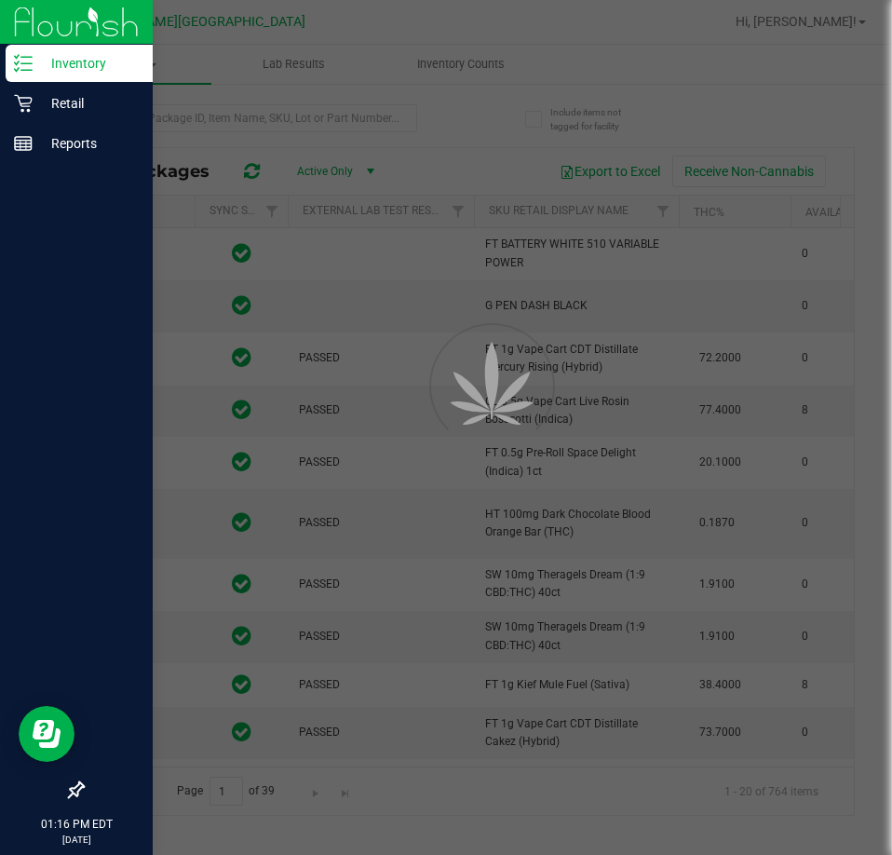
type input "[DATE]"
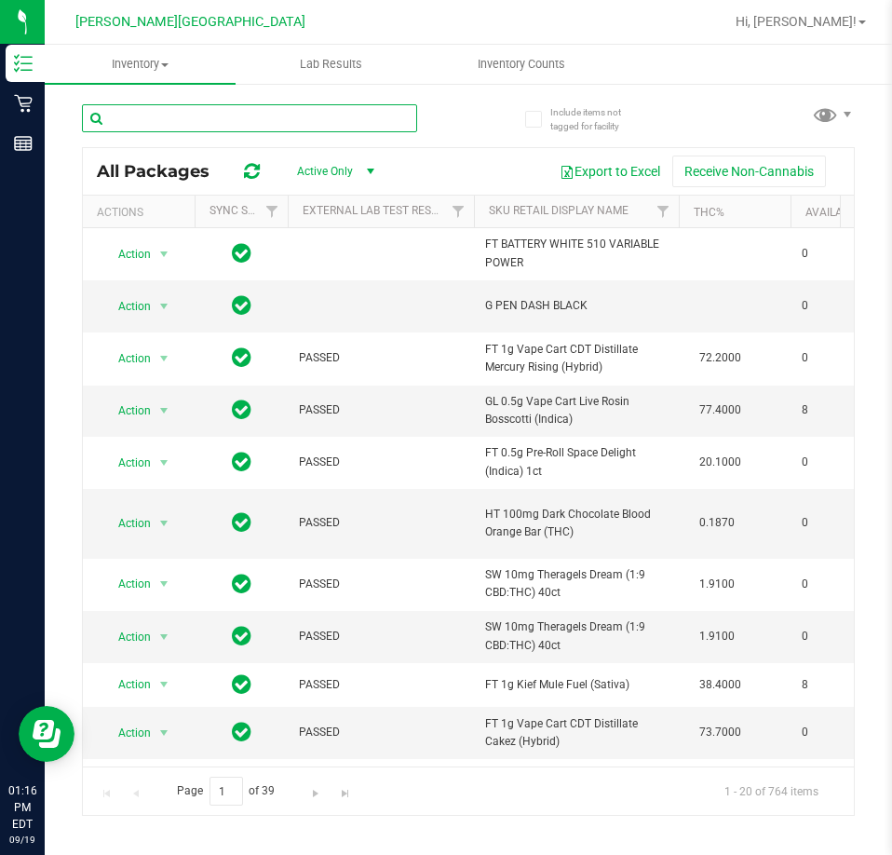
click at [181, 122] on input "text" at bounding box center [249, 118] width 335 height 28
click at [181, 121] on input "text" at bounding box center [249, 118] width 335 height 28
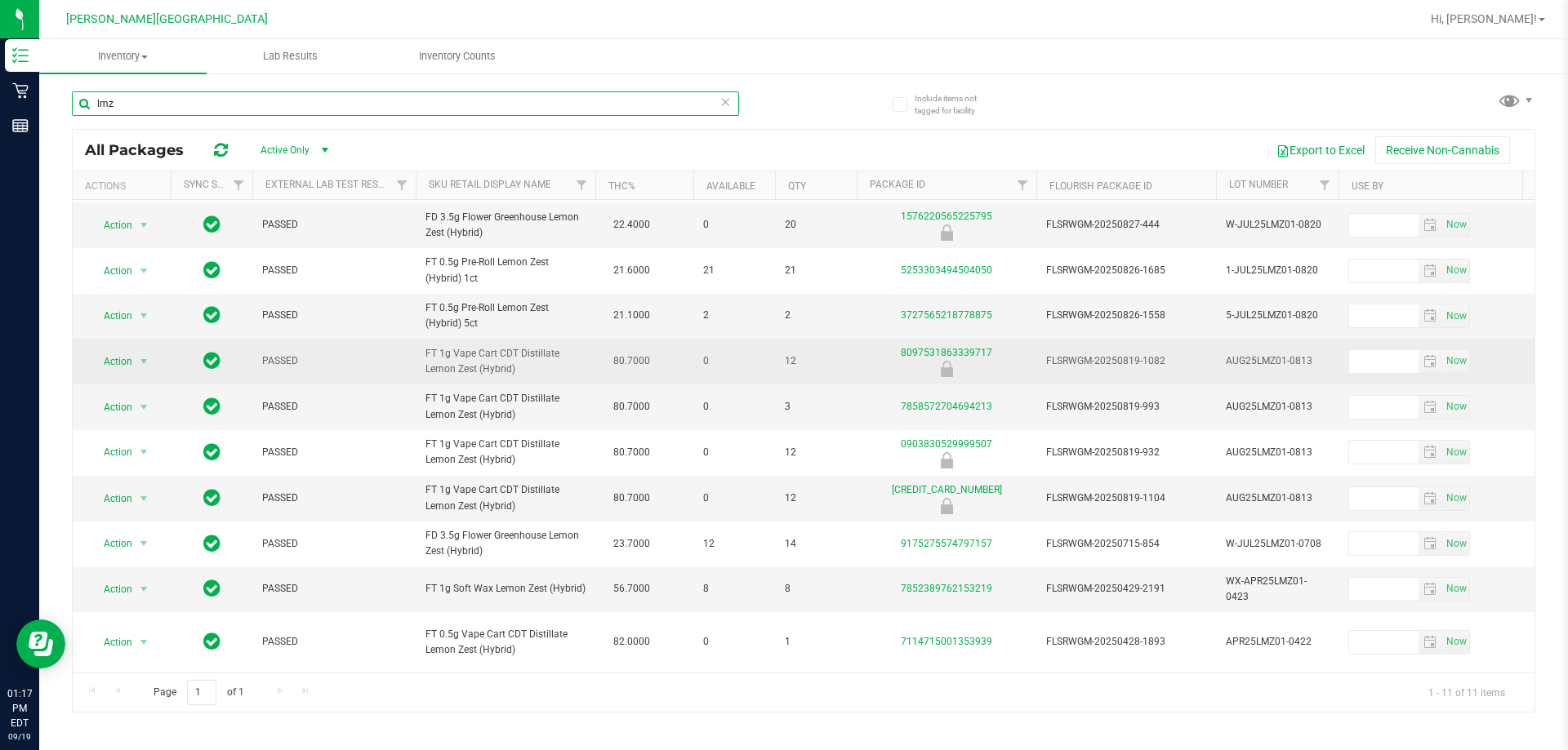
scroll to position [80, 0]
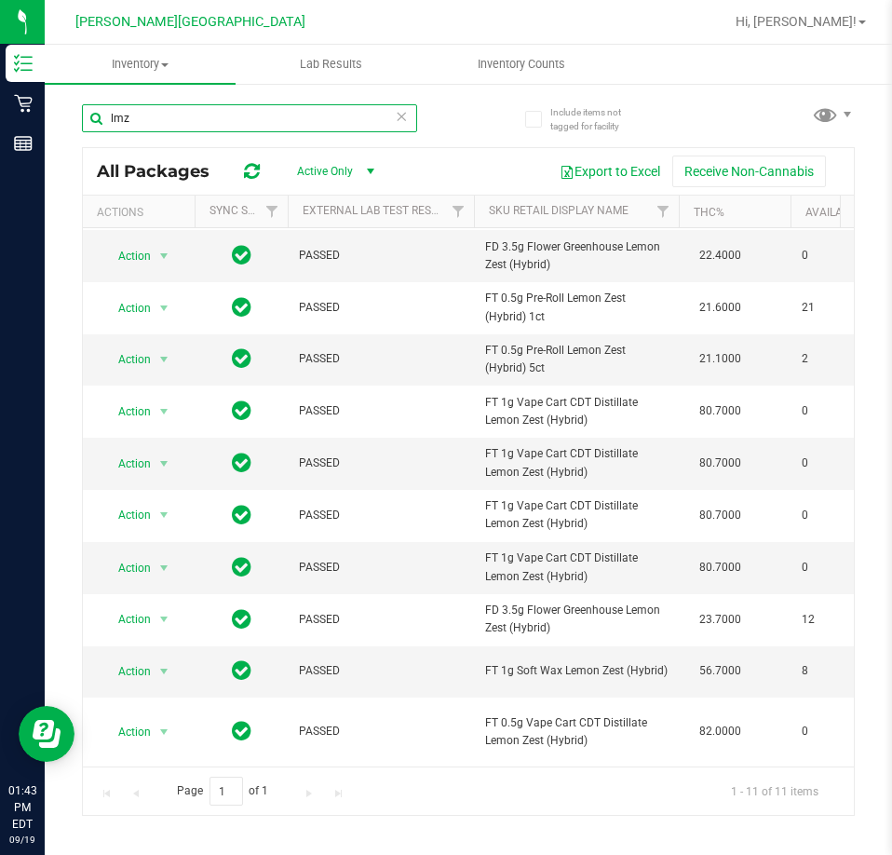
type input "lmz"
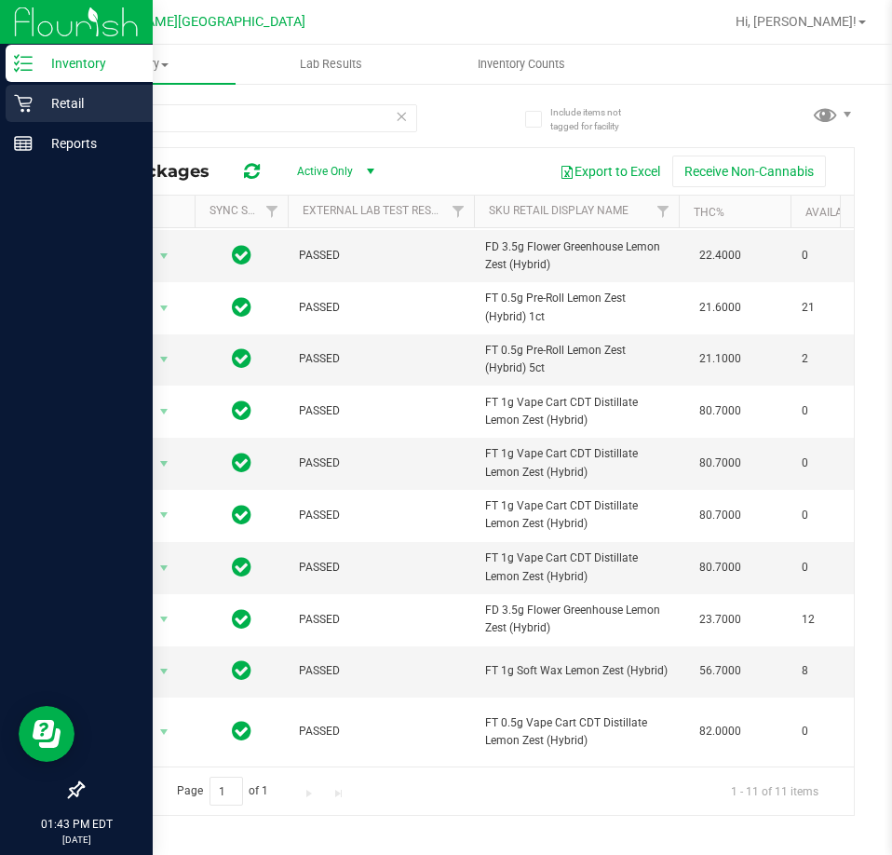
click at [87, 108] on p "Retail" at bounding box center [89, 103] width 112 height 22
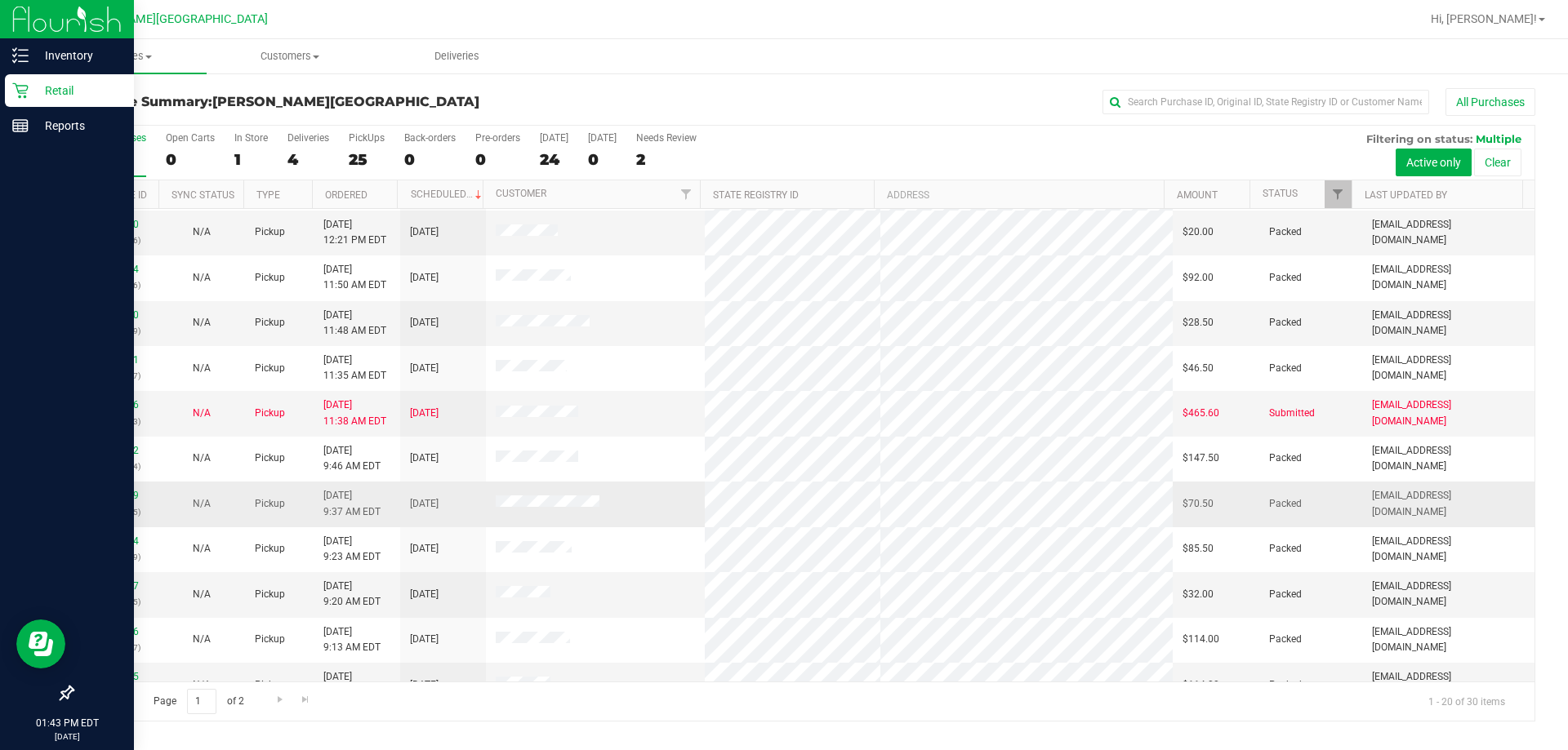
scroll to position [431, 0]
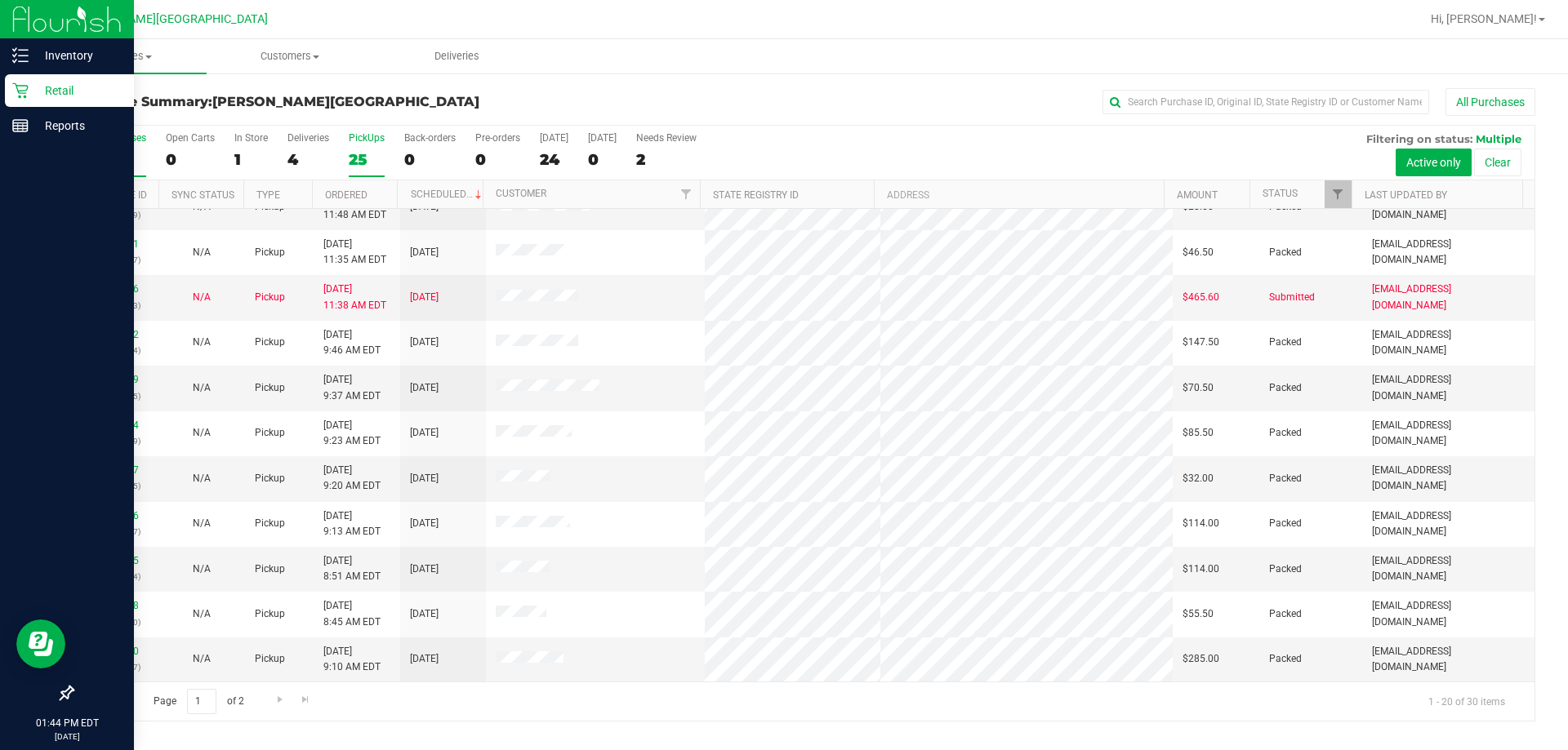
click at [373, 154] on div "25" at bounding box center [366, 159] width 36 height 18
click at [0, 0] on input "PickUps 25" at bounding box center [0, 0] width 0 height 0
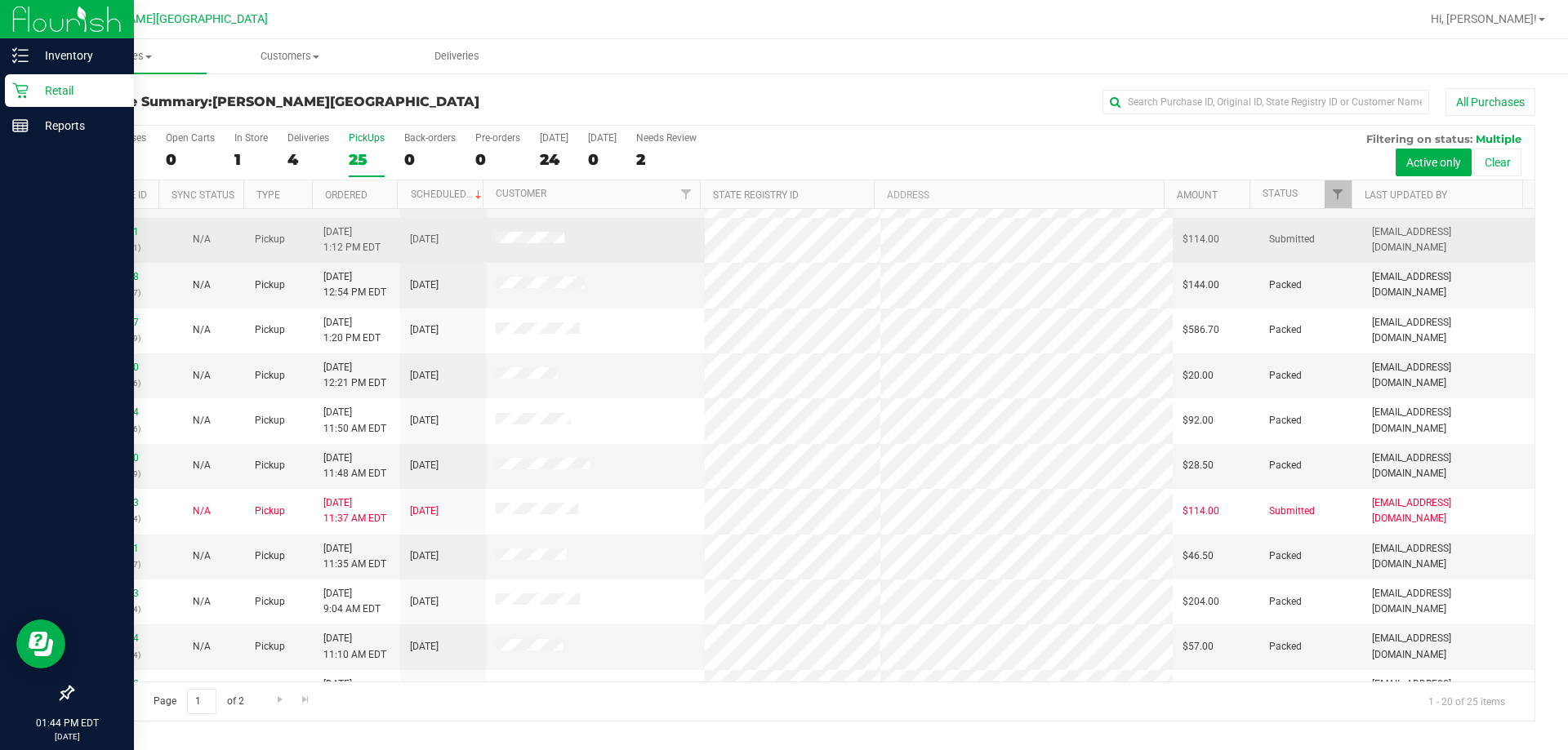
scroll to position [0, 0]
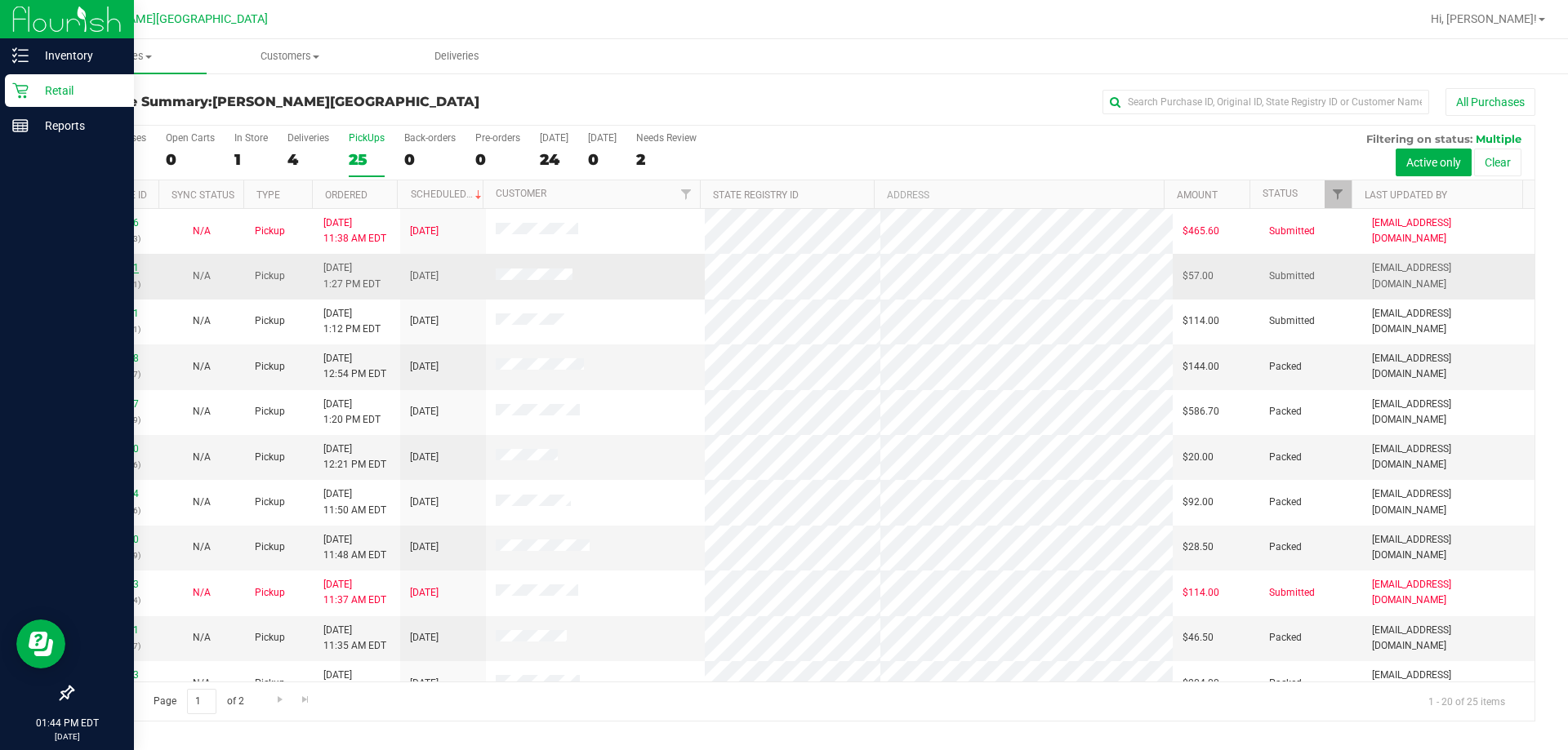
click at [123, 266] on link "11974281" at bounding box center [116, 268] width 46 height 11
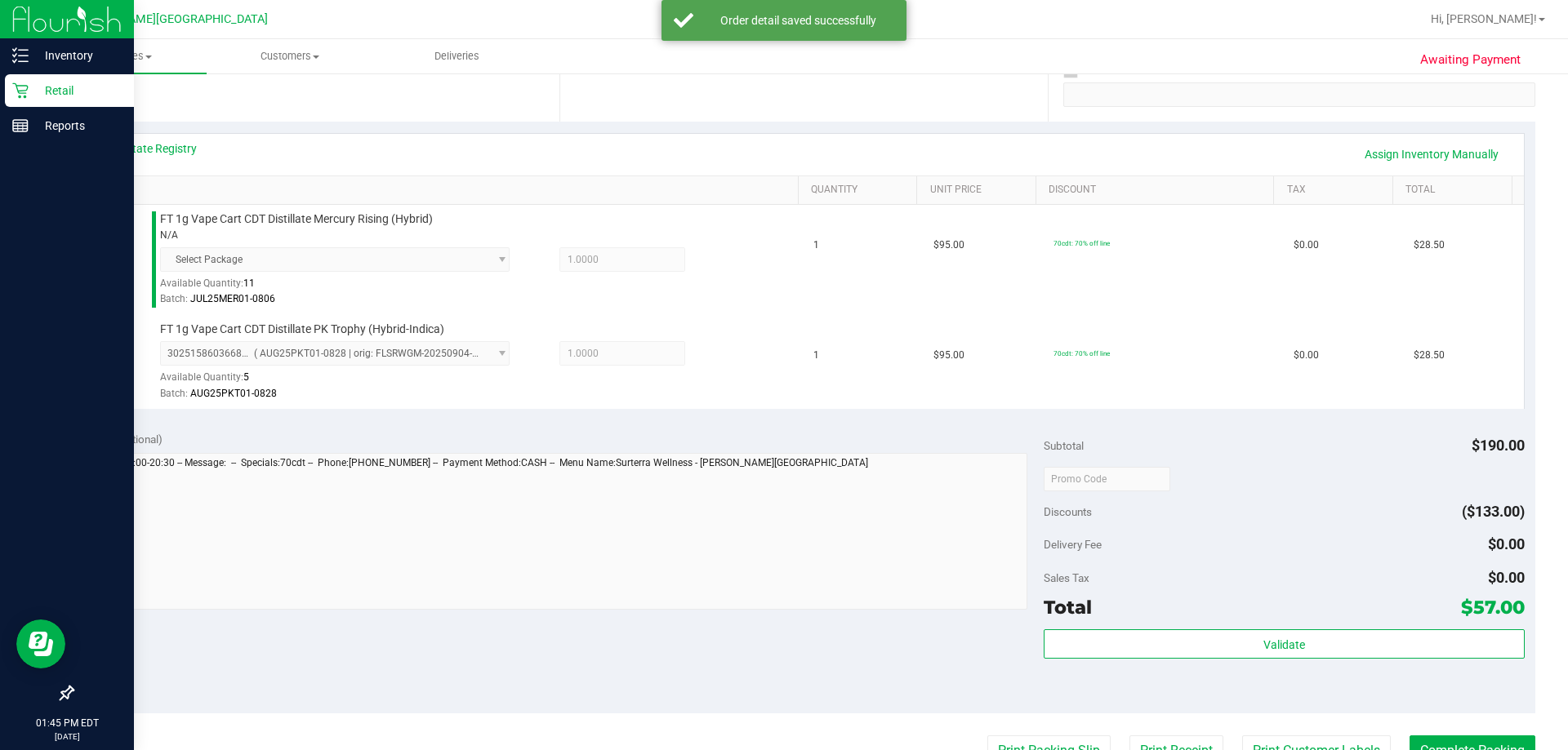
scroll to position [408, 0]
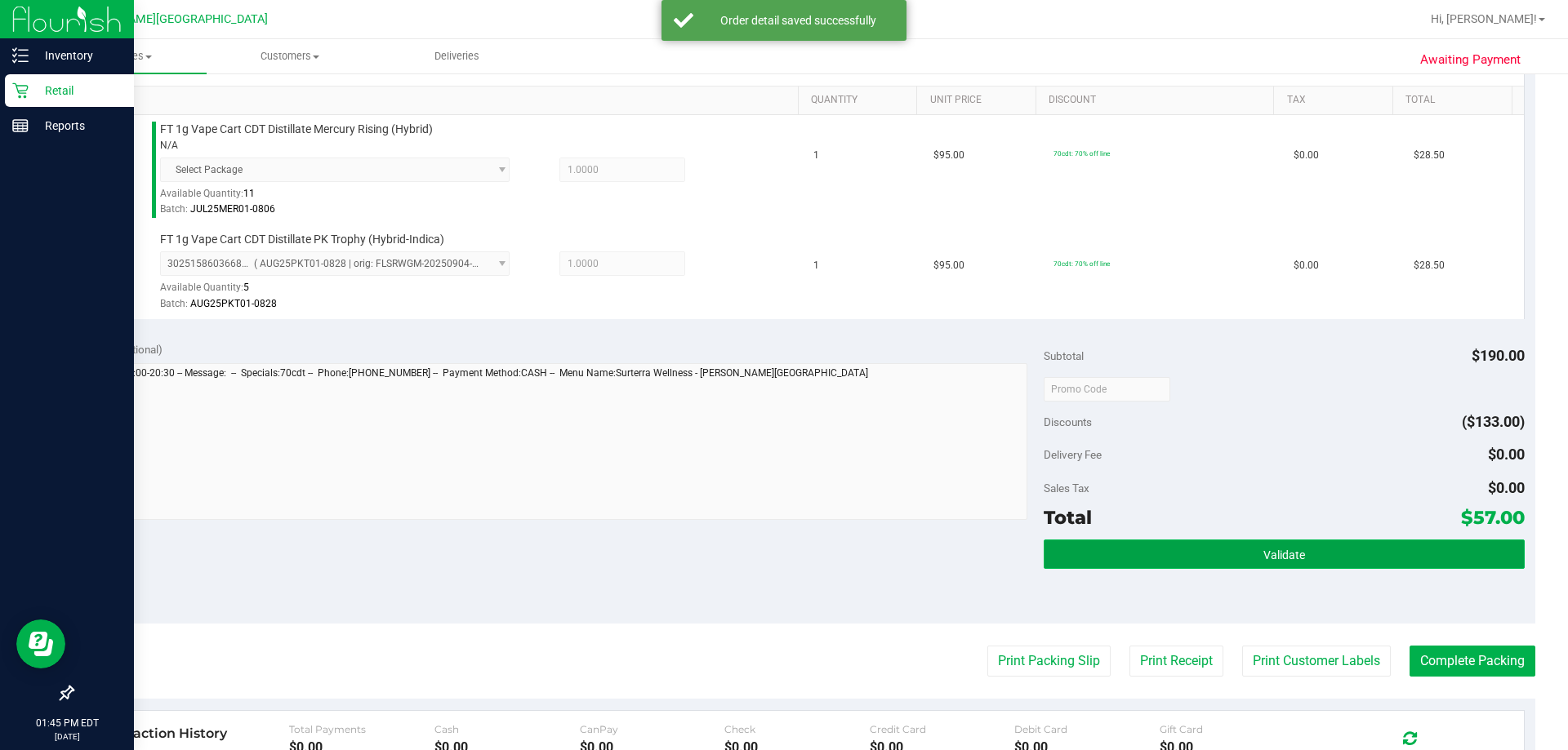
drag, startPoint x: 1210, startPoint y: 552, endPoint x: 1129, endPoint y: 545, distance: 81.3
click at [782, 552] on button "Validate" at bounding box center [1284, 554] width 480 height 30
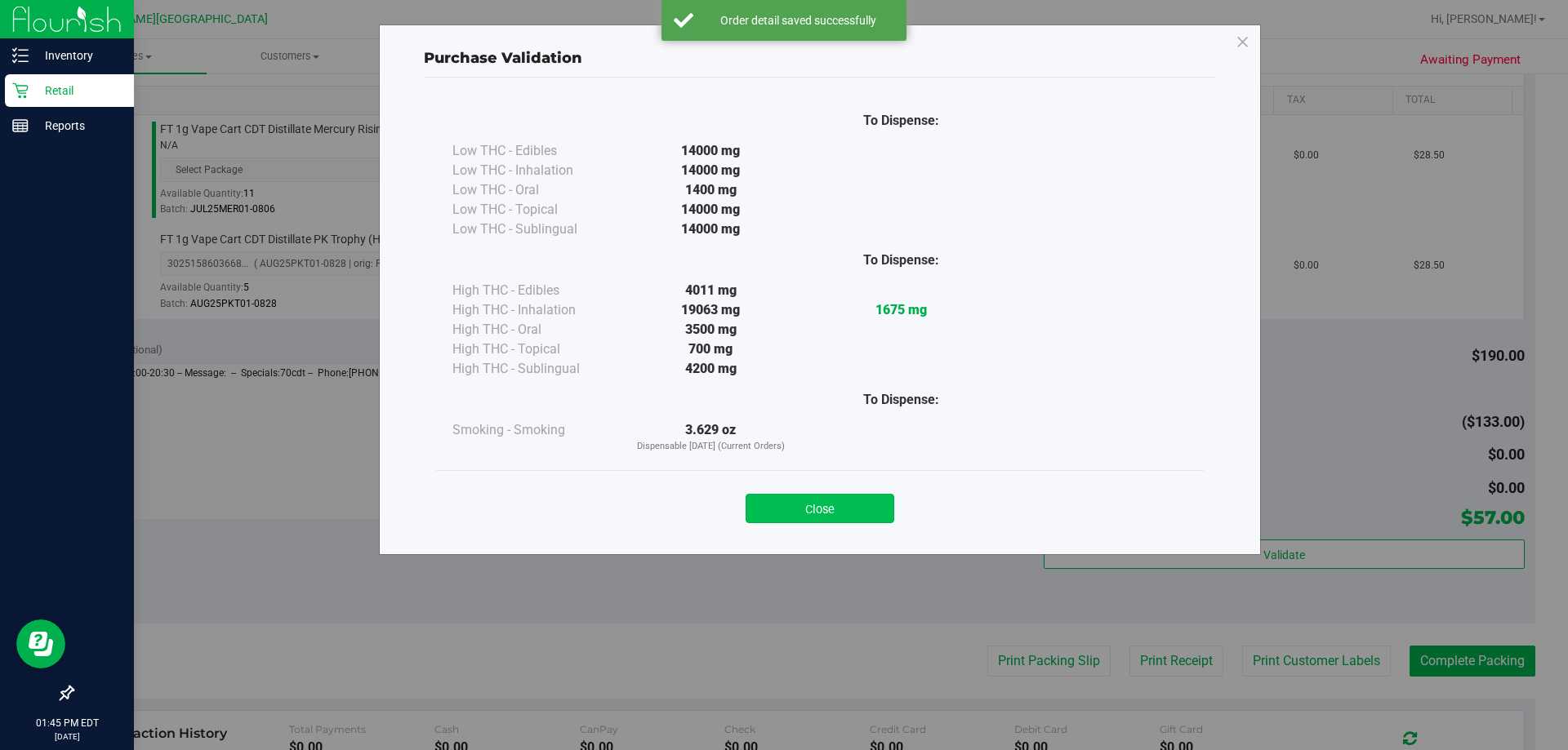
click at [782, 513] on button "Close" at bounding box center [820, 509] width 148 height 30
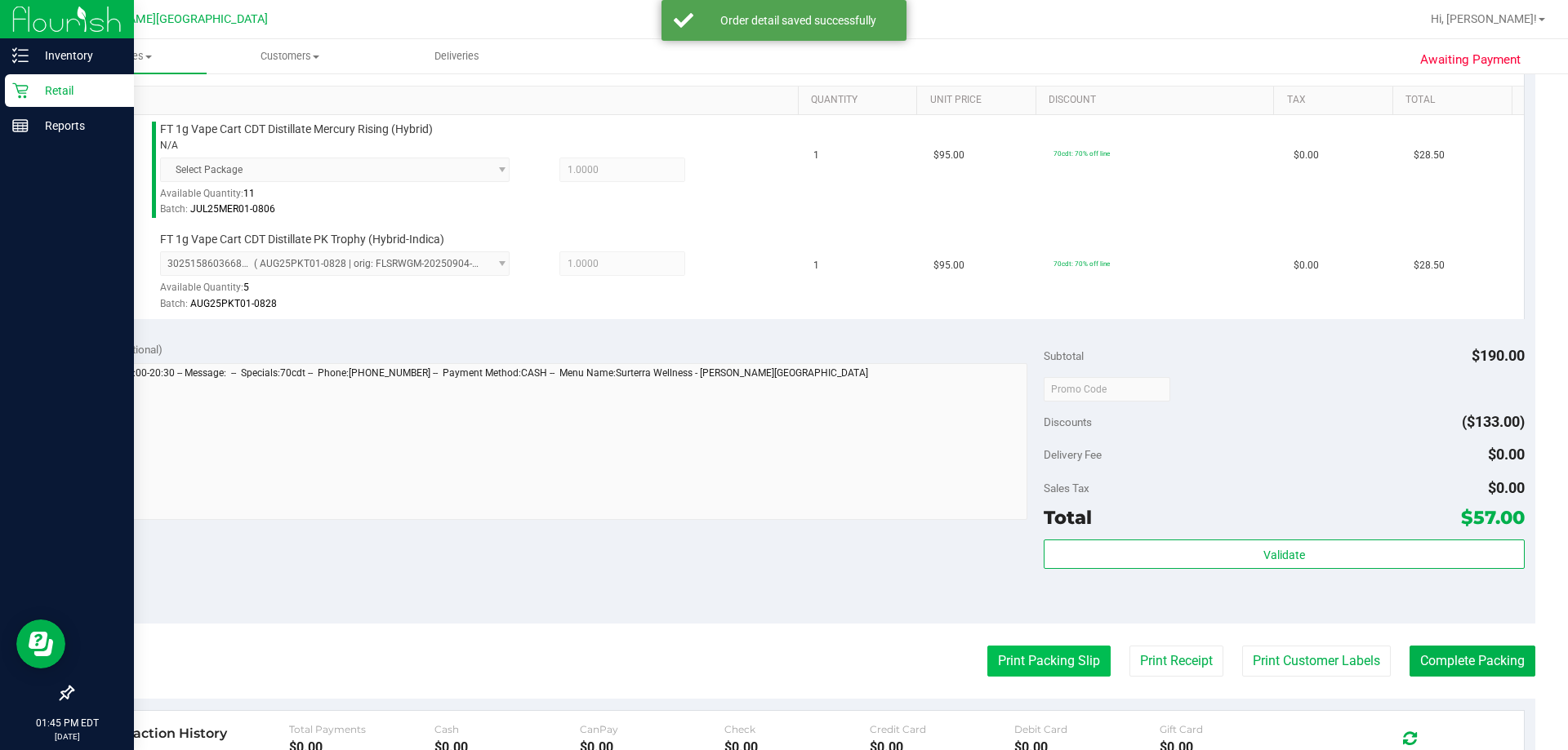
click at [782, 669] on button "Print Packing Slip" at bounding box center [1049, 661] width 124 height 31
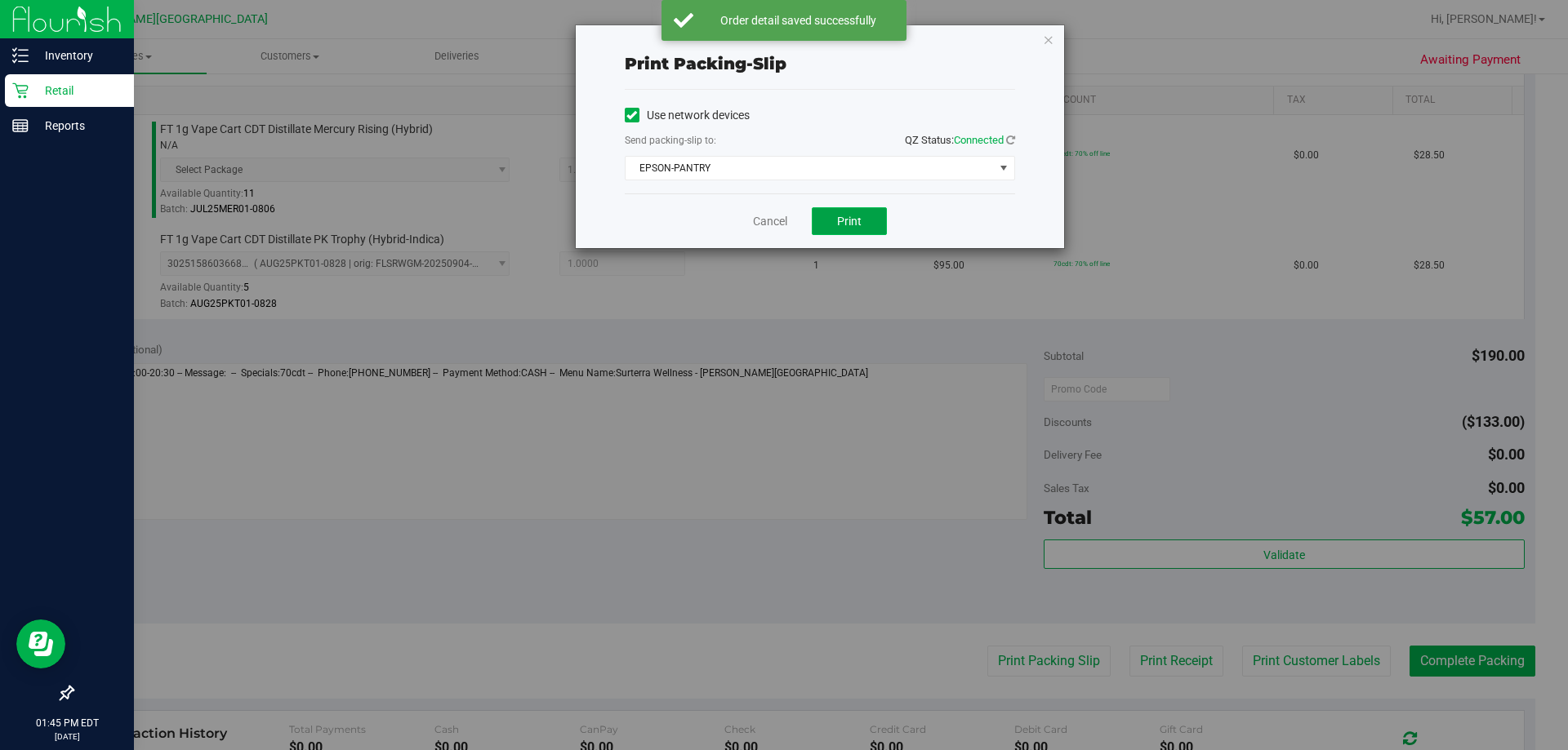
click at [782, 228] on button "Print" at bounding box center [849, 221] width 75 height 28
click at [782, 45] on icon "button" at bounding box center [1049, 39] width 11 height 19
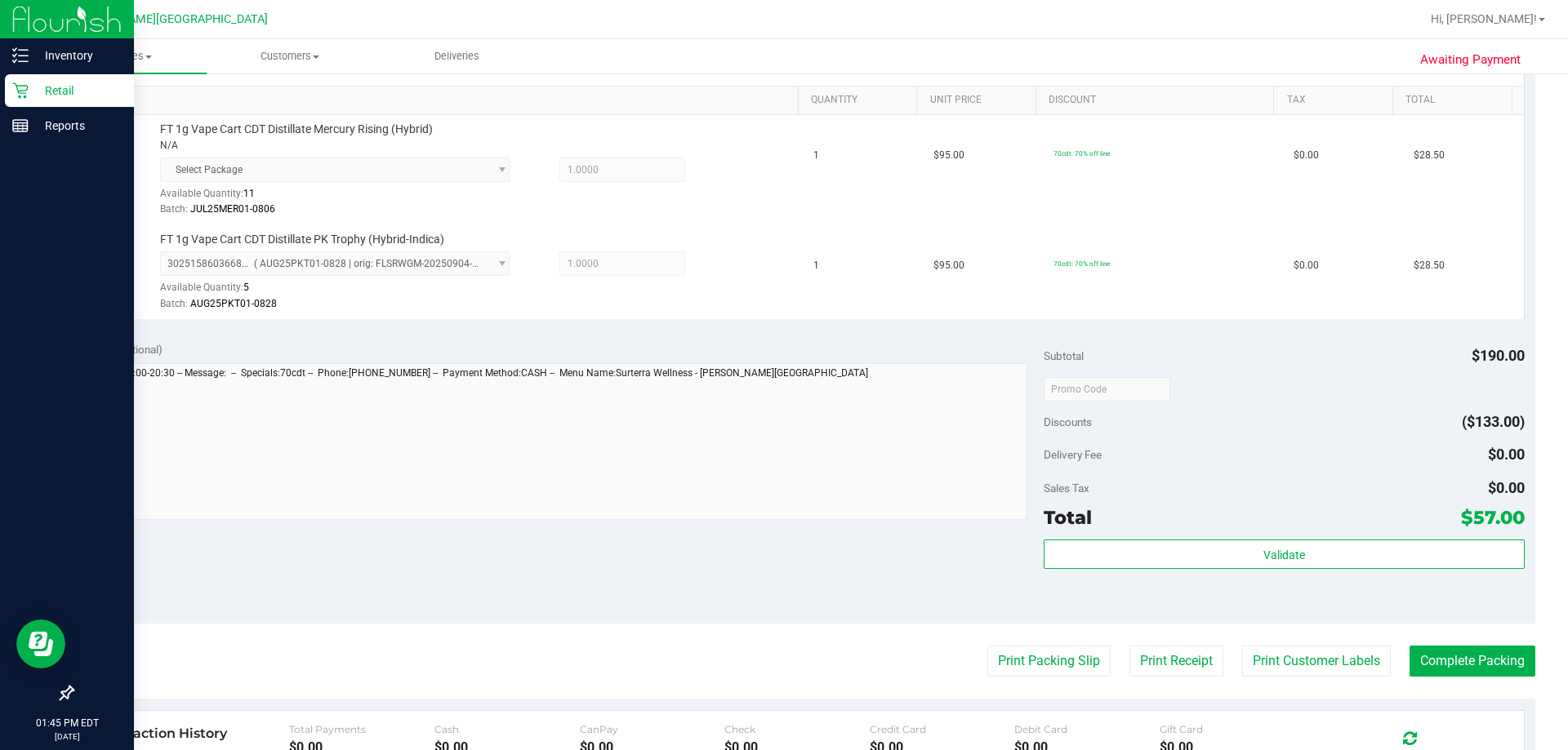
drag, startPoint x: 1461, startPoint y: 612, endPoint x: 1464, endPoint y: 622, distance: 10.4
click at [782, 622] on div "Notes (optional) Subtotal $190.00 Discounts ($133.00) Delivery Fee $0.00 Sales …" at bounding box center [804, 476] width 1464 height 294
click at [782, 648] on button "Complete Packing" at bounding box center [1472, 661] width 125 height 31
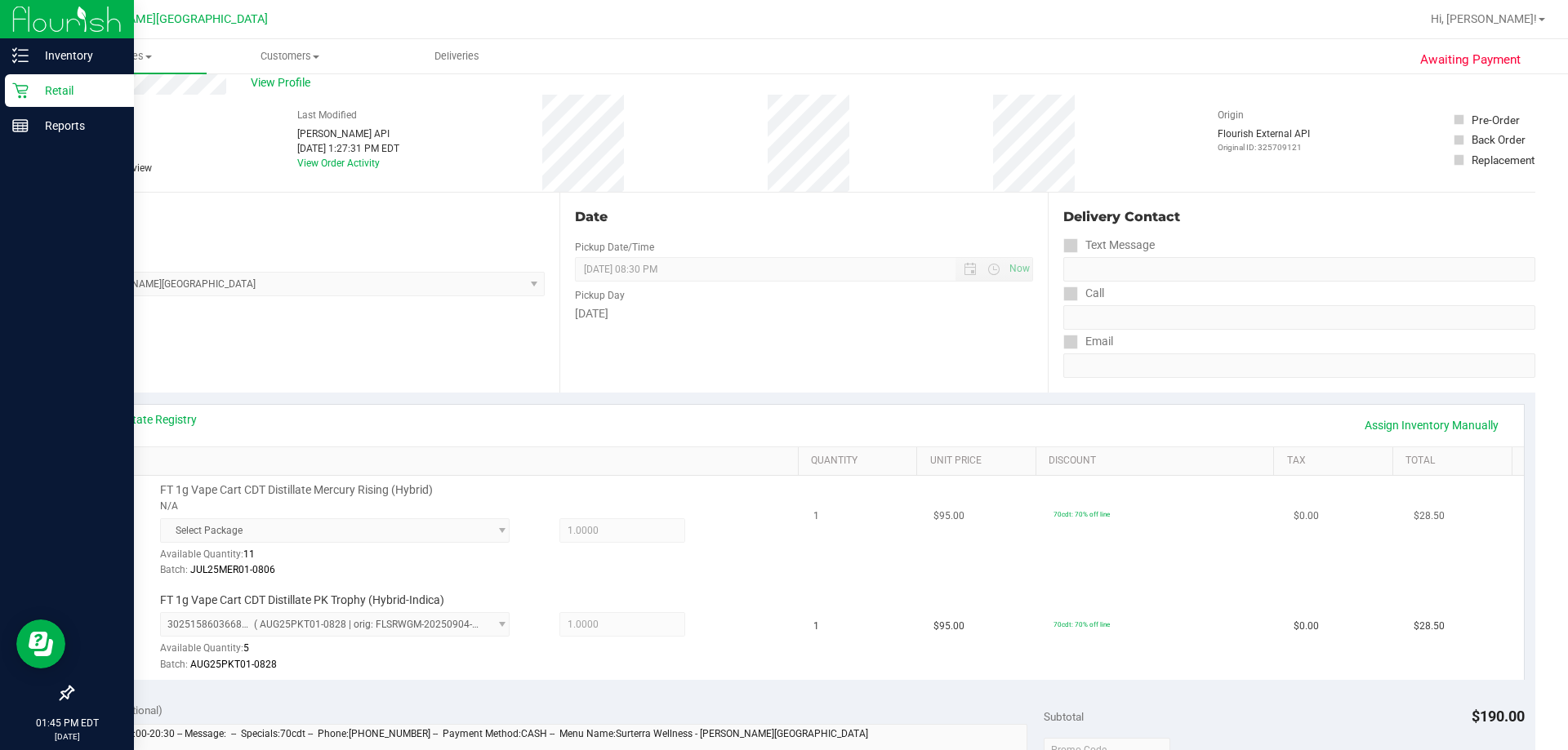
scroll to position [0, 0]
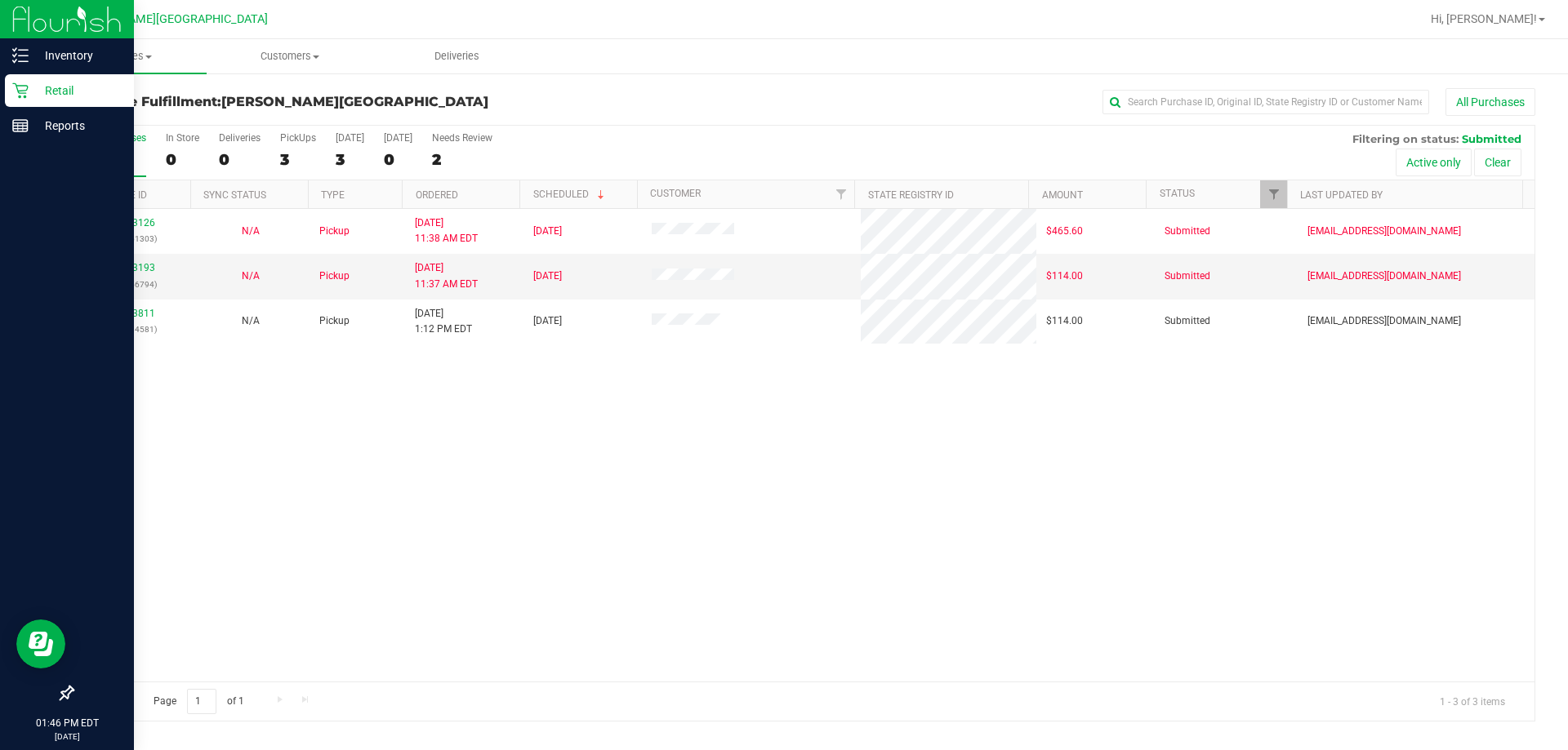
drag, startPoint x: 641, startPoint y: 437, endPoint x: 573, endPoint y: 405, distance: 75.2
click at [633, 437] on div "11973126 (325651303) N/A Pickup 9/19/2025 11:38 AM EDT 9/19/2025 $465.60 Submit…" at bounding box center [804, 445] width 1462 height 473
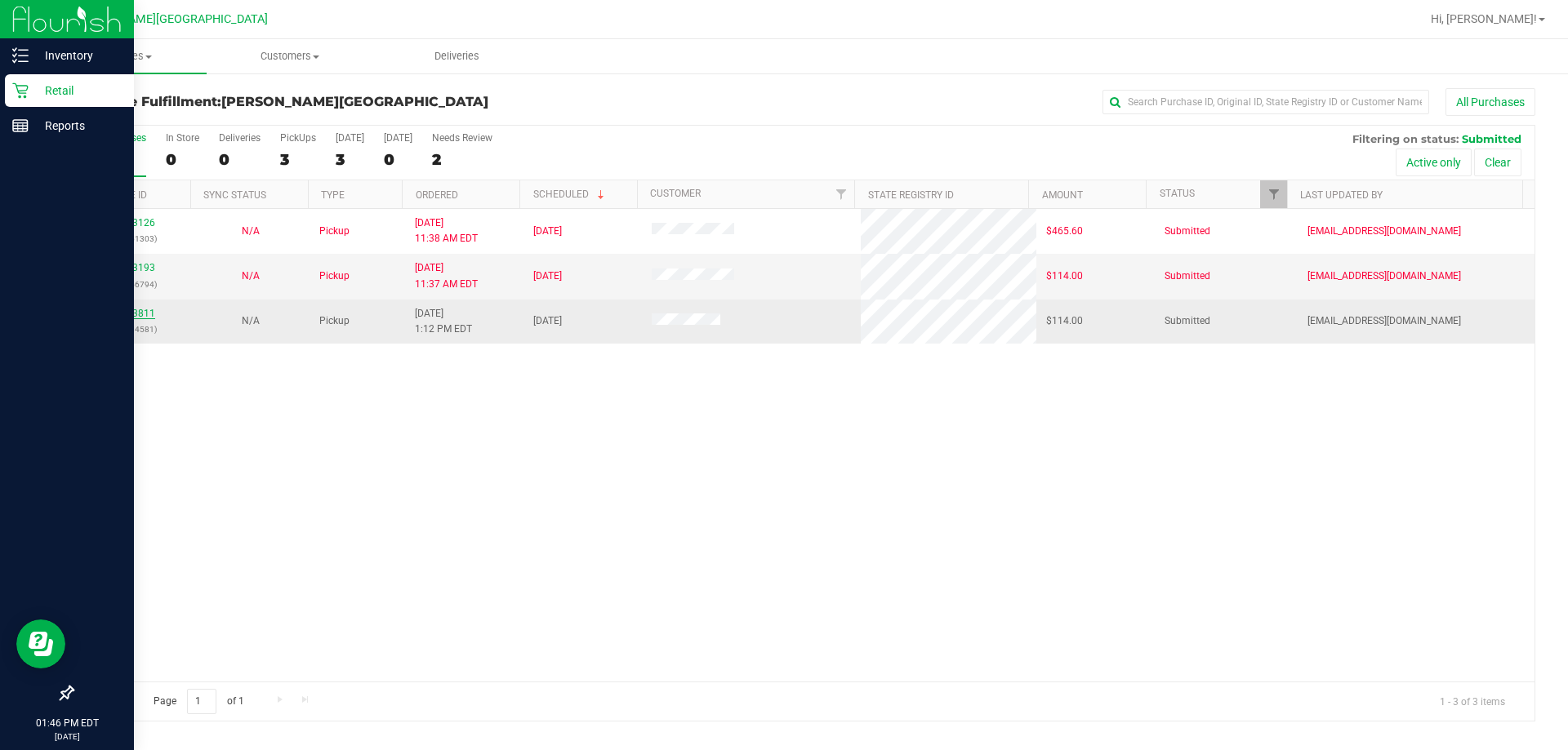
click at [138, 312] on link "11973811" at bounding box center [132, 313] width 46 height 11
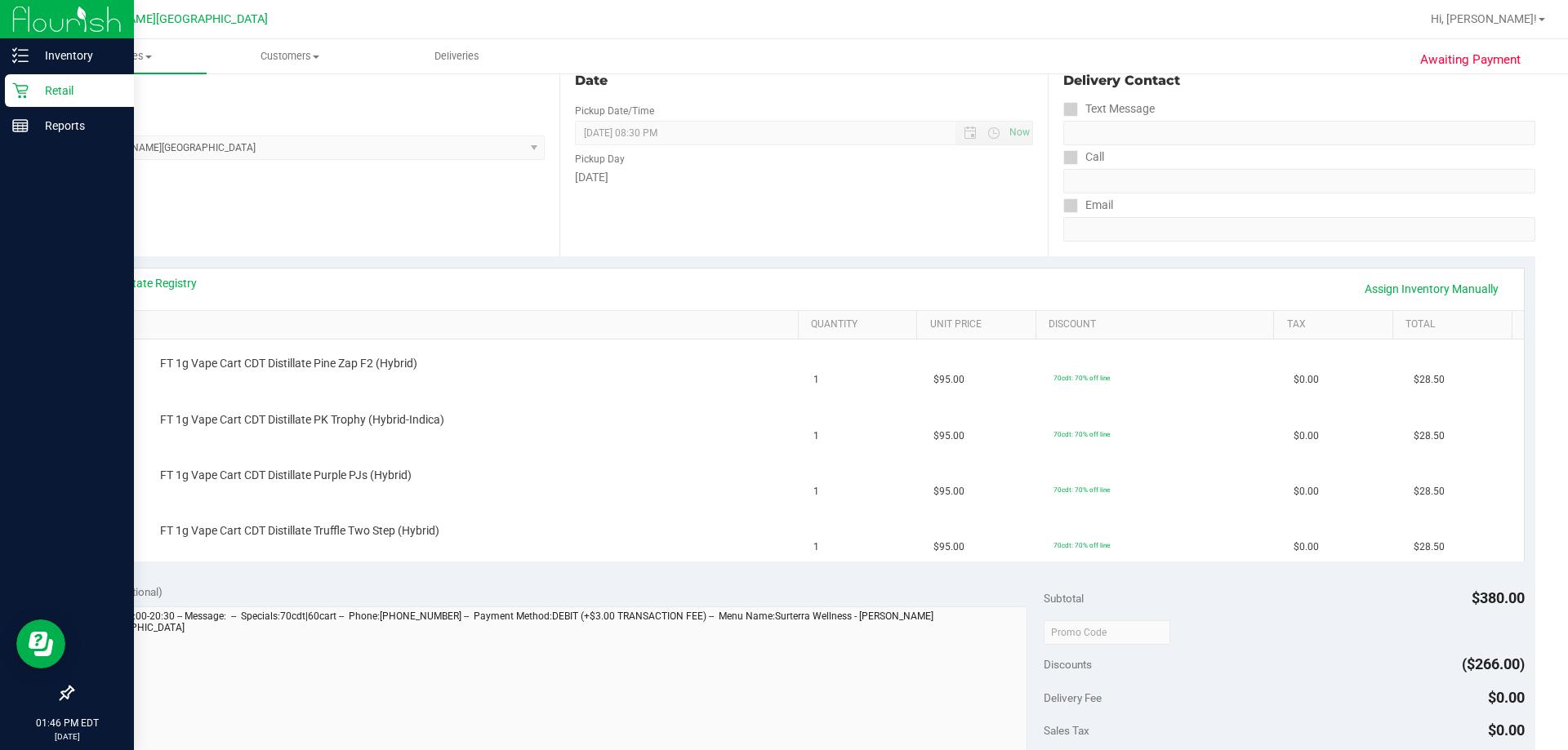
scroll to position [245, 0]
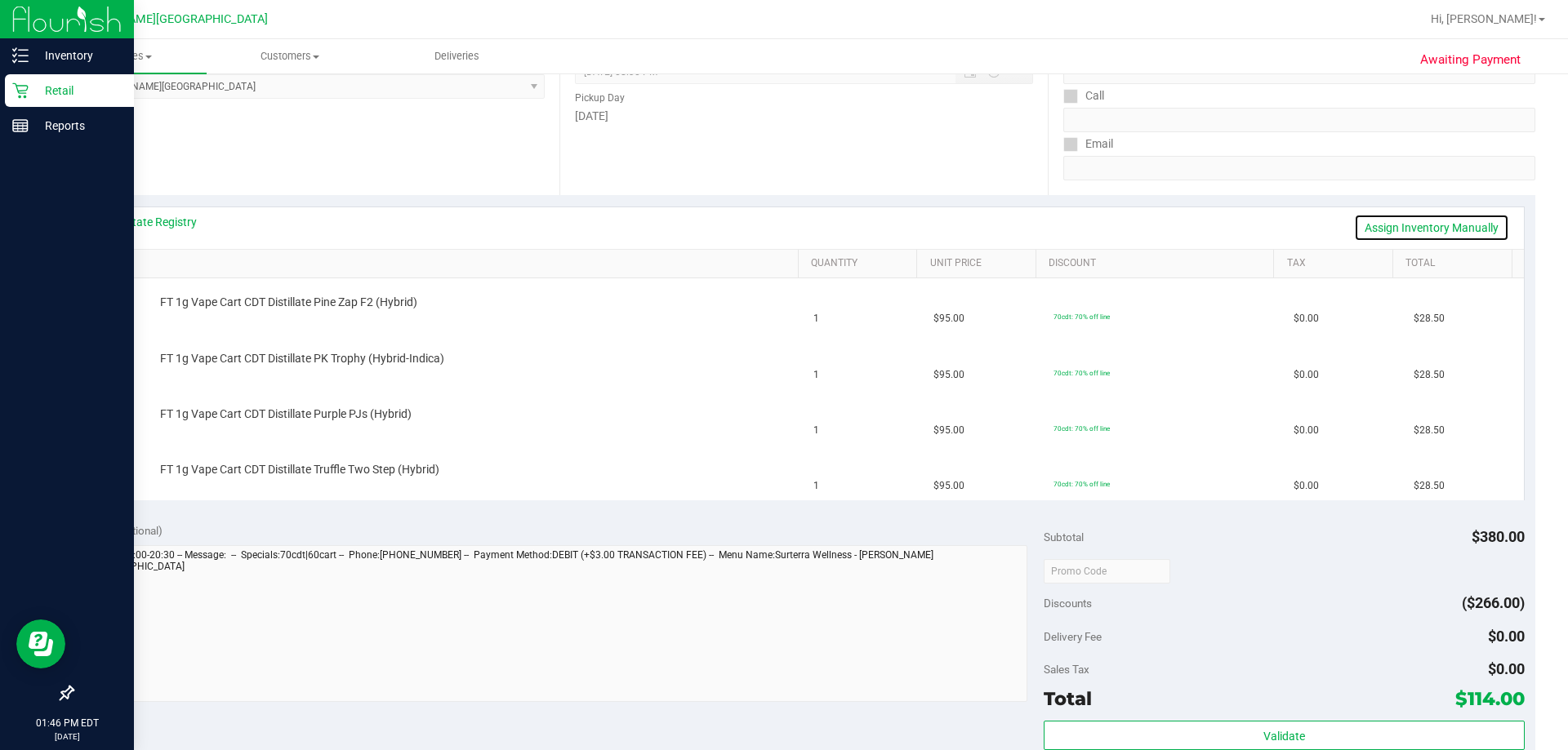
click at [782, 228] on link "Assign Inventory Manually" at bounding box center [1431, 228] width 155 height 28
click at [782, 228] on link "Save & Exit" at bounding box center [1471, 228] width 76 height 28
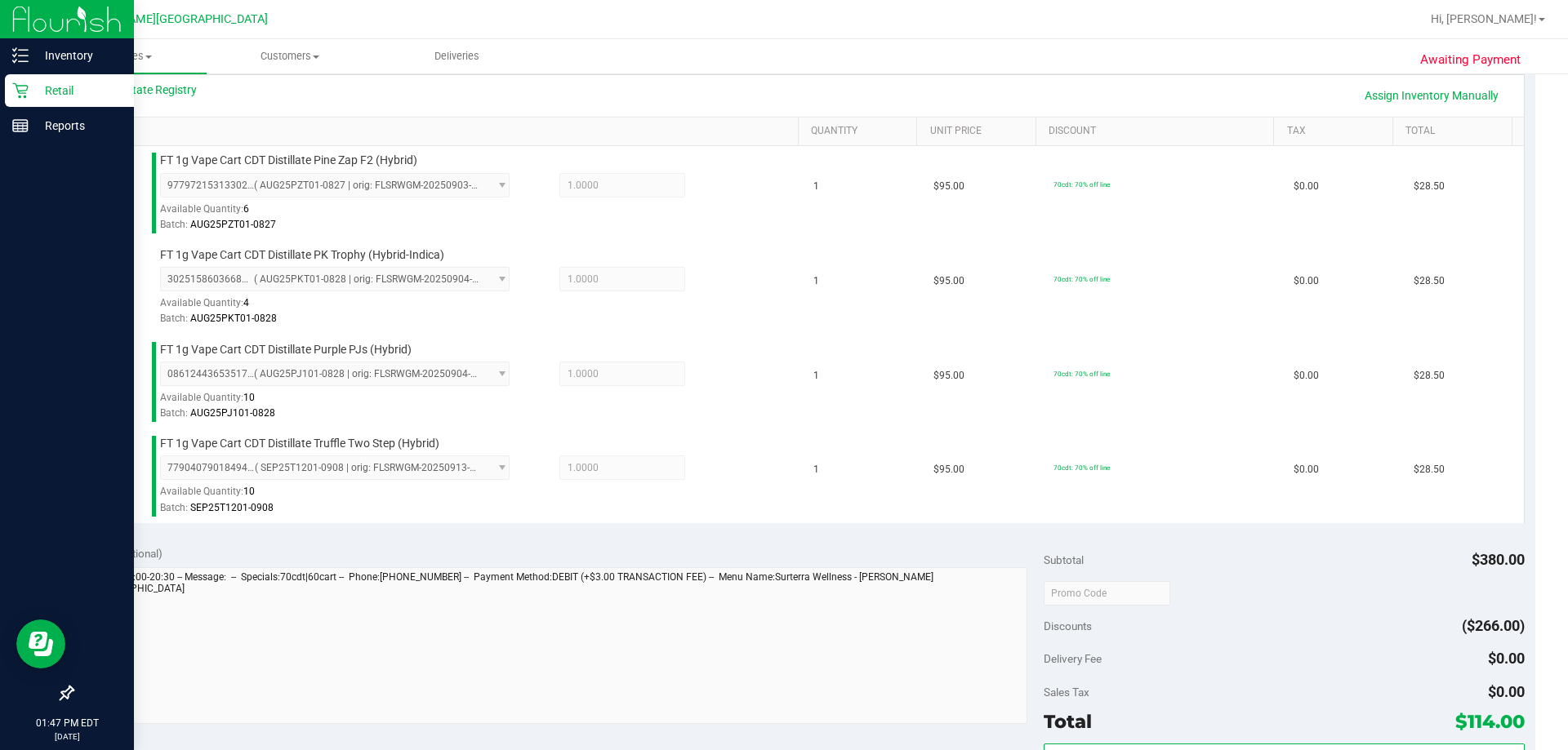
scroll to position [572, 0]
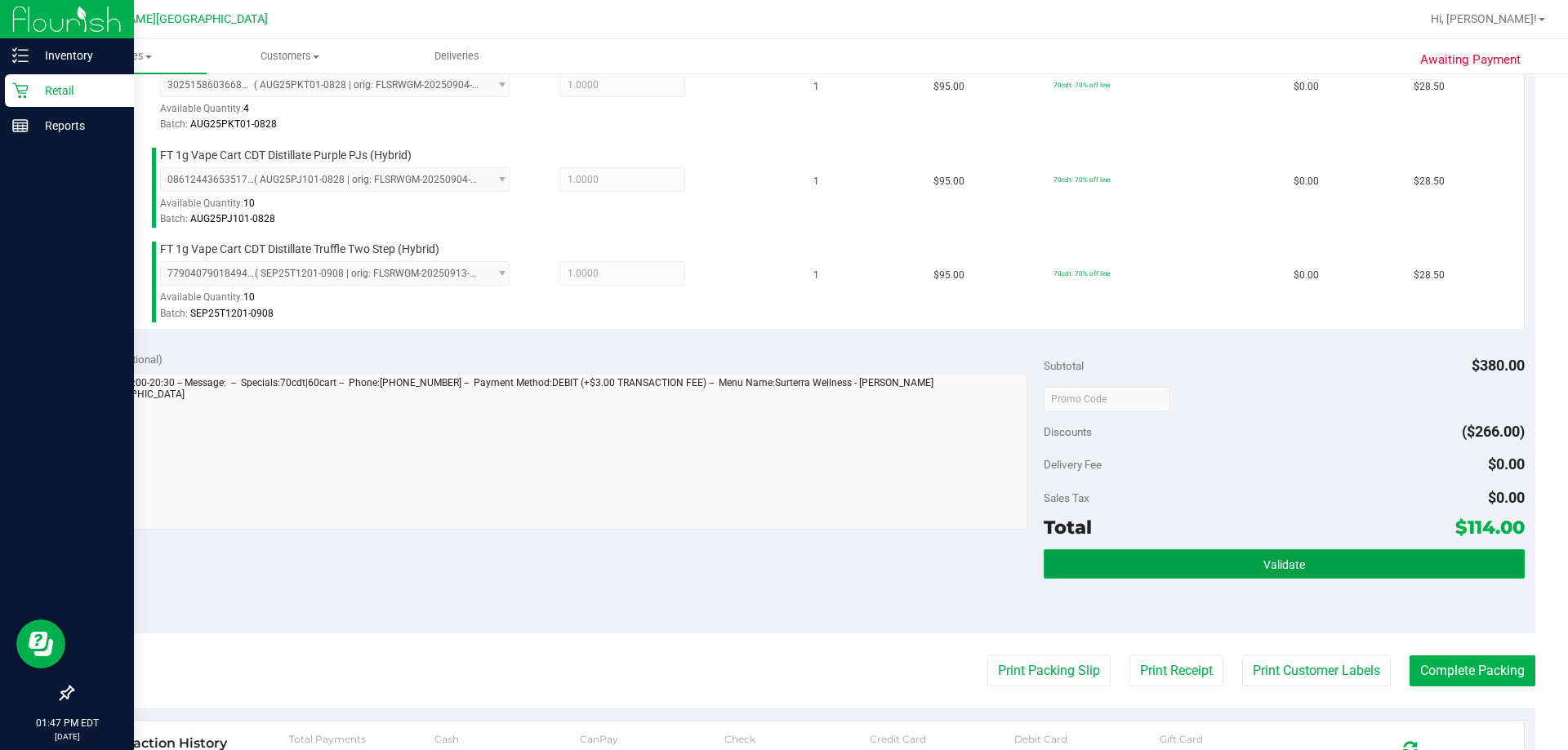
click at [782, 554] on button "Validate" at bounding box center [1284, 564] width 480 height 30
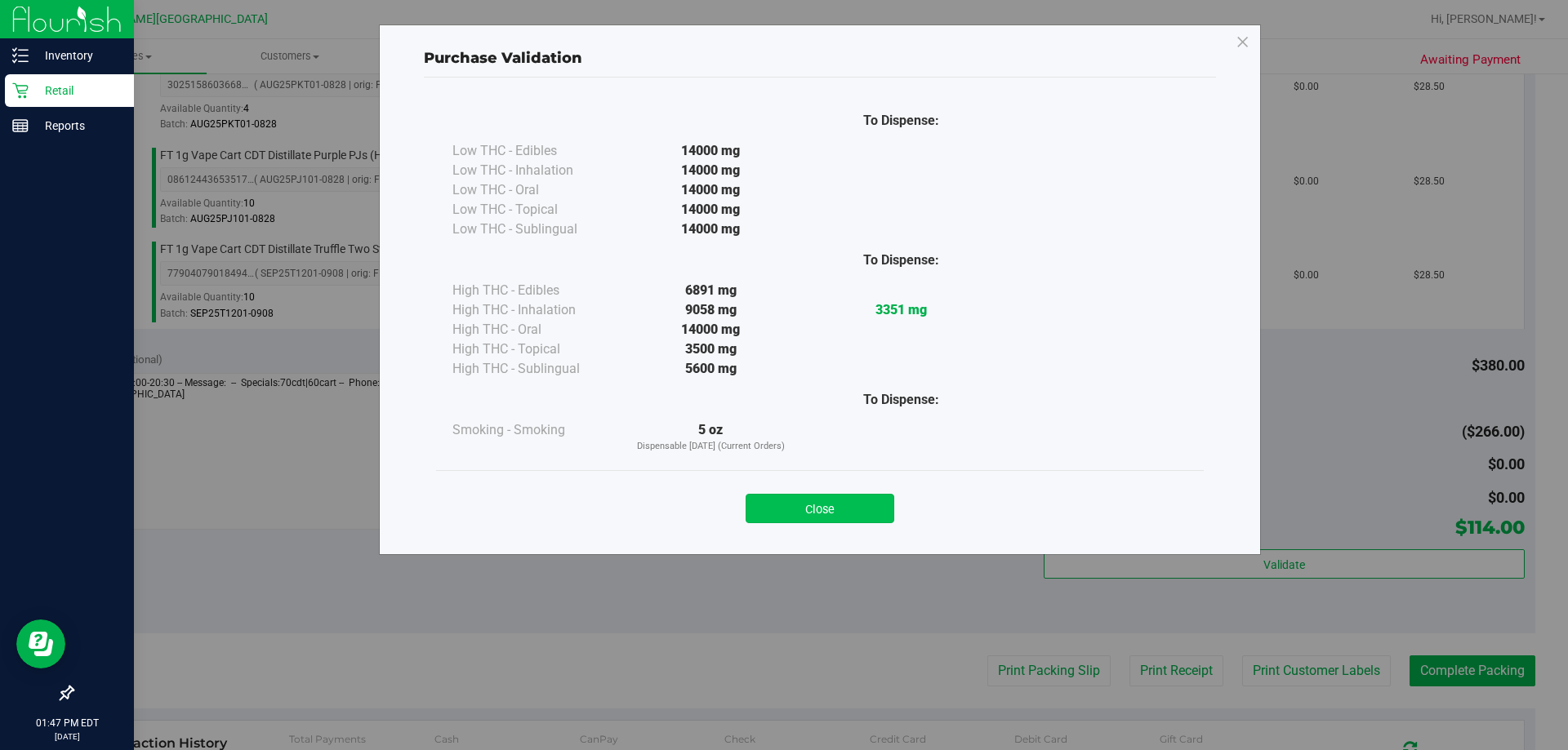
click at [782, 511] on button "Close" at bounding box center [820, 509] width 148 height 30
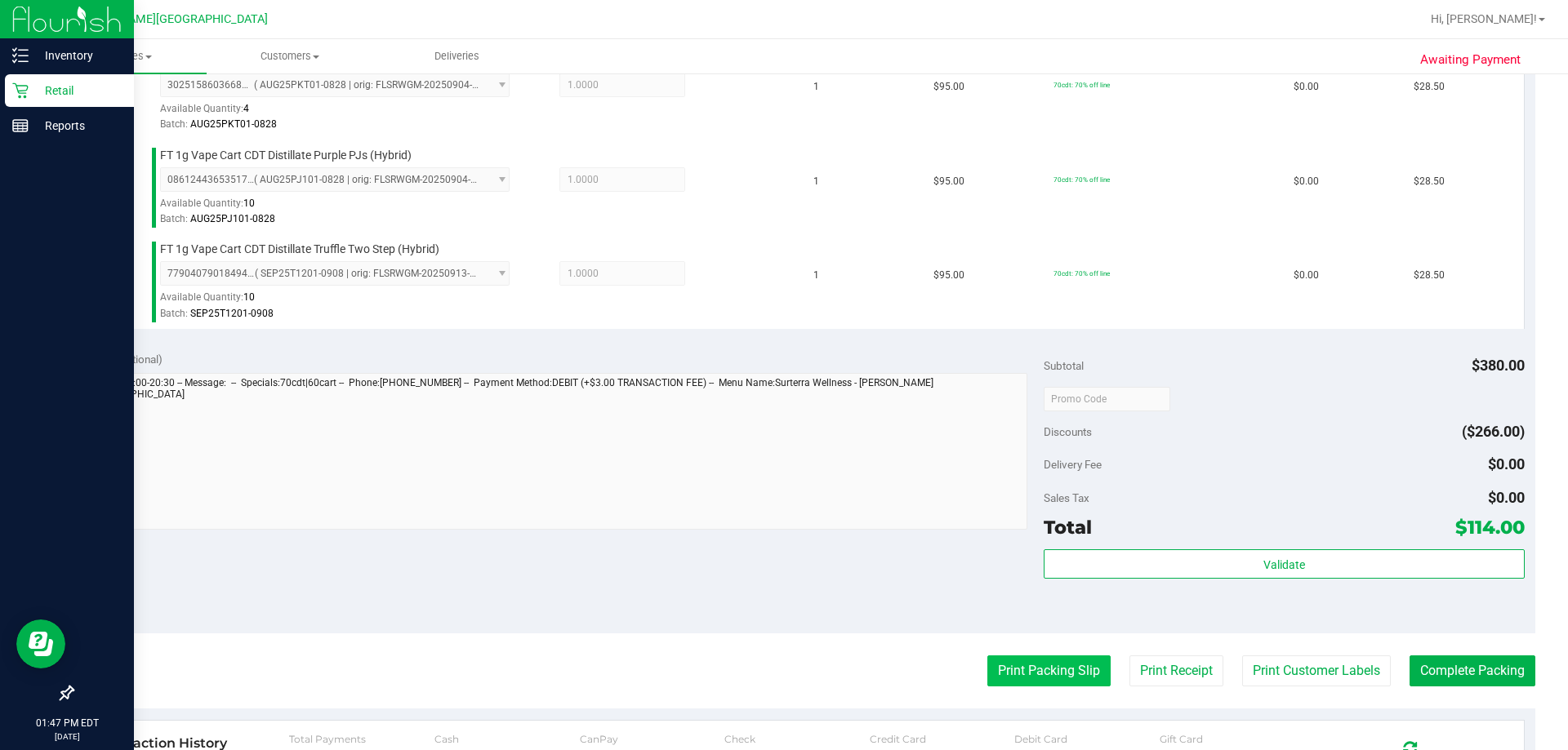
click at [782, 657] on purchase-details "Back Edit Purchase Cancel Purchase View Profile # 11973811 BioTrack ID: - Submi…" at bounding box center [804, 265] width 1464 height 1497
click at [782, 663] on button "Print Packing Slip" at bounding box center [1049, 670] width 124 height 31
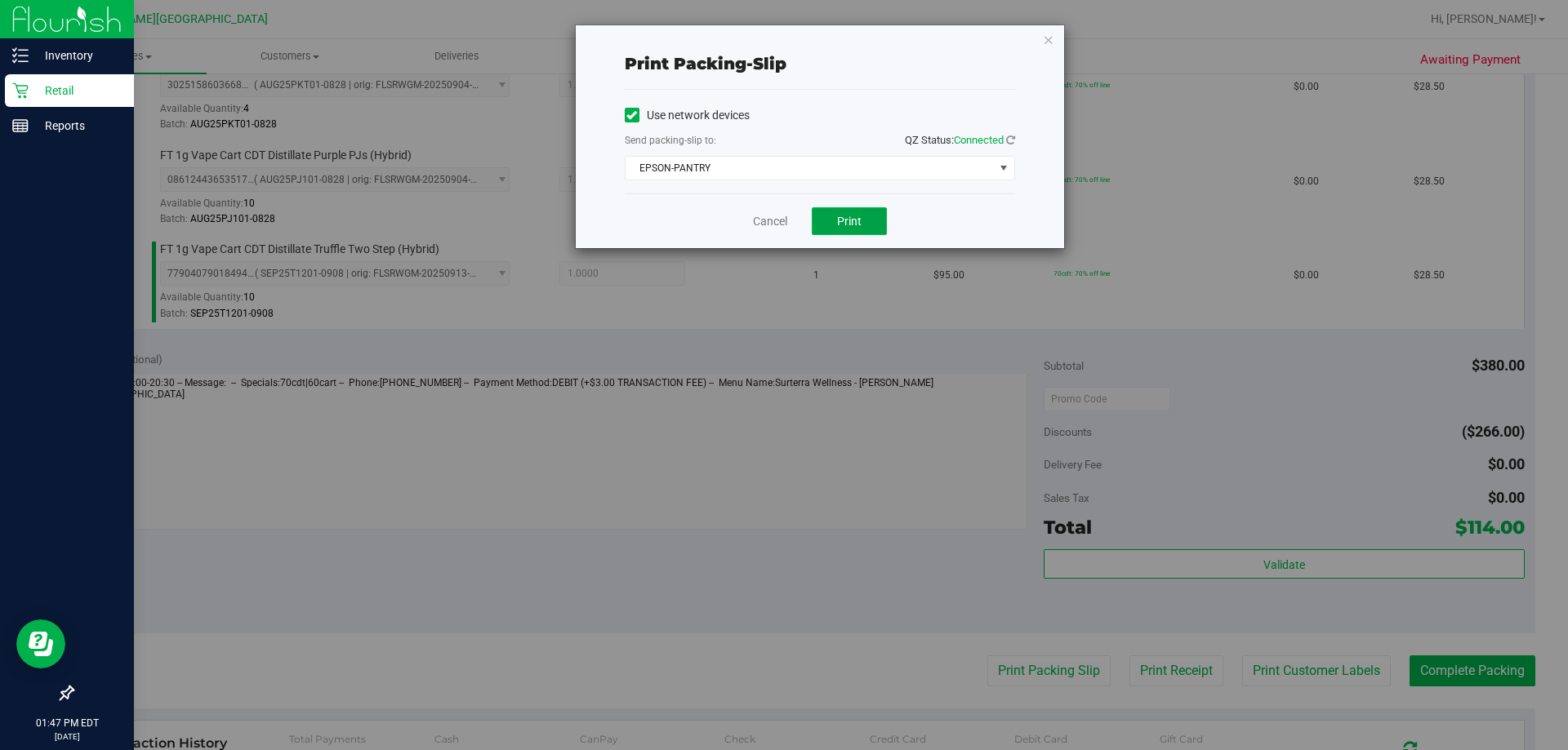
click at [782, 215] on button "Print" at bounding box center [849, 221] width 75 height 28
click at [782, 43] on icon "button" at bounding box center [1049, 39] width 11 height 19
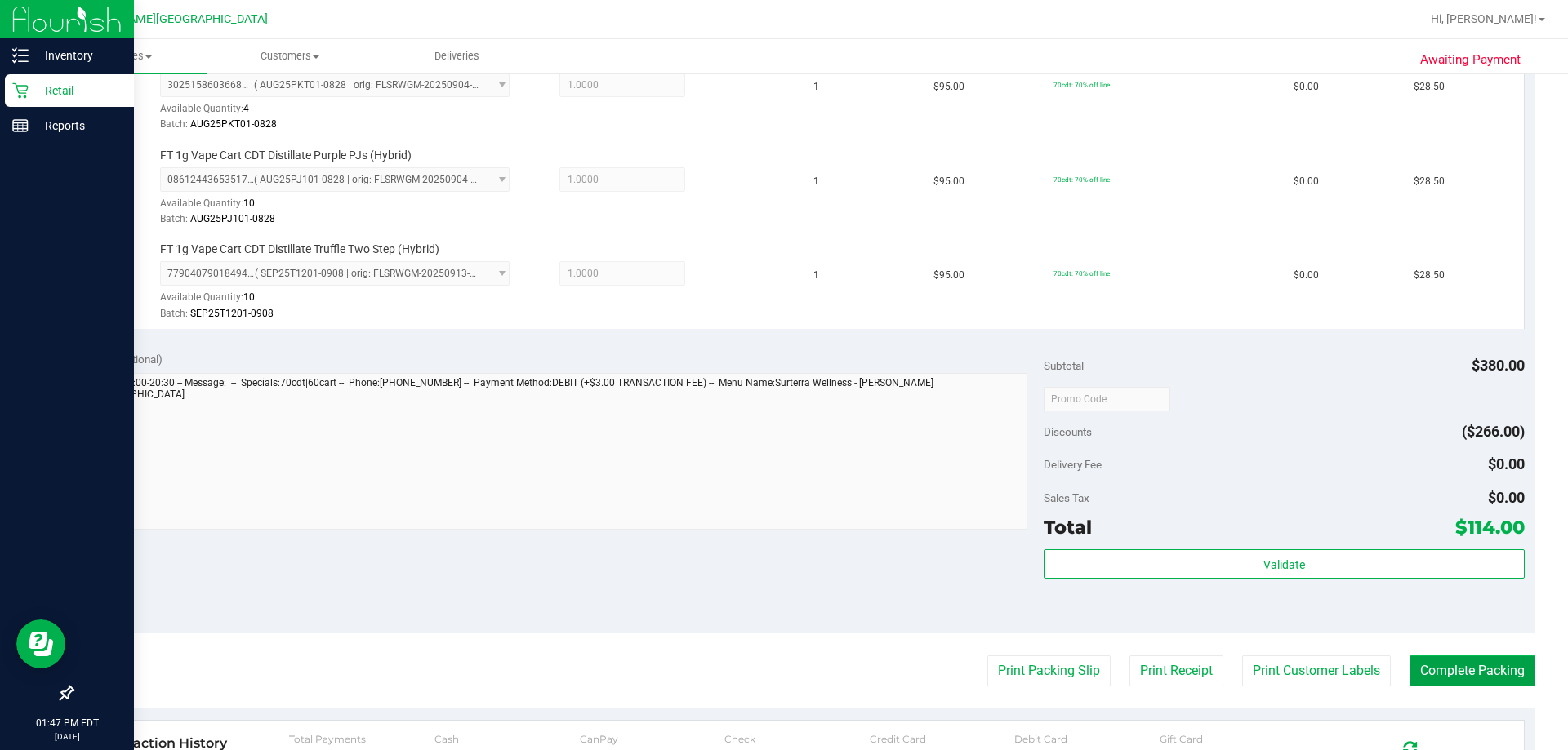
click at [782, 684] on button "Complete Packing" at bounding box center [1472, 670] width 125 height 31
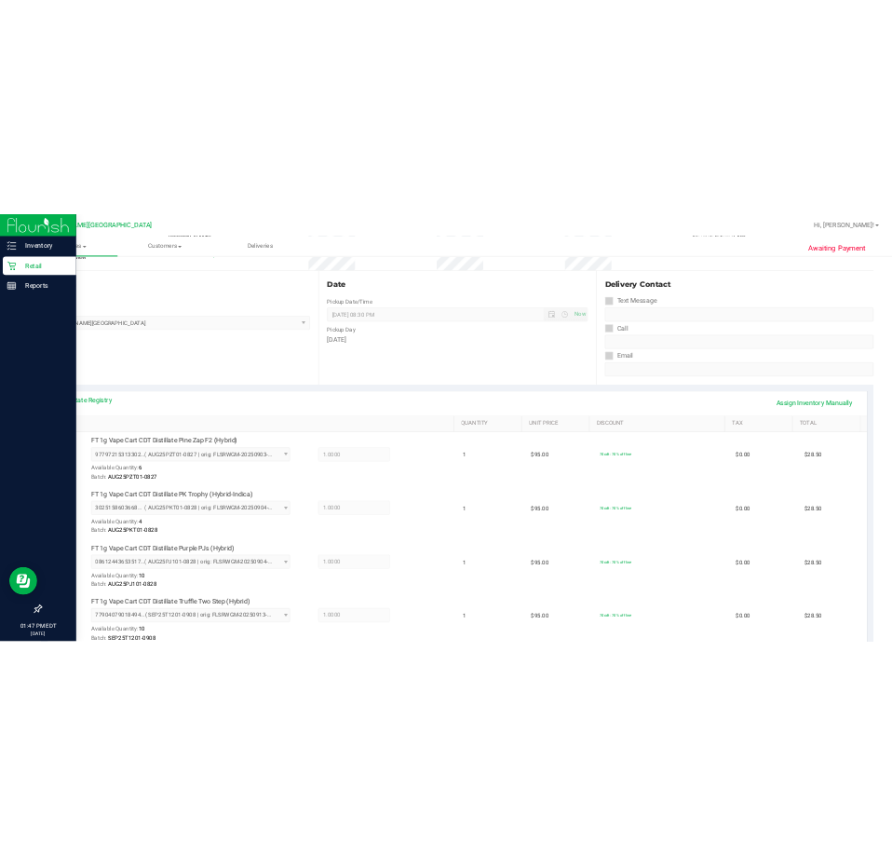
scroll to position [0, 0]
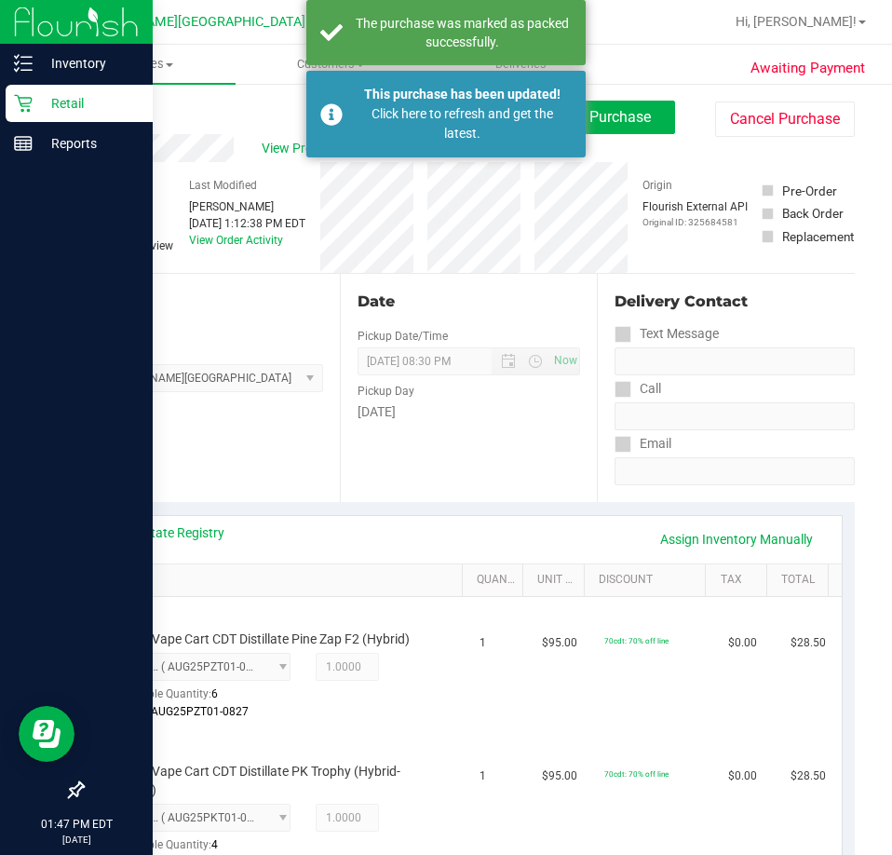
drag, startPoint x: 870, startPoint y: 438, endPoint x: 887, endPoint y: 446, distance: 18.3
click at [879, 444] on div "Purchases Summary of purchases Fulfillment All purchases Customers All customer…" at bounding box center [468, 450] width 847 height 810
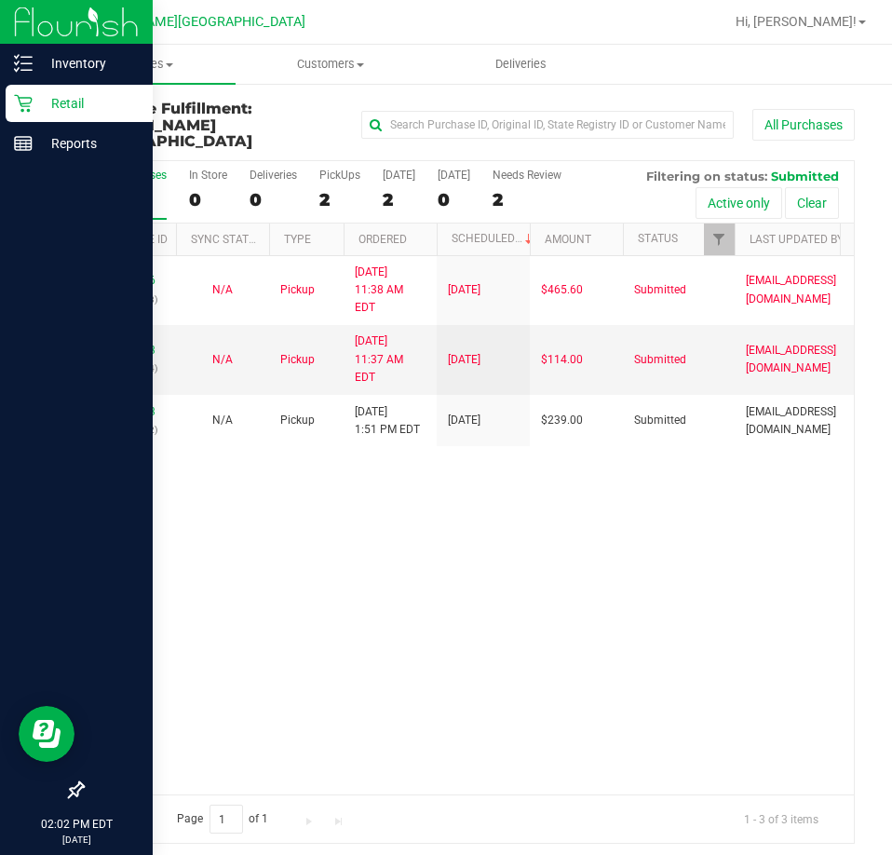
click at [801, 489] on div "11973126 (325651303) N/A Pickup 9/19/2025 11:38 AM EDT 9/19/2025 $465.60 Submit…" at bounding box center [468, 525] width 771 height 538
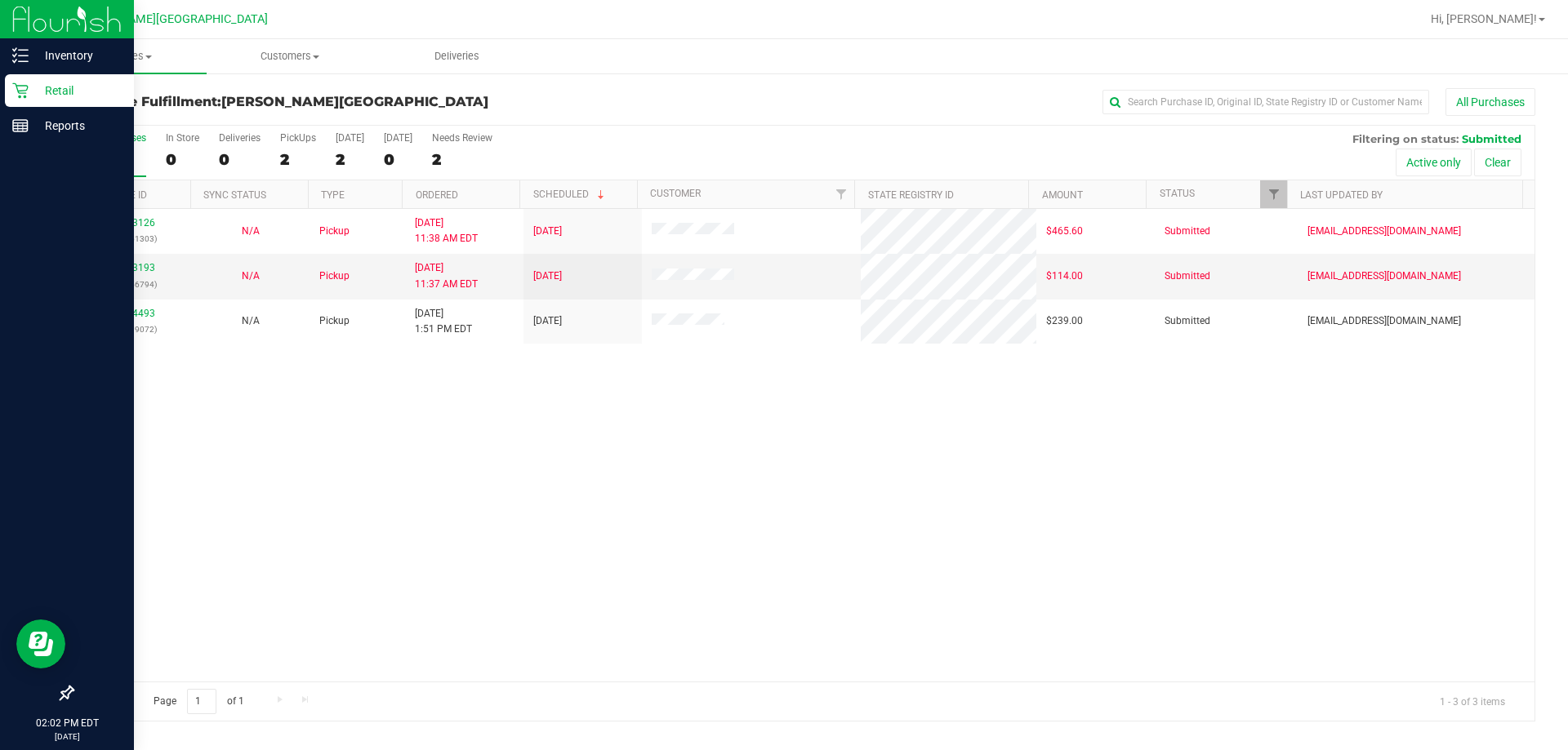
click at [738, 432] on div "11973126 (325651303) N/A Pickup 9/19/2025 11:38 AM EDT 9/19/2025 $465.60 Submit…" at bounding box center [804, 445] width 1462 height 473
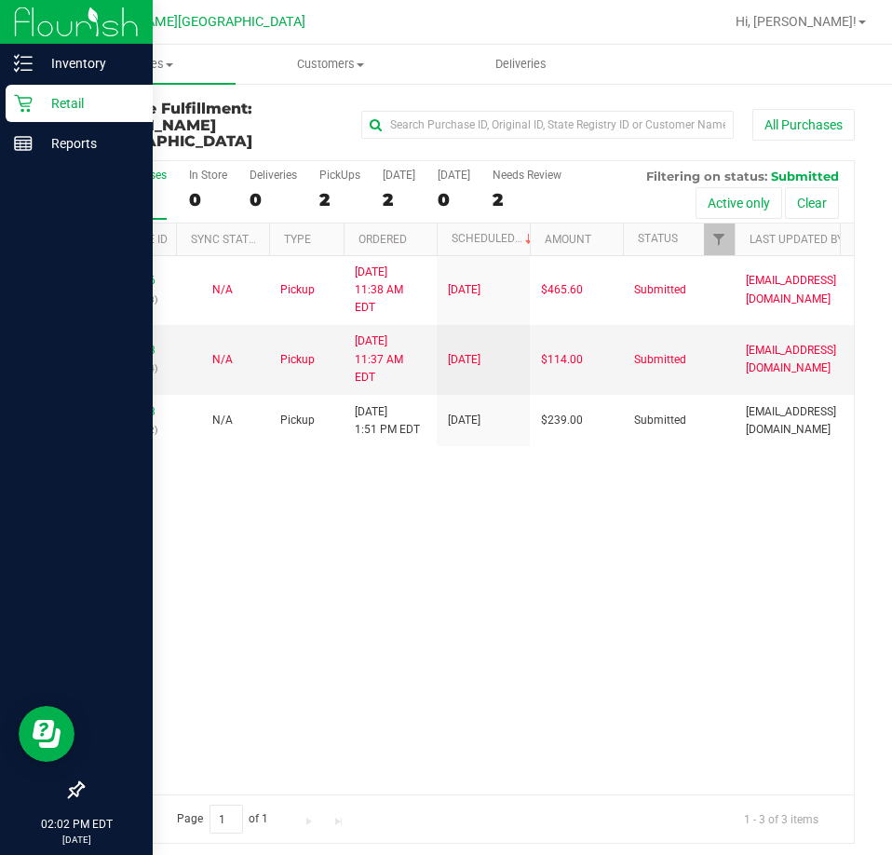
click at [828, 11] on div "Hi, [PERSON_NAME]!" at bounding box center [800, 22] width 145 height 33
click at [831, 24] on span "Hi, [PERSON_NAME]!" at bounding box center [795, 21] width 121 height 15
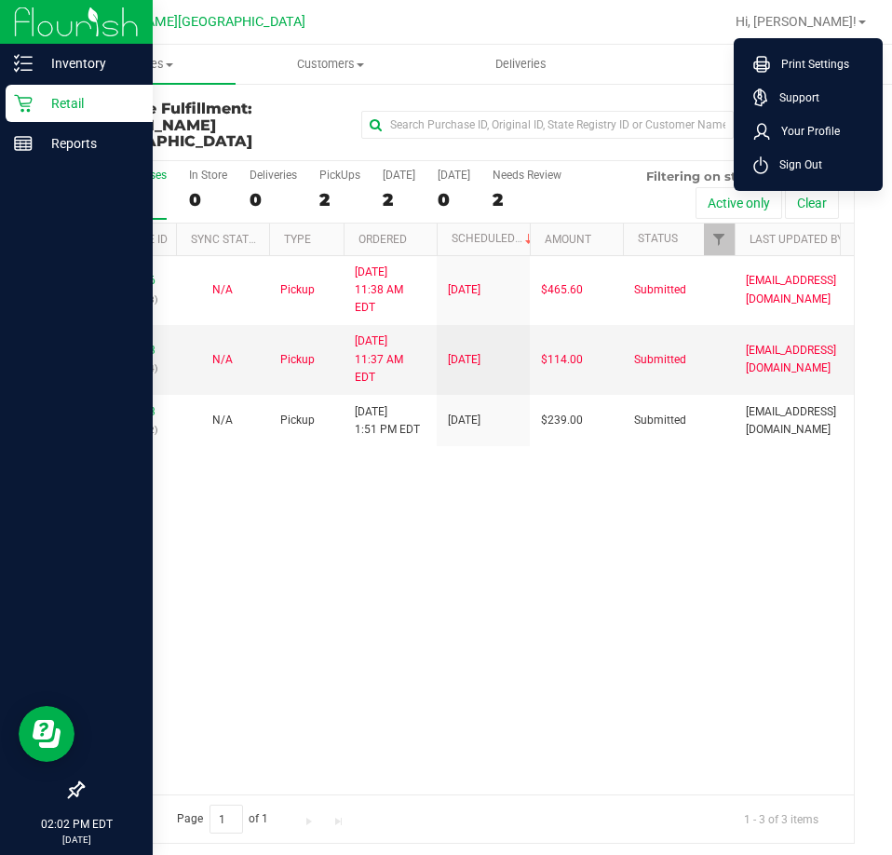
click at [797, 163] on span "Sign Out" at bounding box center [795, 164] width 54 height 19
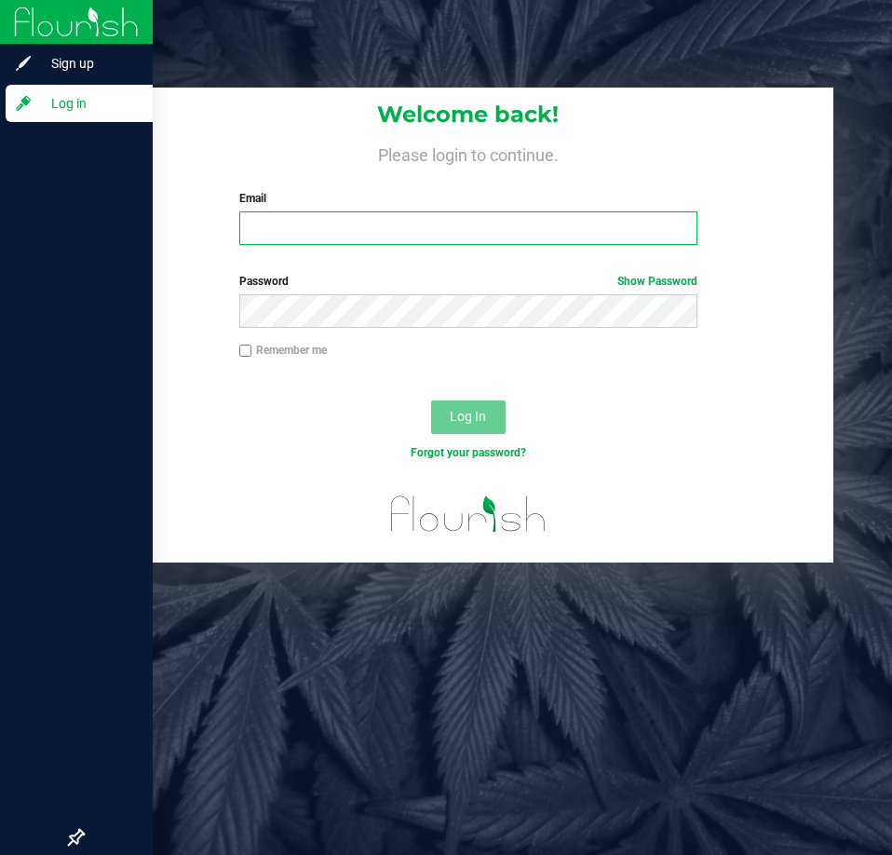
click at [483, 229] on input "Email" at bounding box center [468, 228] width 458 height 34
type input "anabil@liveparallel.com"
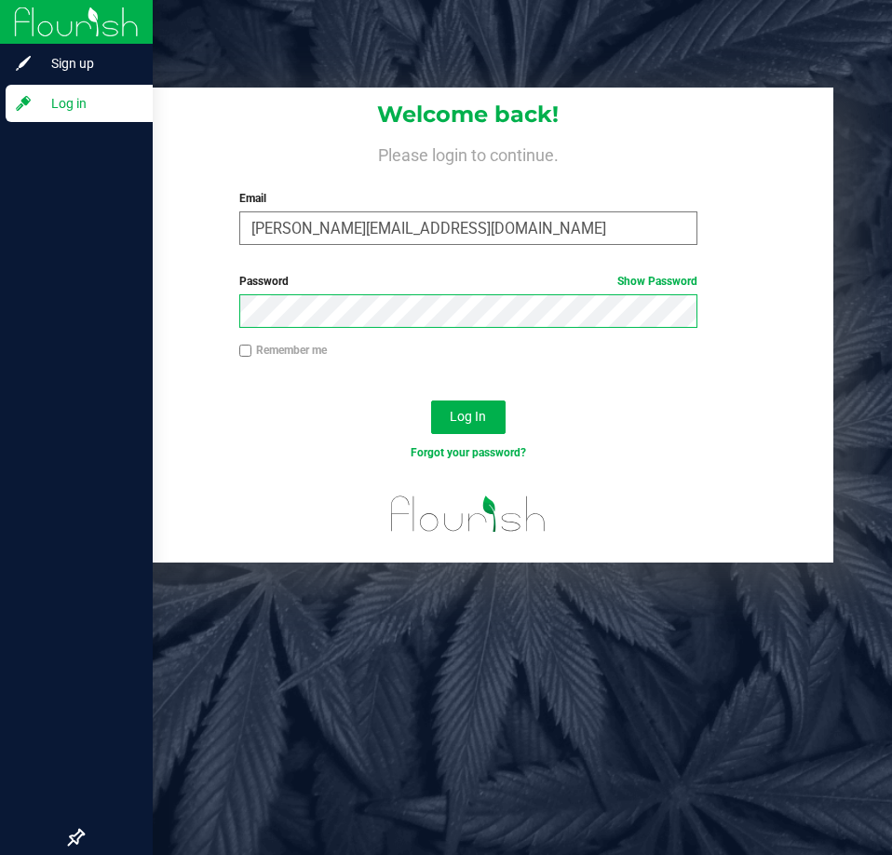
click at [431, 400] on button "Log In" at bounding box center [468, 417] width 74 height 34
